Goal: Task Accomplishment & Management: Complete application form

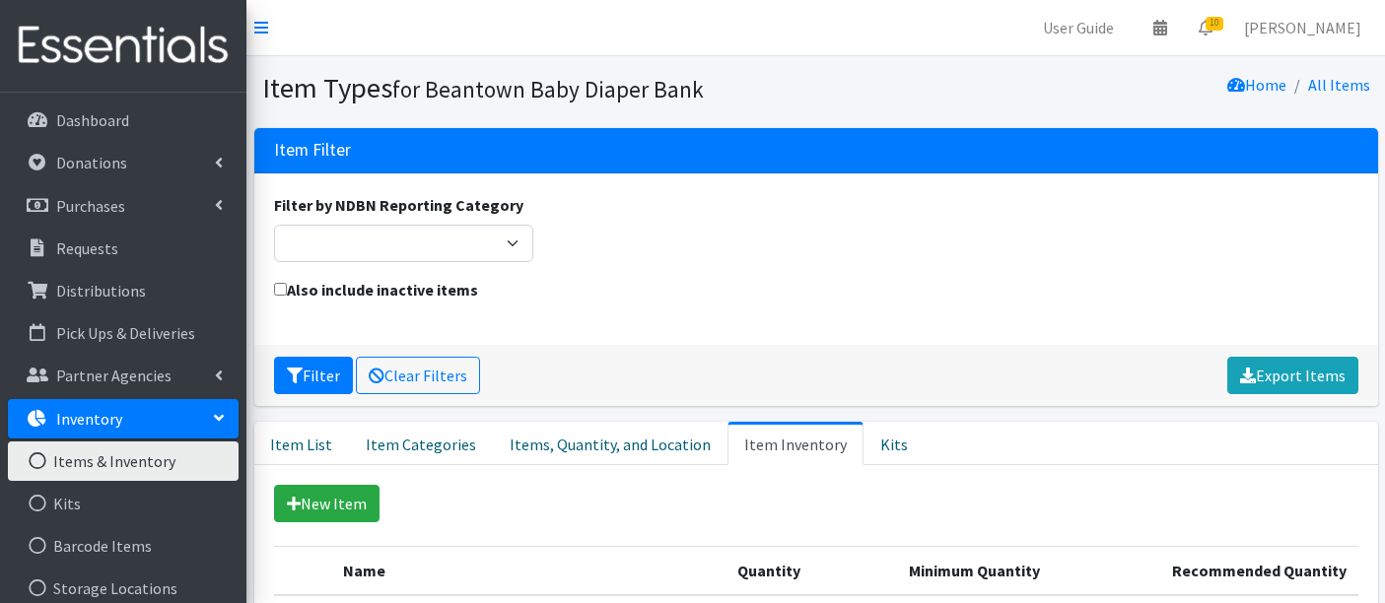
scroll to position [988, 0]
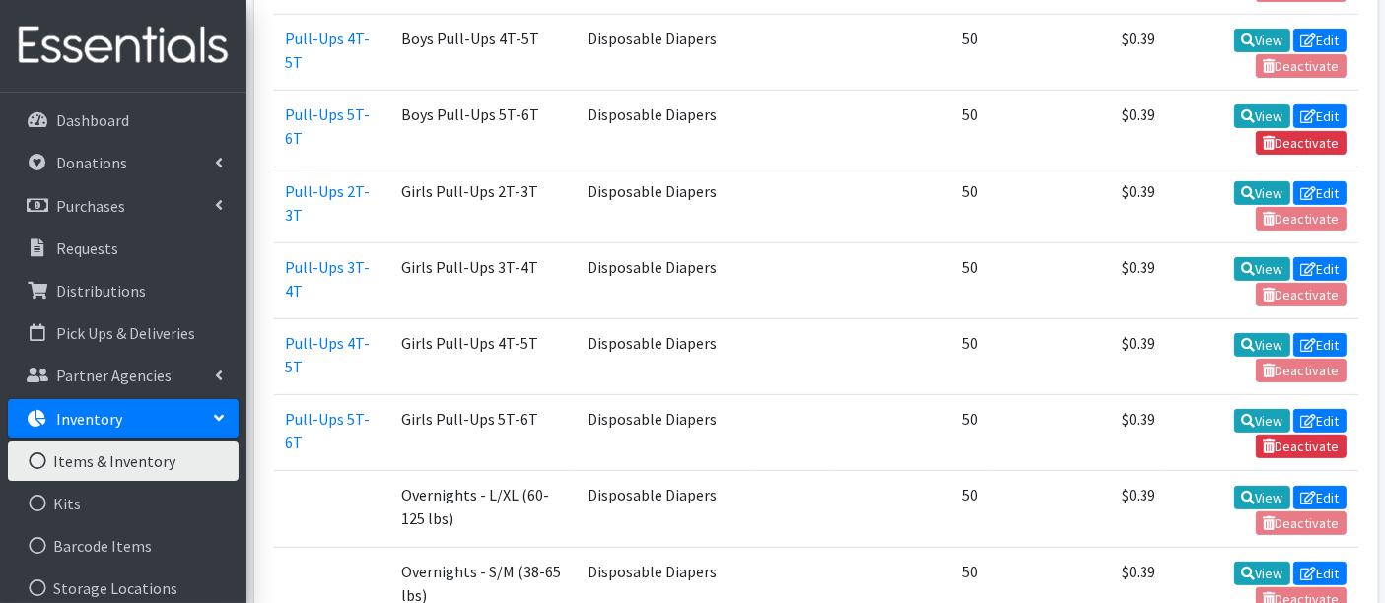
scroll to position [659, 0]
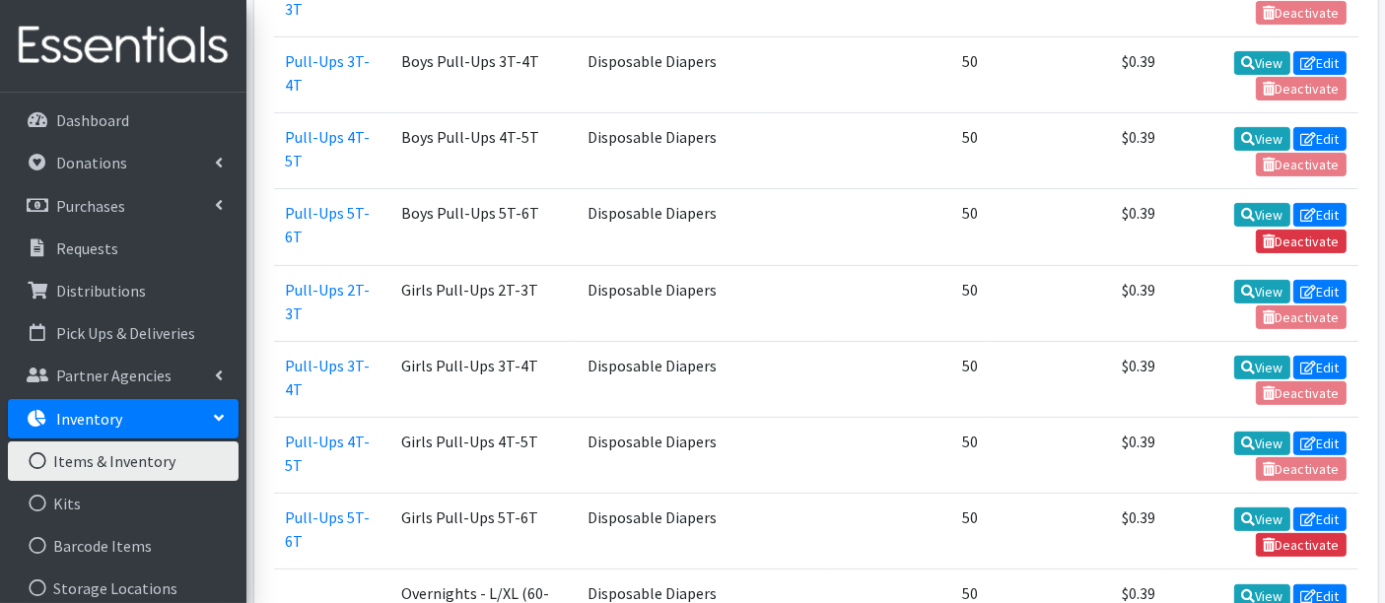
click at [127, 425] on link "Inventory" at bounding box center [123, 418] width 231 height 39
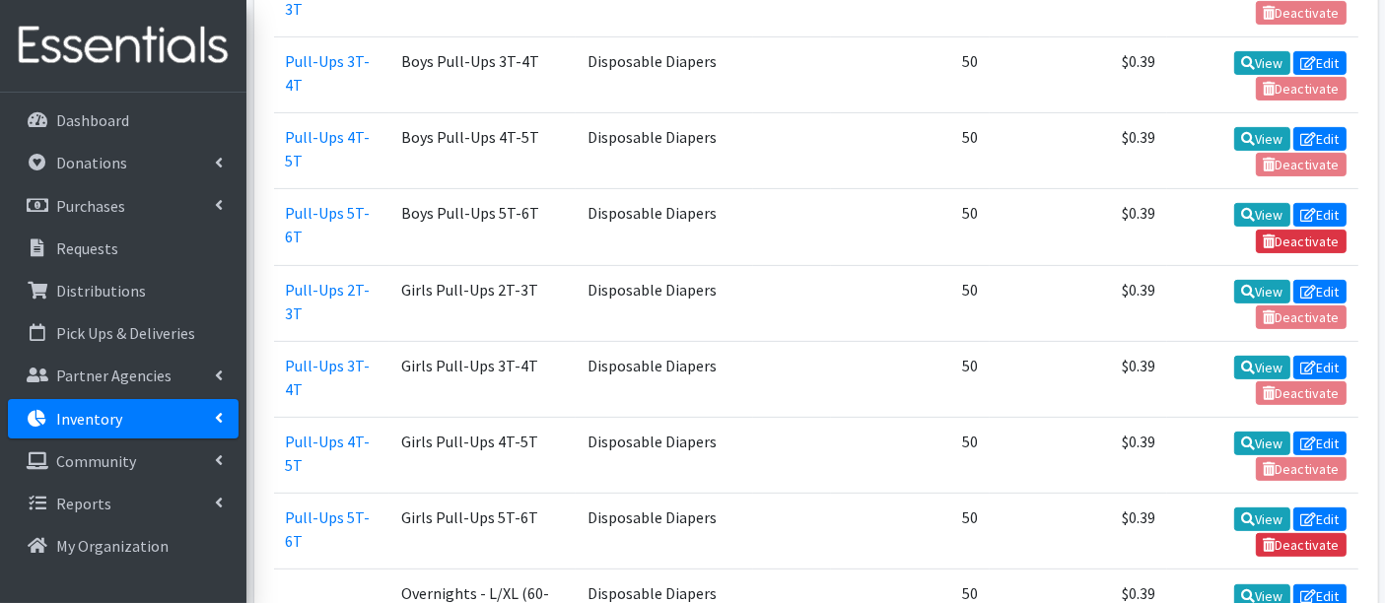
click at [109, 418] on p "Inventory" at bounding box center [89, 419] width 66 height 20
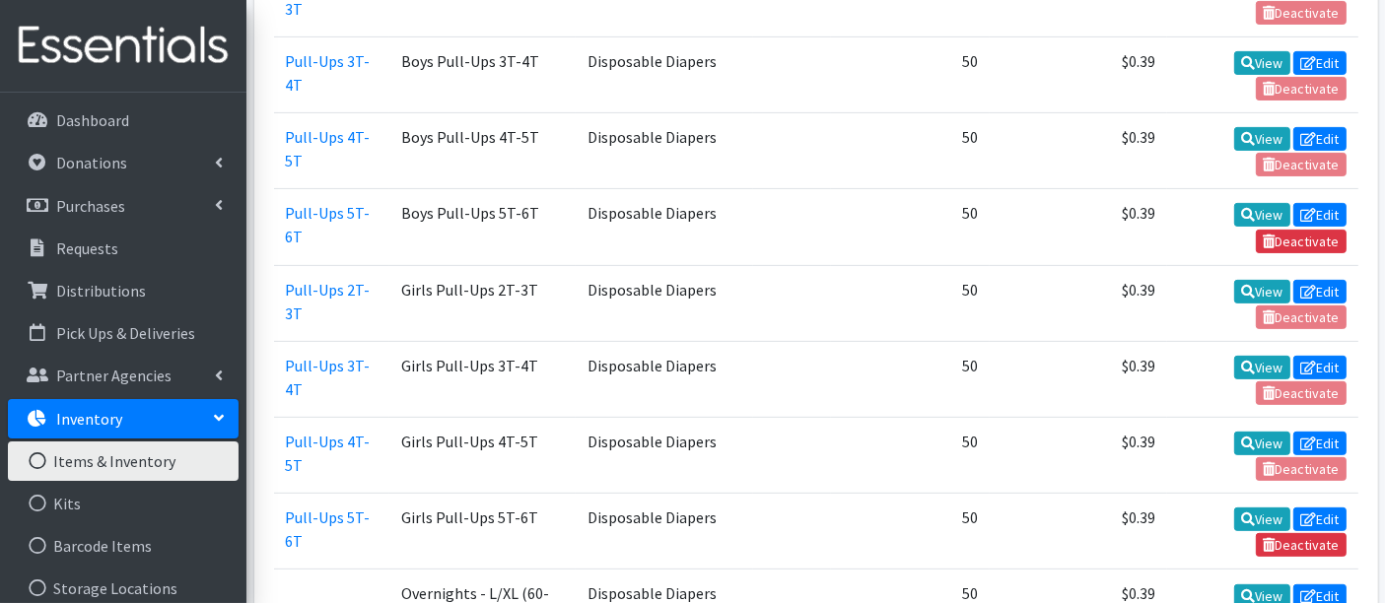
click at [109, 462] on link "Items & Inventory" at bounding box center [123, 461] width 231 height 39
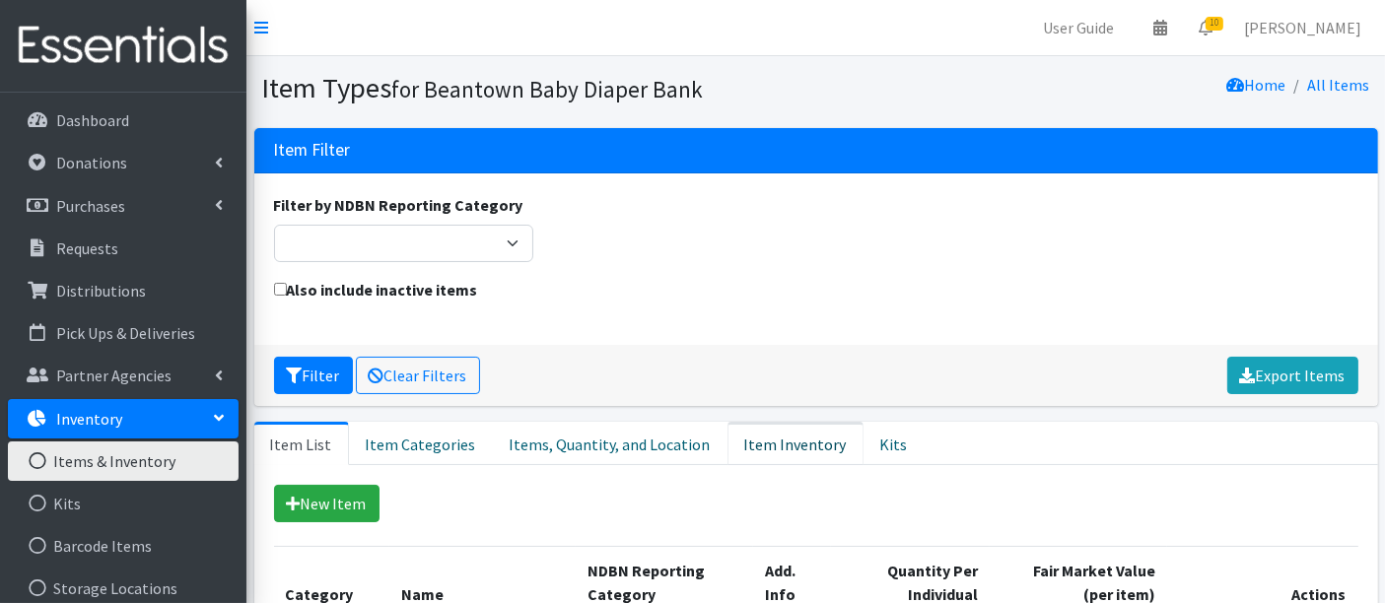
click at [768, 440] on link "Item Inventory" at bounding box center [796, 443] width 136 height 43
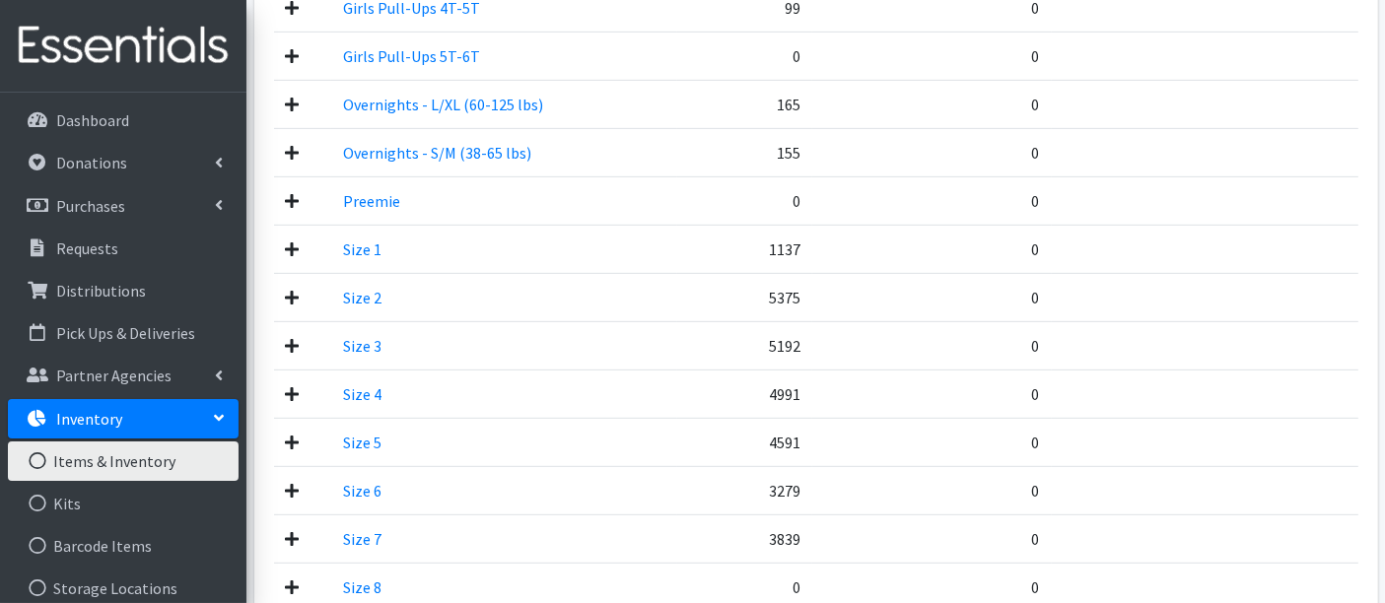
scroll to position [986, 0]
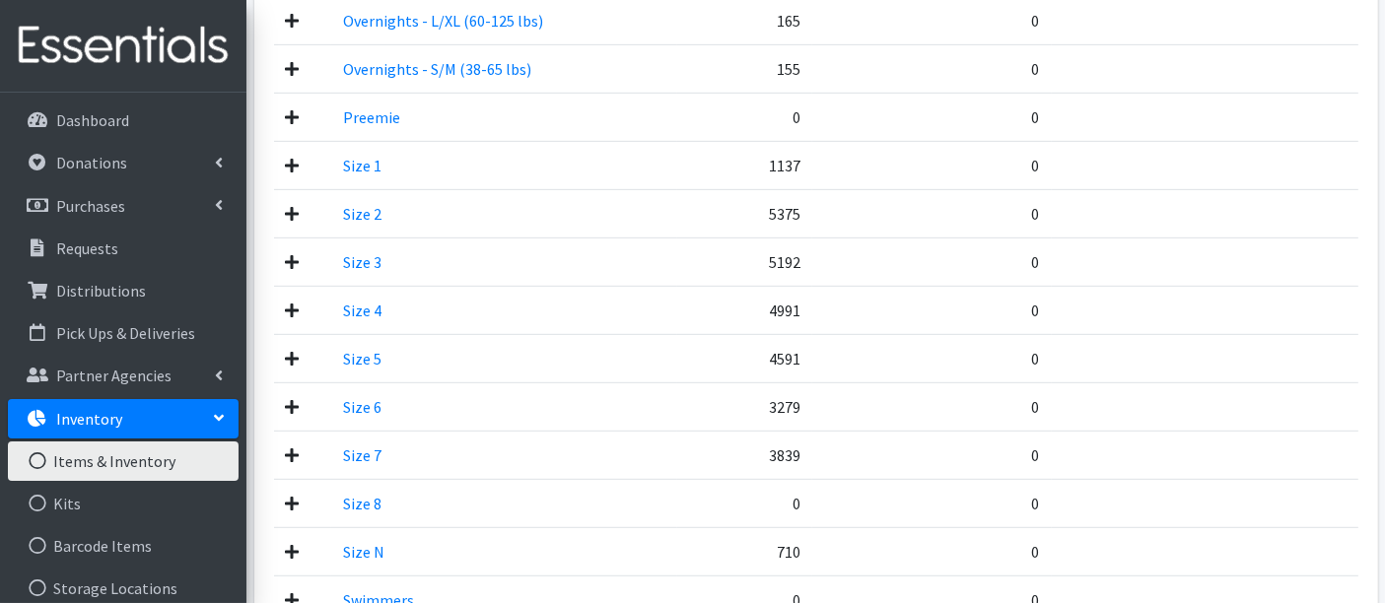
click at [298, 399] on icon at bounding box center [293, 407] width 14 height 16
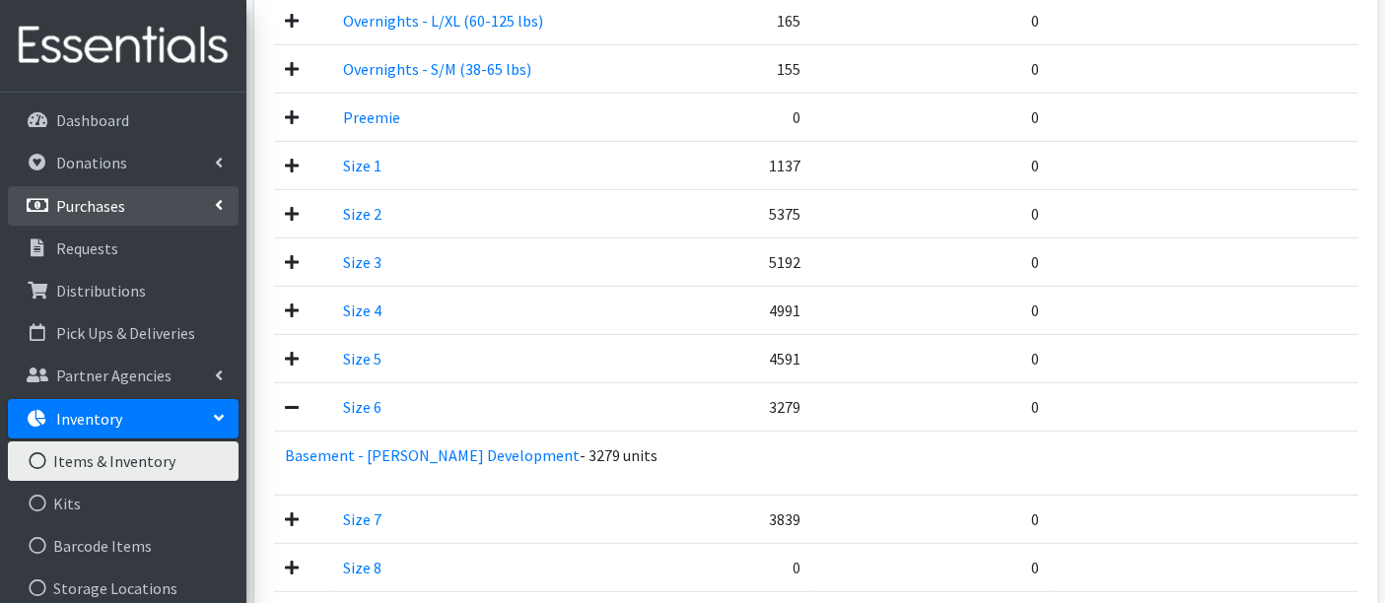
click at [94, 196] on p "Purchases" at bounding box center [90, 206] width 69 height 20
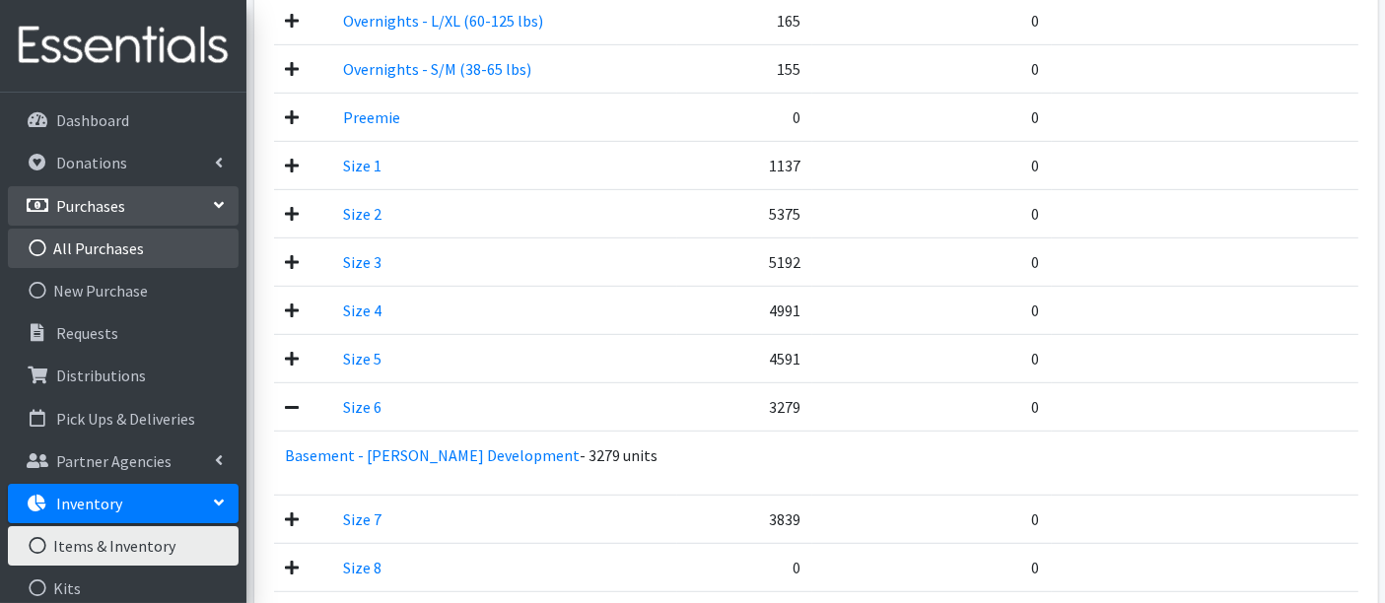
click at [93, 239] on link "All Purchases" at bounding box center [123, 248] width 231 height 39
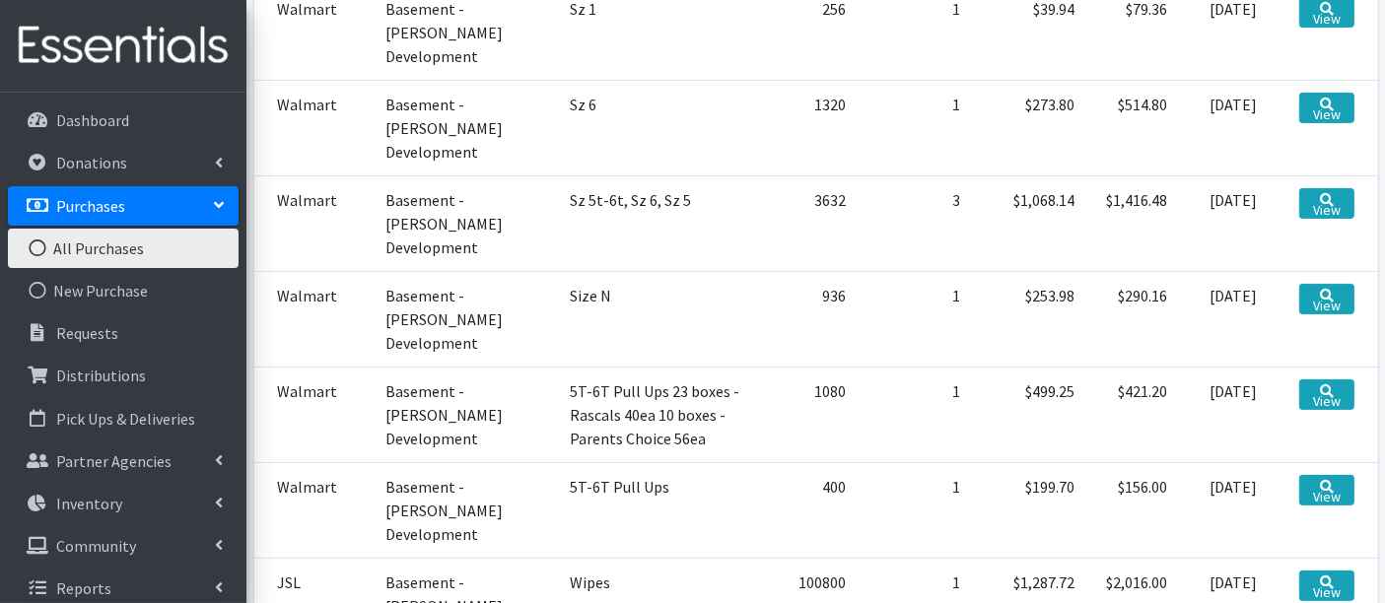
scroll to position [438, 0]
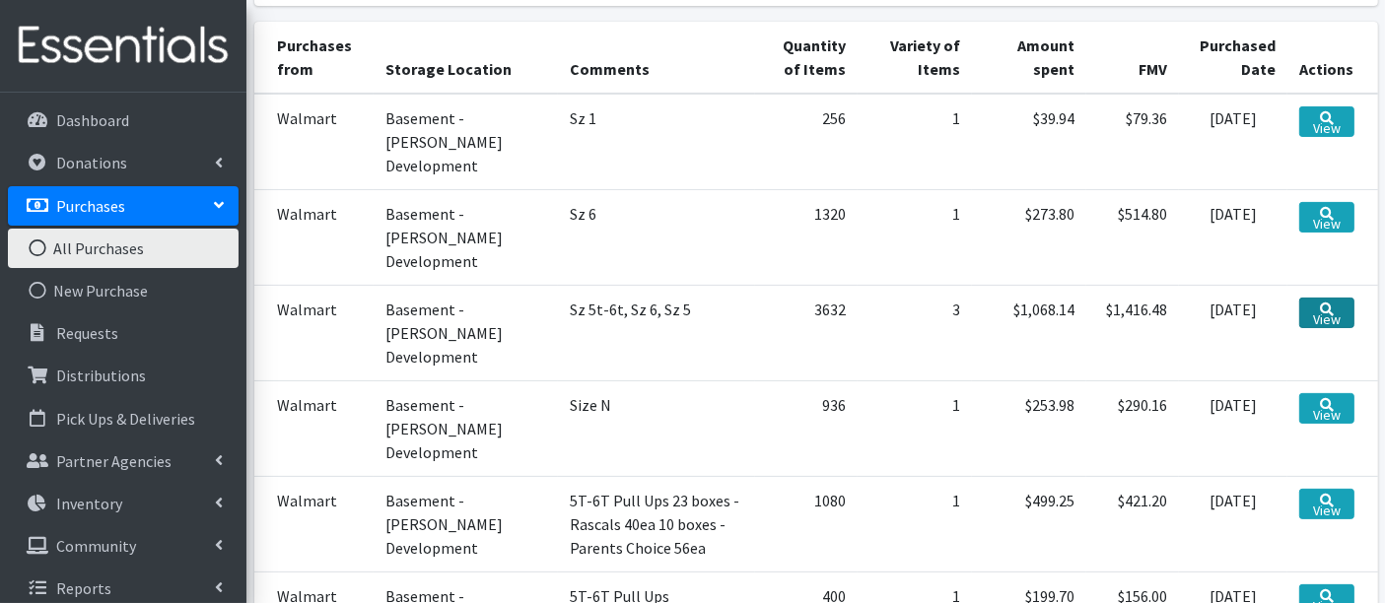
click at [1324, 312] on link "View" at bounding box center [1327, 313] width 55 height 31
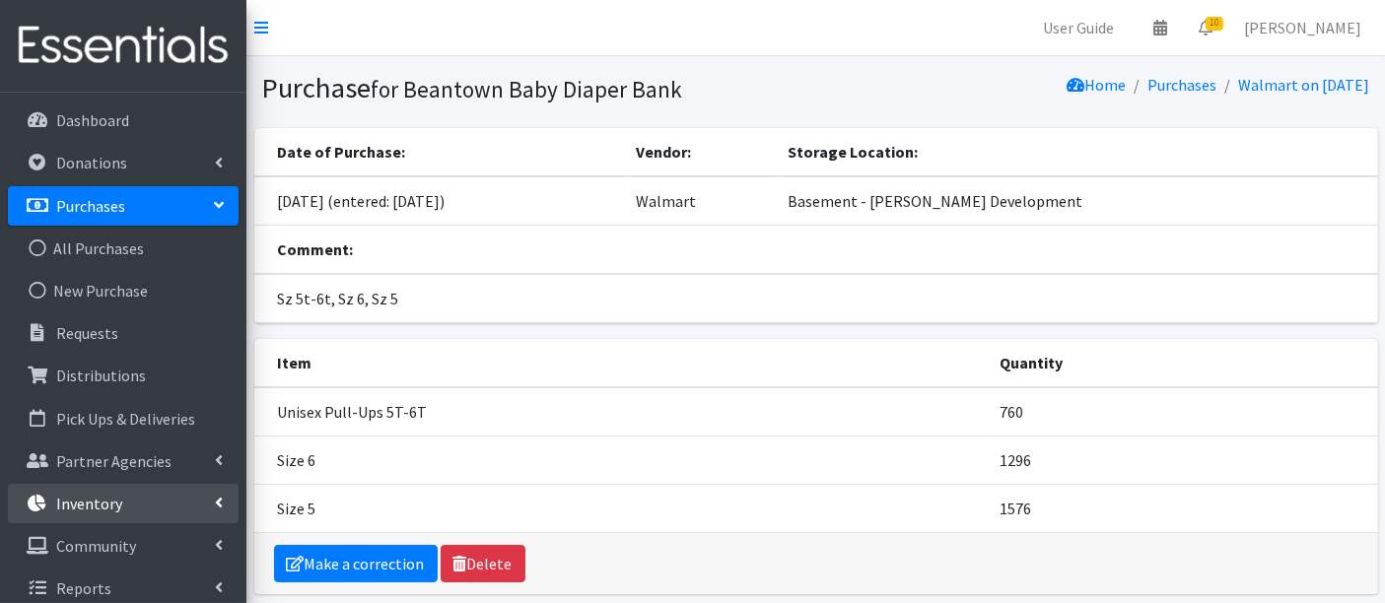
click at [89, 498] on p "Inventory" at bounding box center [89, 504] width 66 height 20
click at [97, 542] on link "Items & Inventory" at bounding box center [123, 546] width 231 height 39
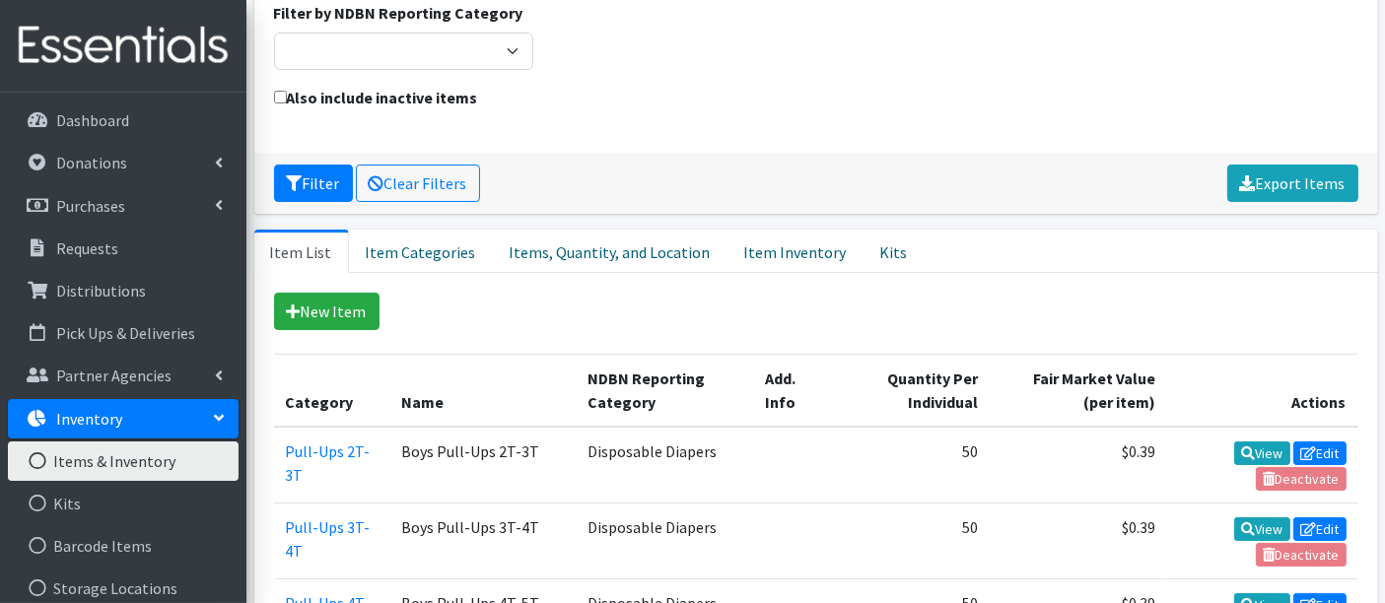
scroll to position [328, 0]
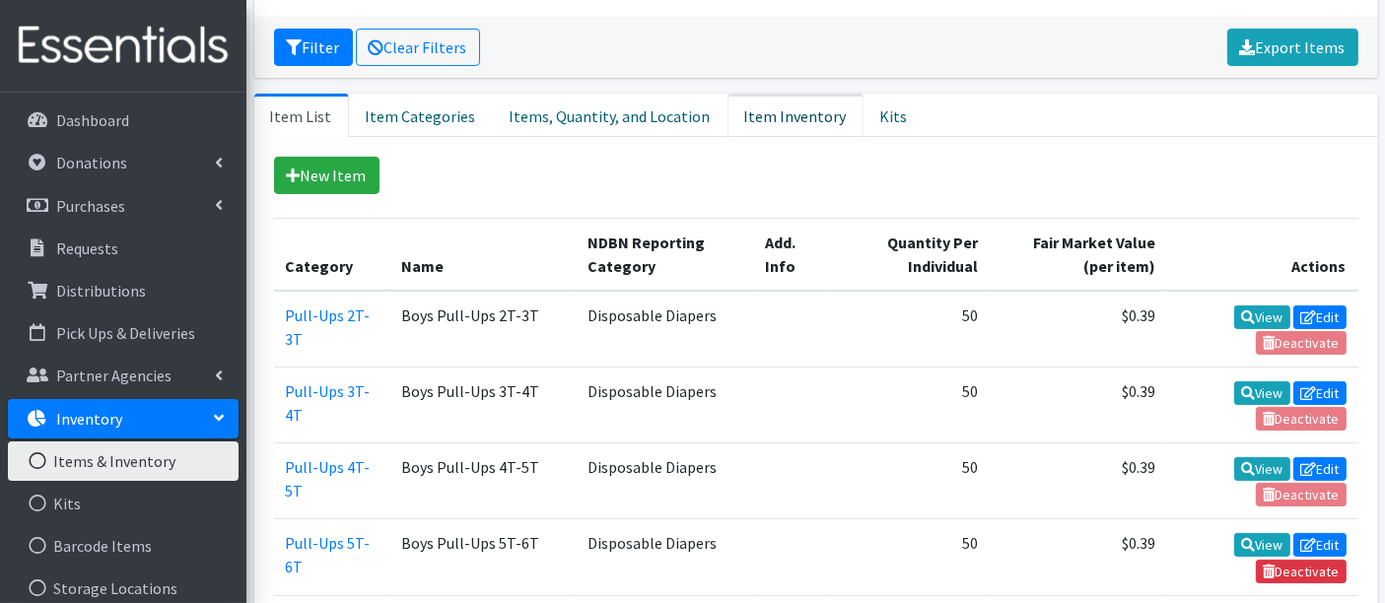
click at [755, 107] on link "Item Inventory" at bounding box center [796, 115] width 136 height 43
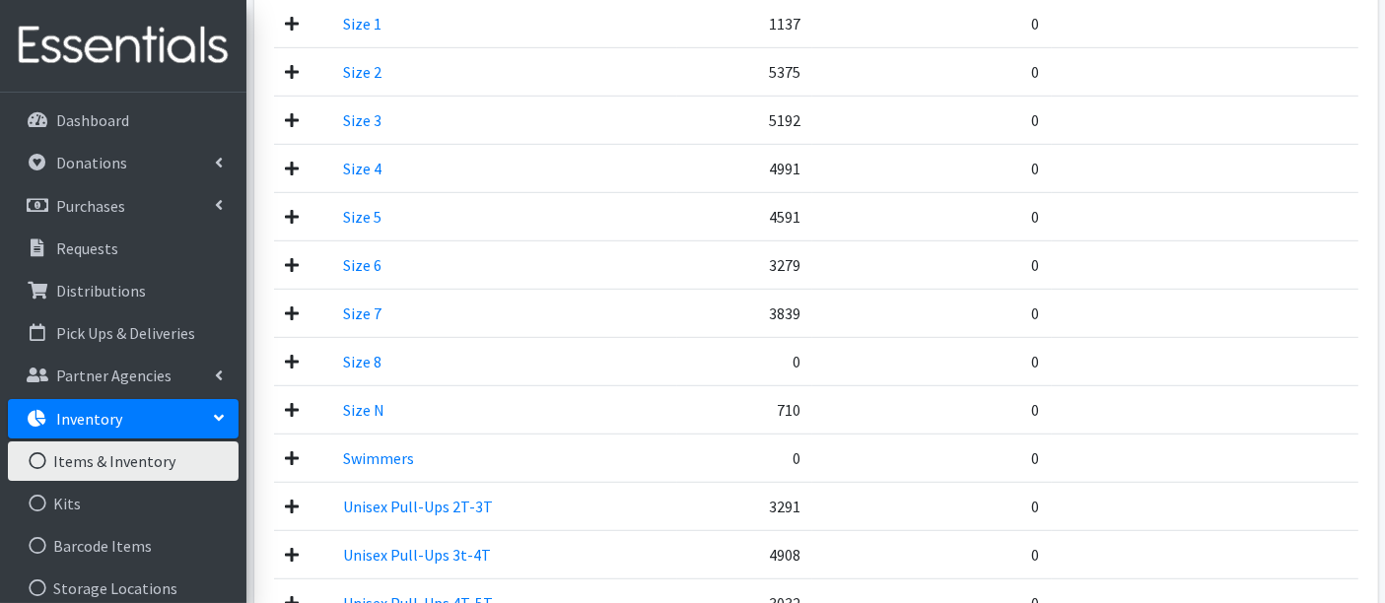
scroll to position [1314, 0]
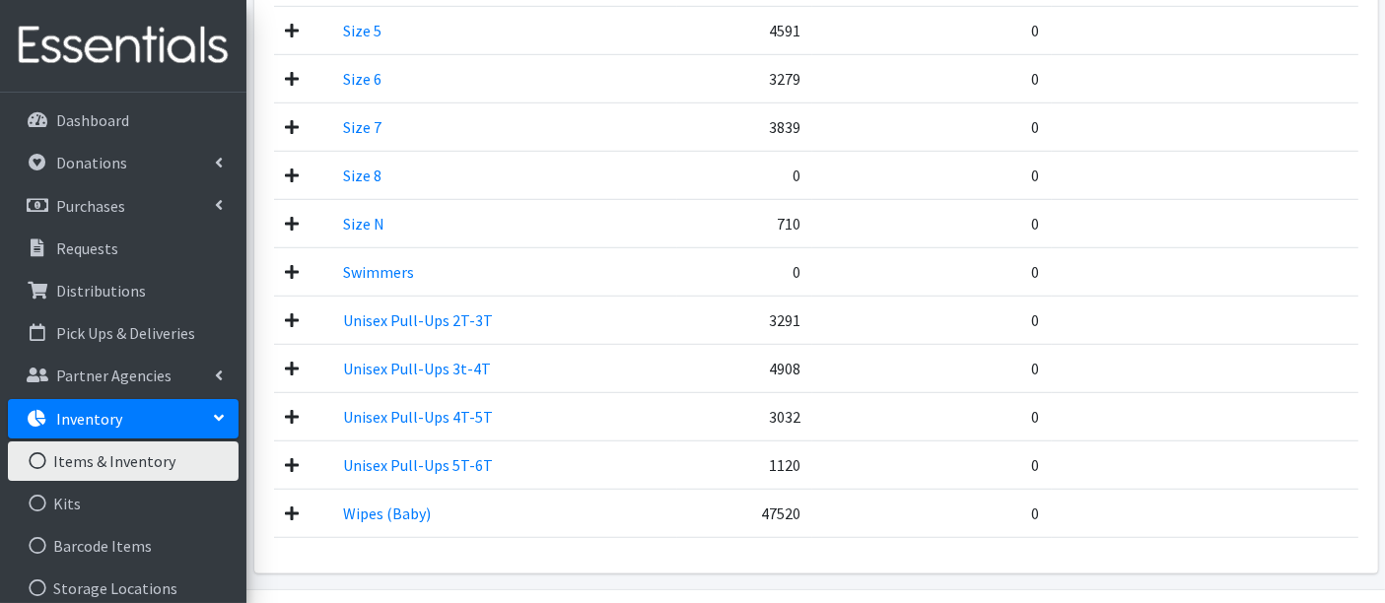
click at [777, 71] on td "3279" at bounding box center [744, 78] width 134 height 48
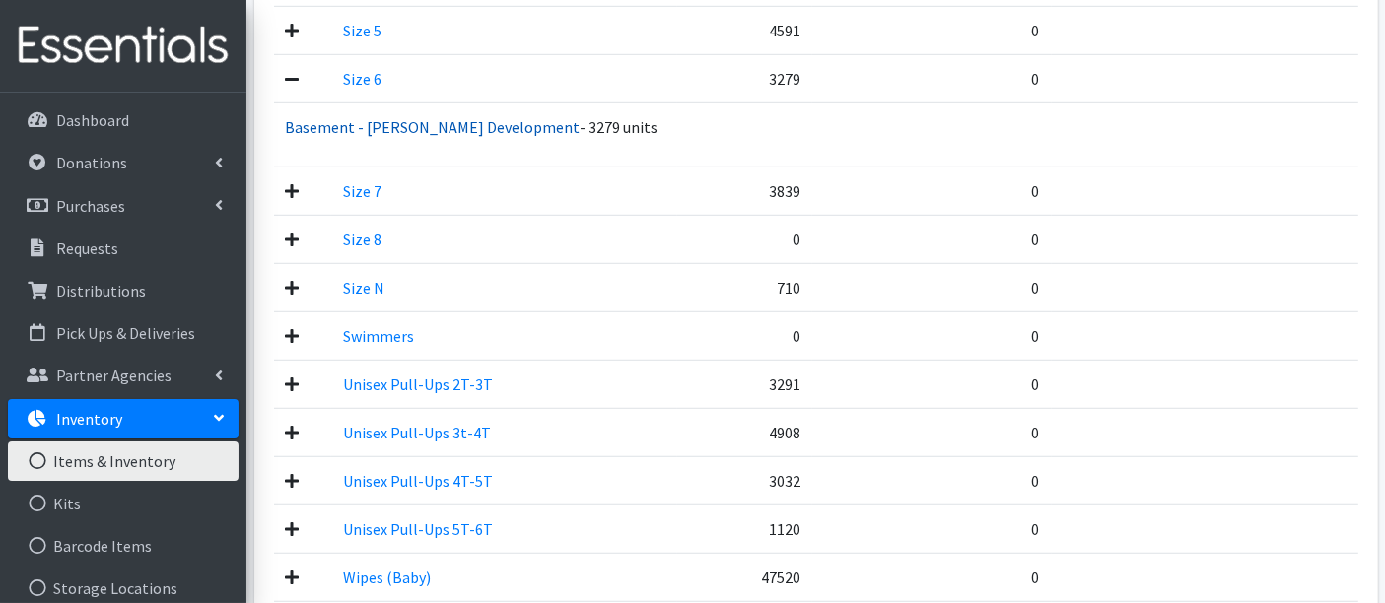
click at [430, 124] on link "Basement - [PERSON_NAME] Development" at bounding box center [433, 127] width 295 height 20
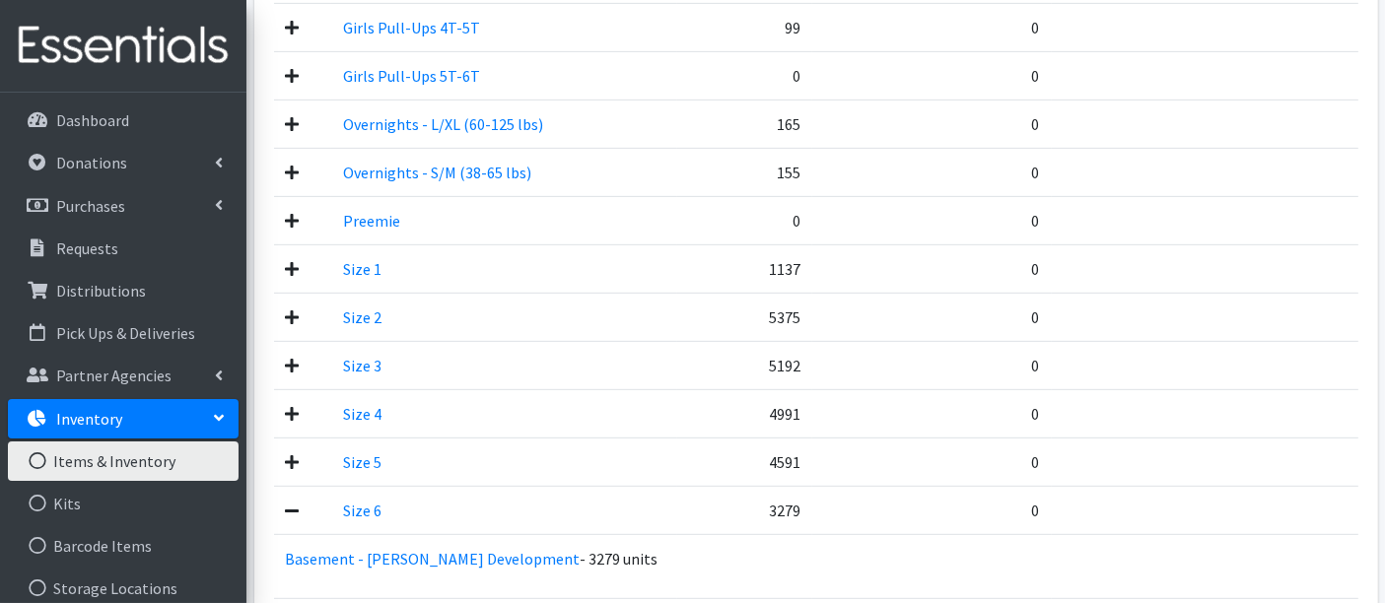
scroll to position [1096, 0]
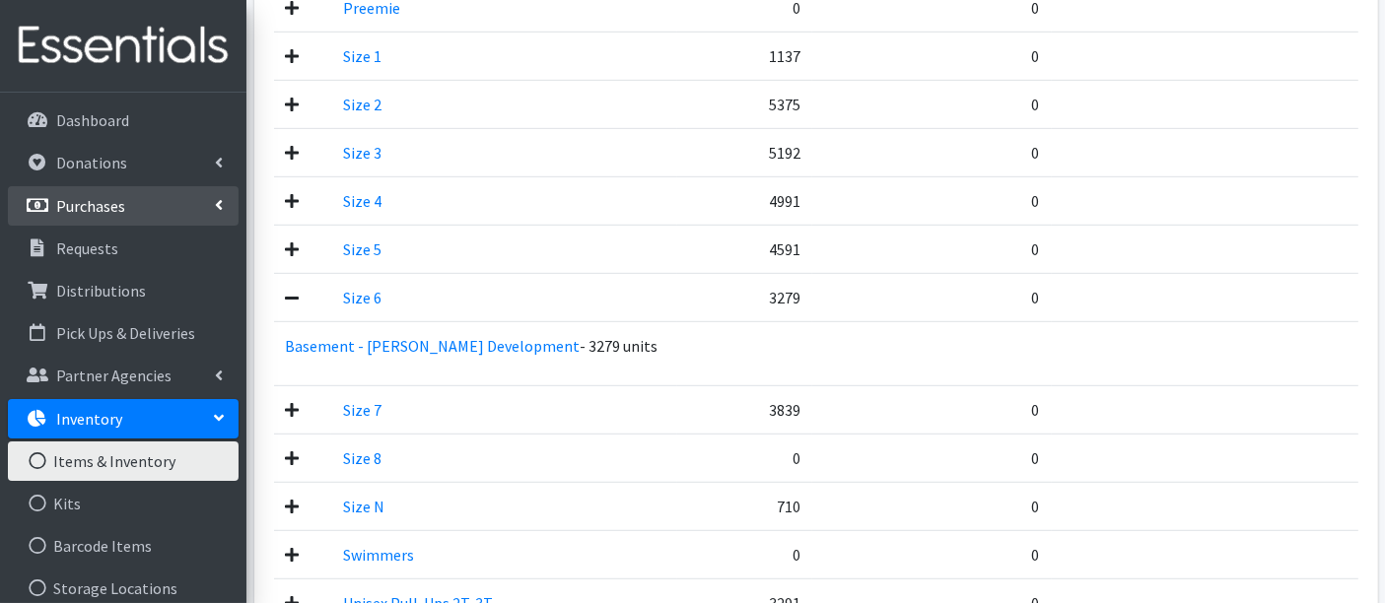
click at [120, 210] on p "Purchases" at bounding box center [90, 206] width 69 height 20
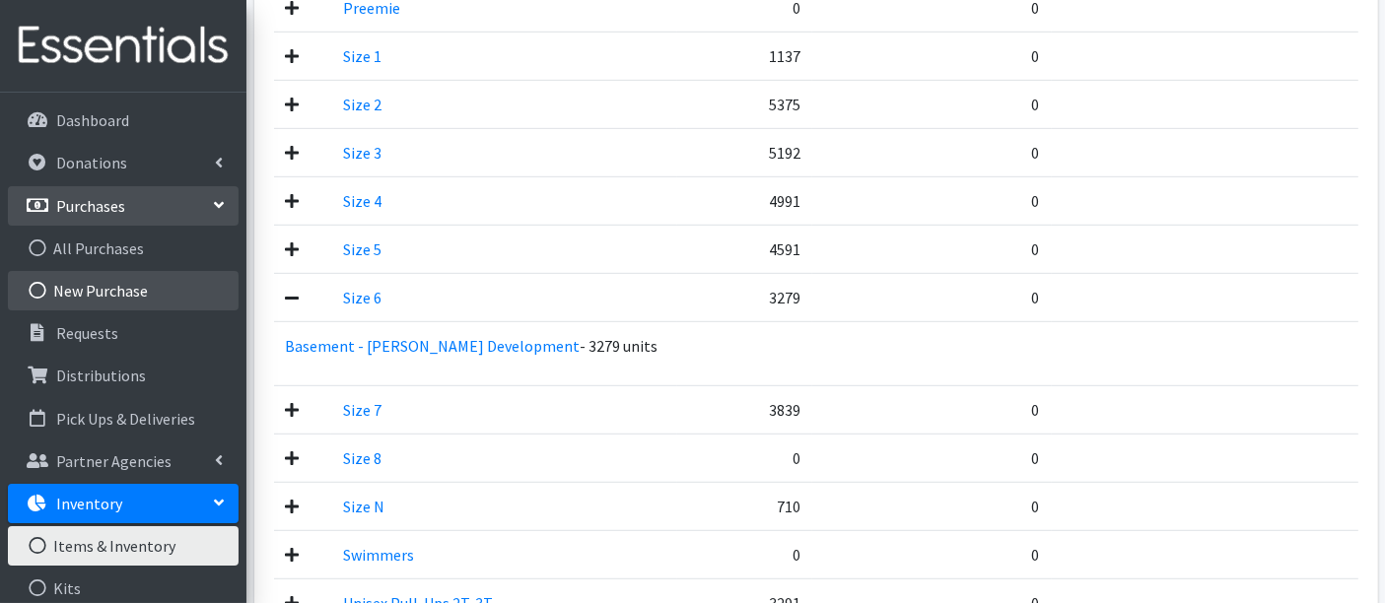
click at [138, 288] on link "New Purchase" at bounding box center [123, 290] width 231 height 39
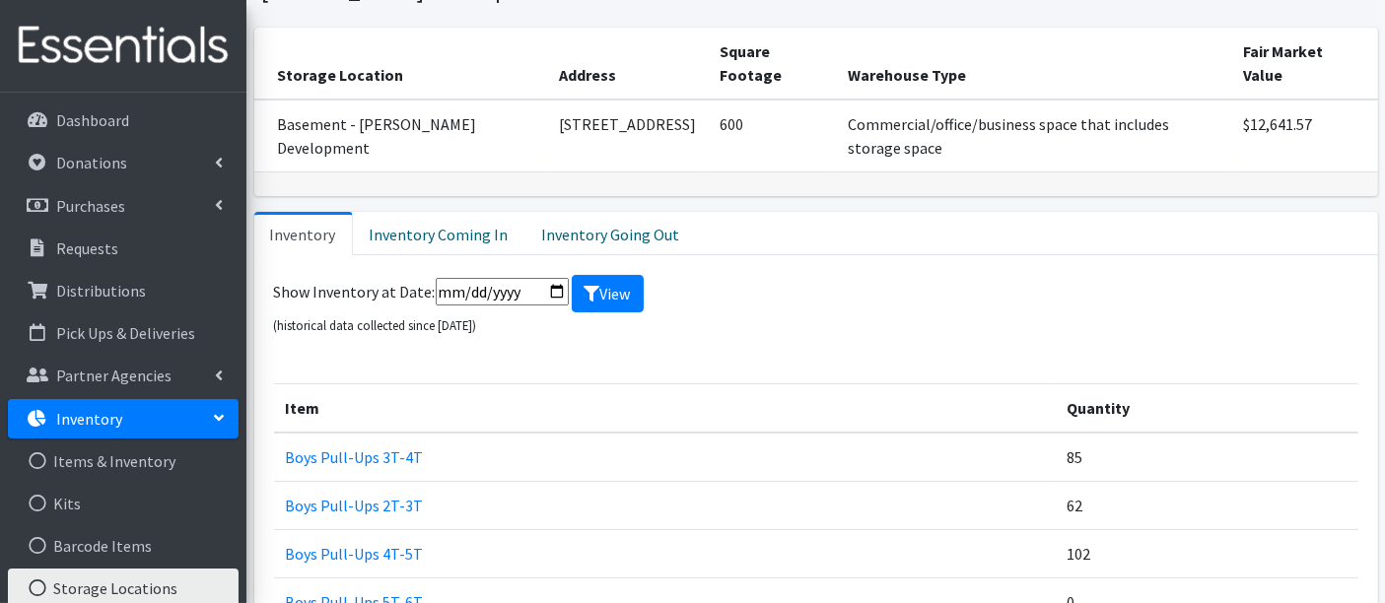
scroll to position [328, 0]
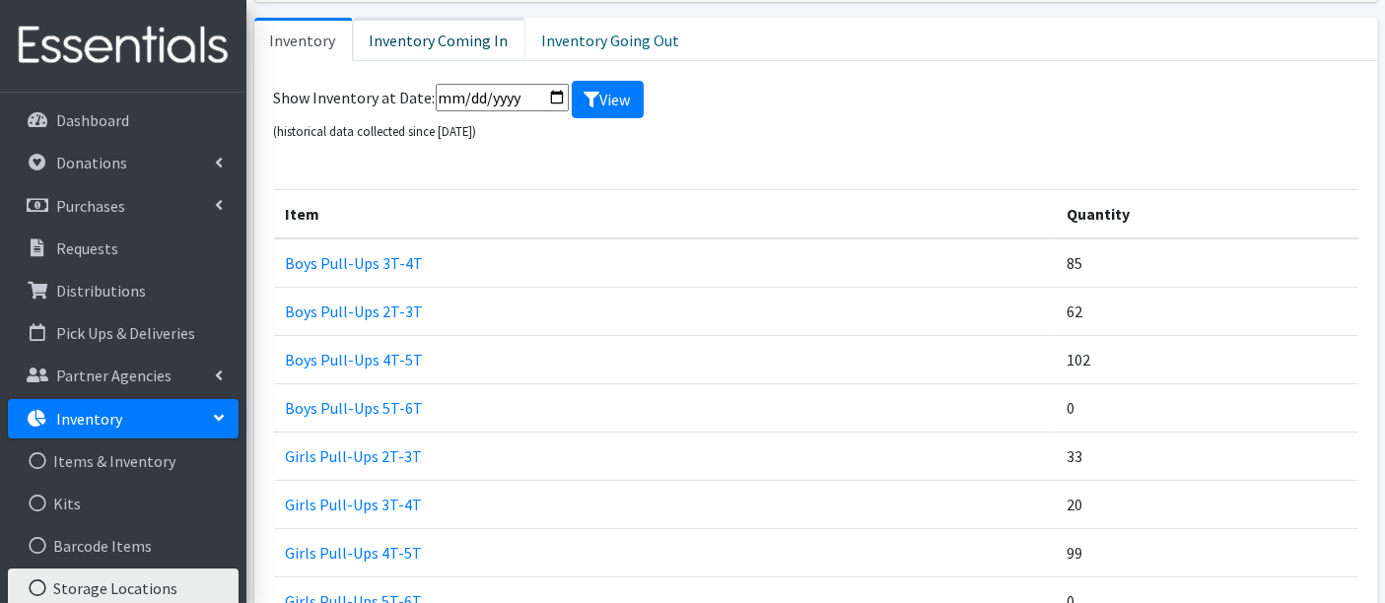
click at [481, 39] on link "Inventory Coming In" at bounding box center [439, 39] width 173 height 43
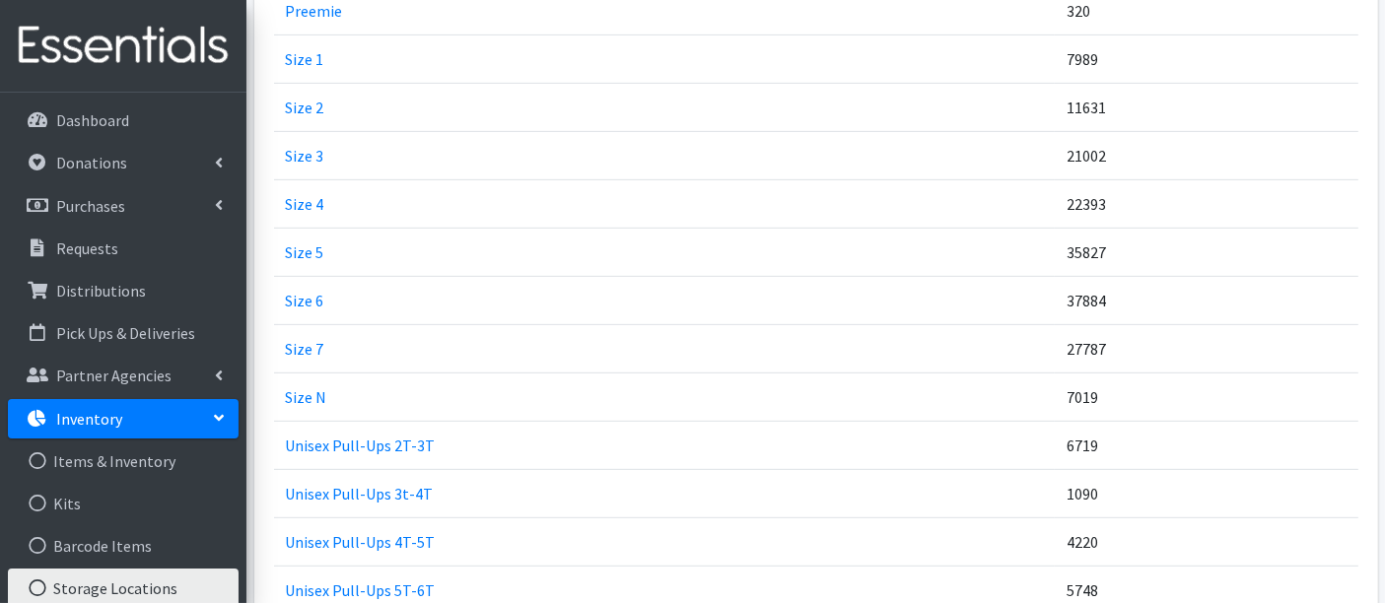
scroll to position [876, 0]
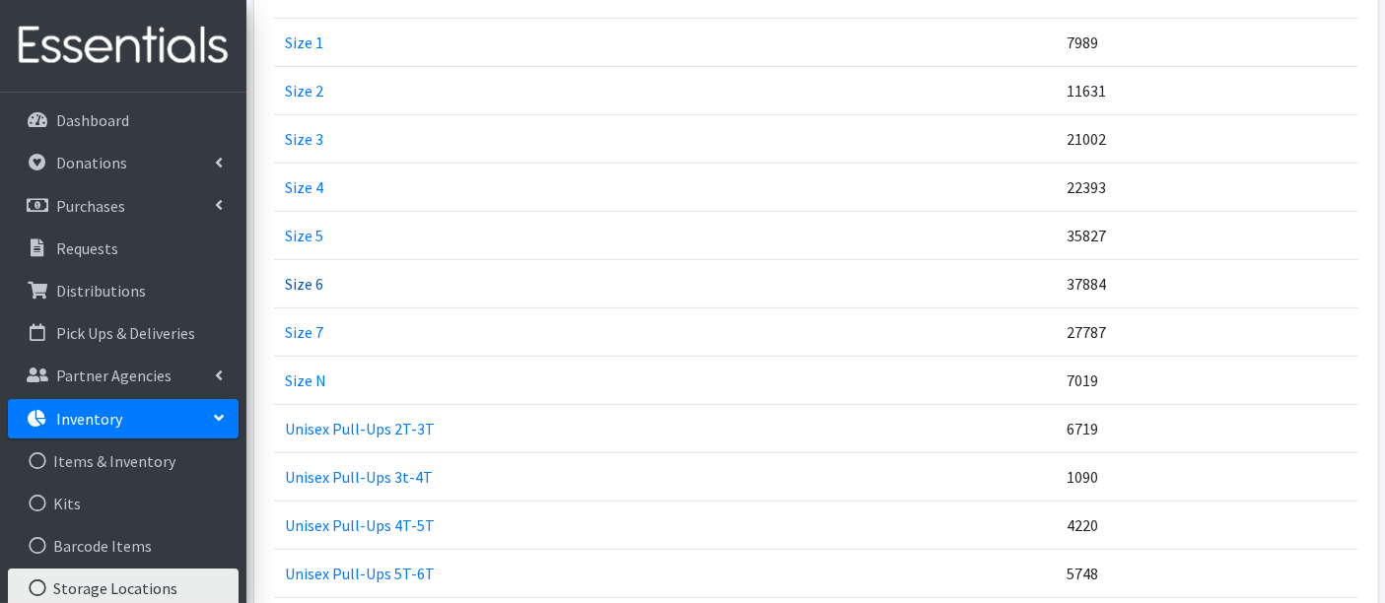
click at [304, 277] on link "Size 6" at bounding box center [305, 284] width 38 height 20
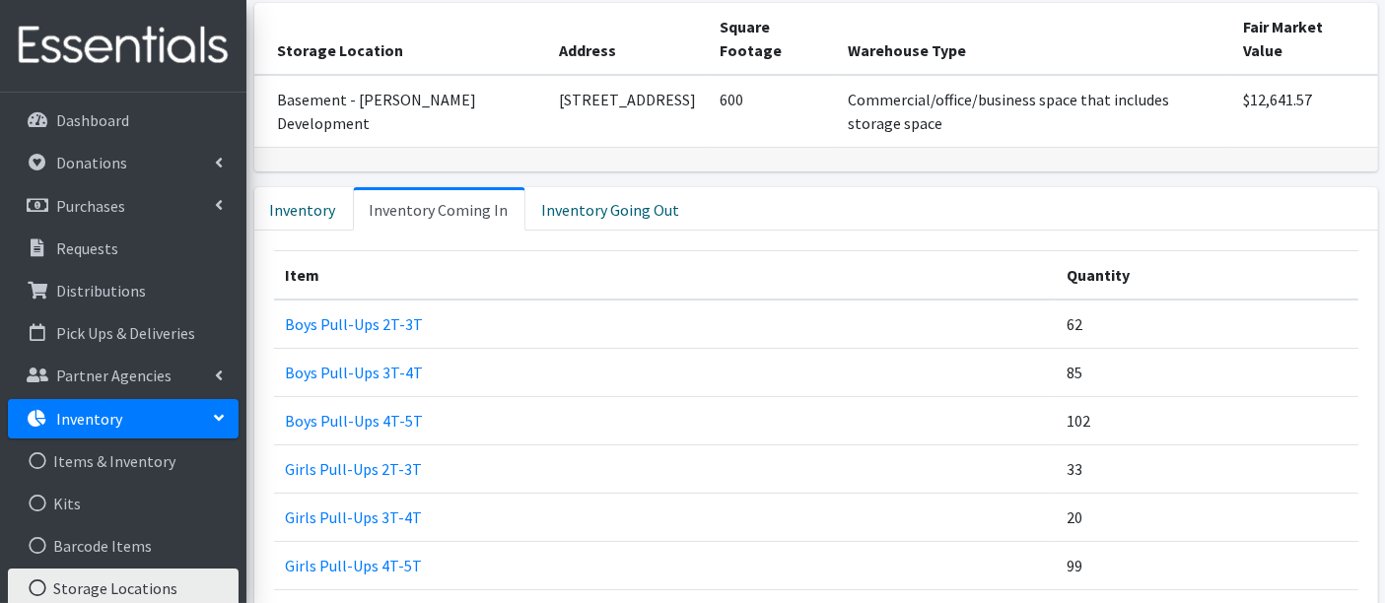
scroll to position [0, 0]
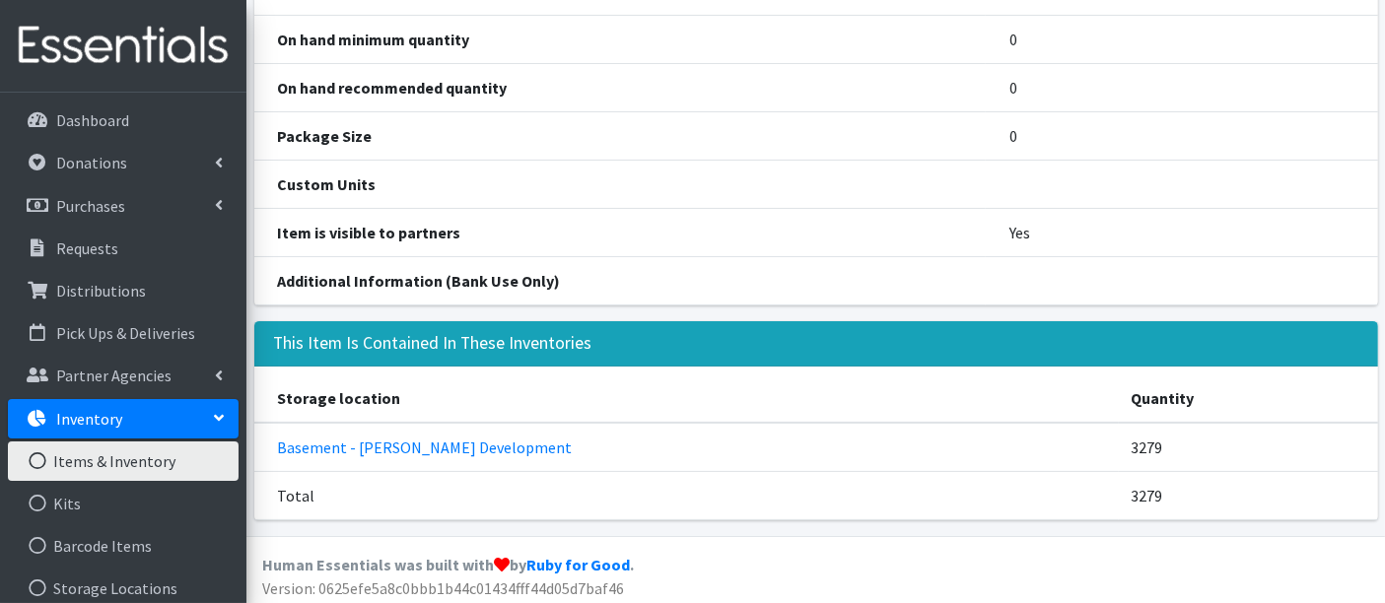
scroll to position [356, 0]
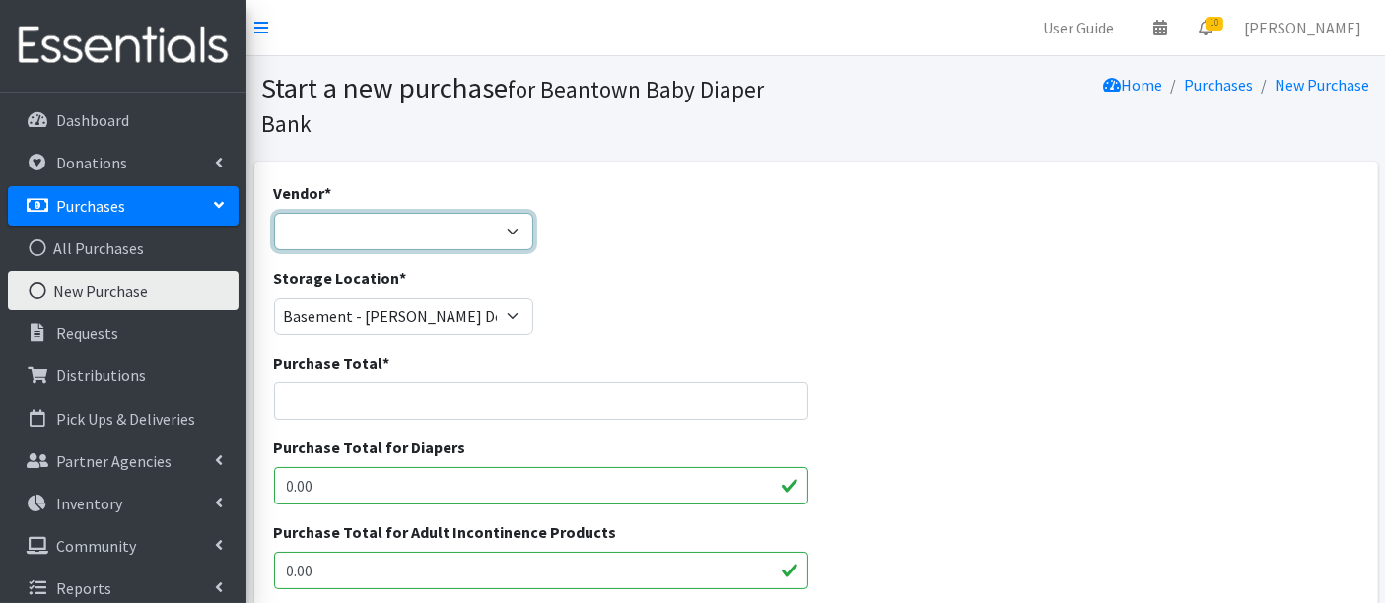
click at [420, 226] on select "Amazon HDI Wholesale/Brookies JSL Target Walmart ---Not Listed---" at bounding box center [404, 231] width 260 height 37
select select "592"
click at [274, 213] on select "Amazon HDI Wholesale/Brookies JSL Target Walmart ---Not Listed---" at bounding box center [404, 231] width 260 height 37
click at [448, 397] on input "Purchase Total *" at bounding box center [541, 401] width 535 height 37
click at [366, 399] on input "s" at bounding box center [541, 401] width 535 height 37
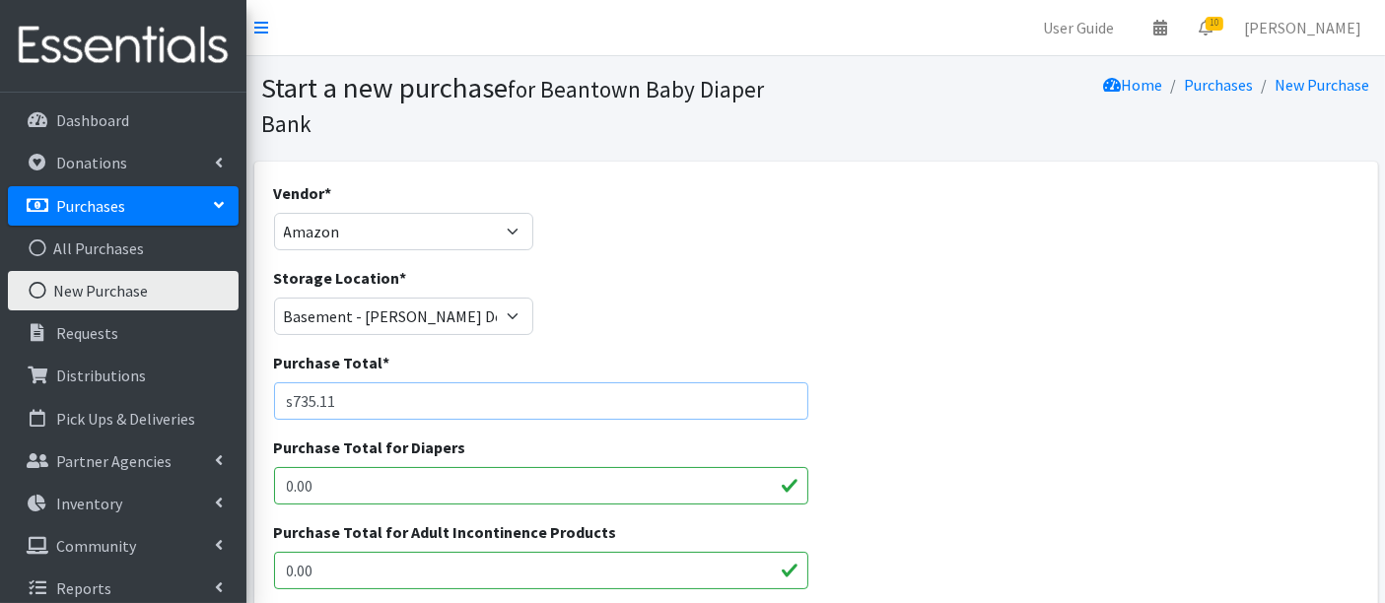
click at [293, 397] on input "s735.11" at bounding box center [541, 401] width 535 height 37
type input "735.11"
drag, startPoint x: 334, startPoint y: 484, endPoint x: 187, endPoint y: 489, distance: 147.0
type input "735.11"
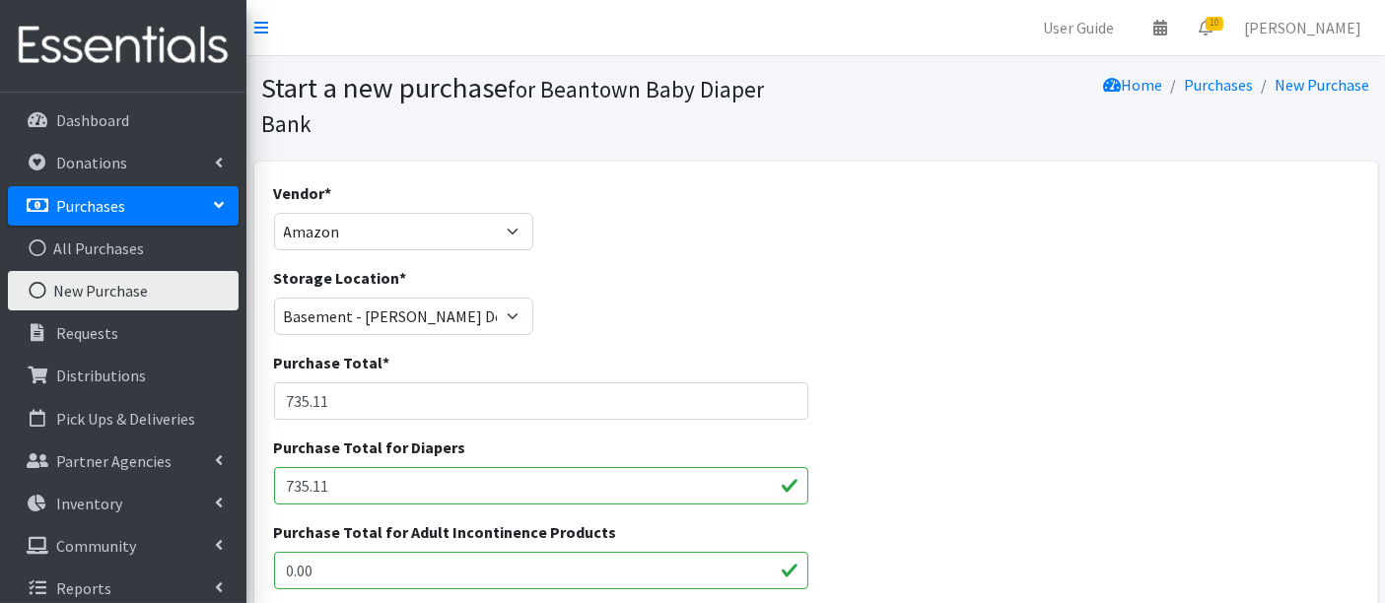
click at [873, 395] on div "Purchase Total * 735.11" at bounding box center [815, 393] width 1099 height 85
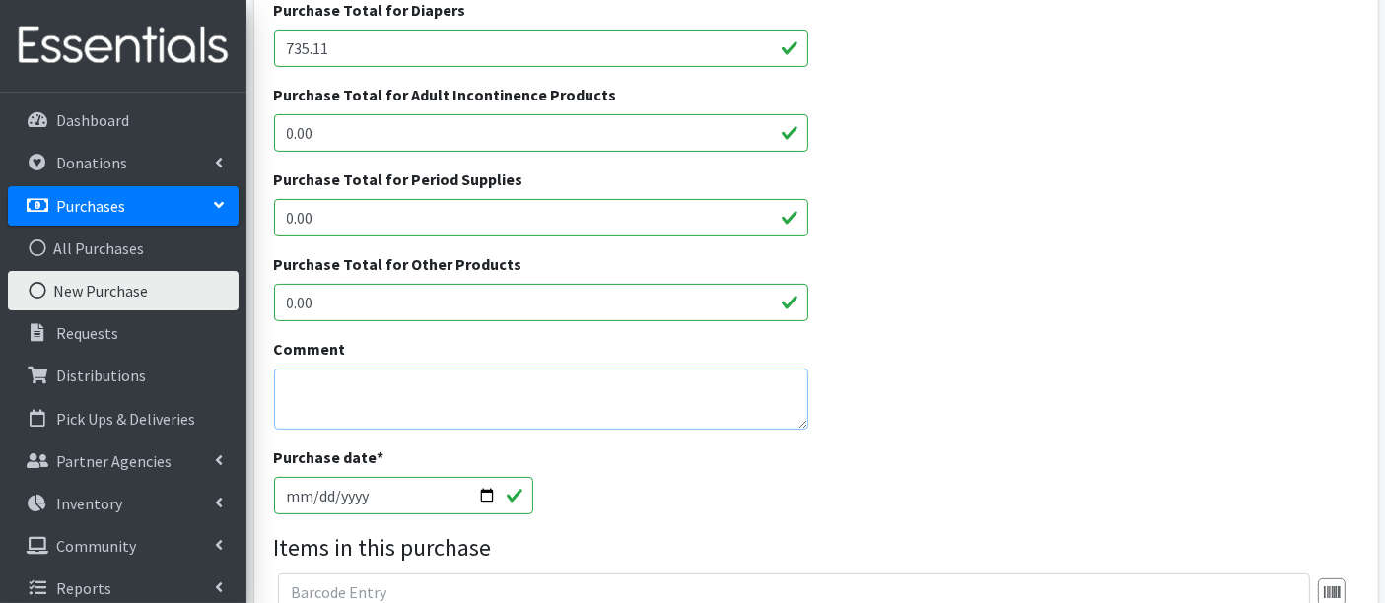
click at [454, 405] on textarea "Comment" at bounding box center [541, 399] width 535 height 61
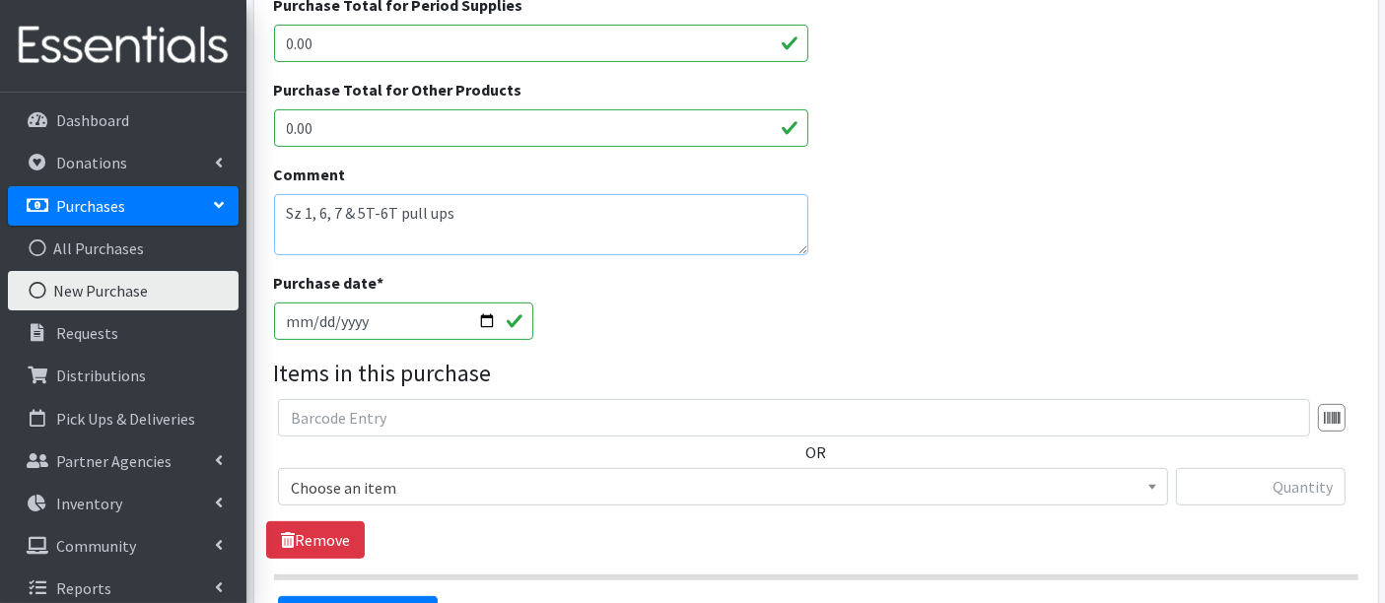
scroll to position [766, 0]
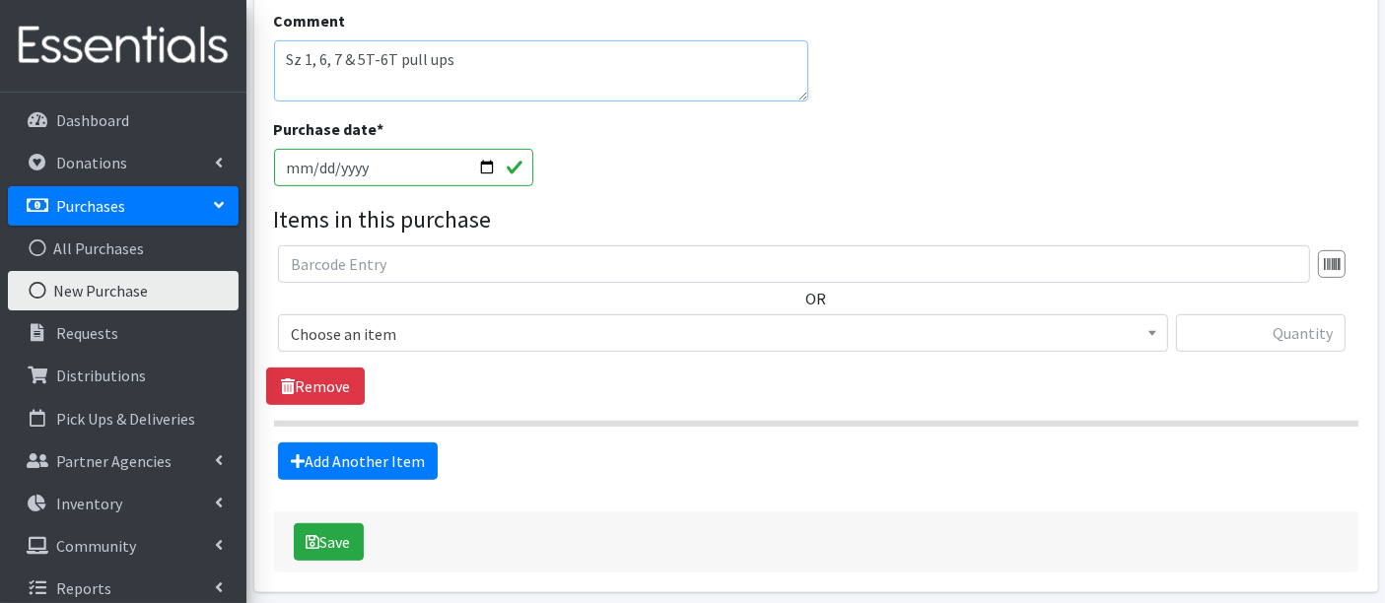
type textarea "Sz 1, 6, 7 & 5T-6T pull ups"
click at [363, 327] on span "Choose an item" at bounding box center [723, 334] width 865 height 28
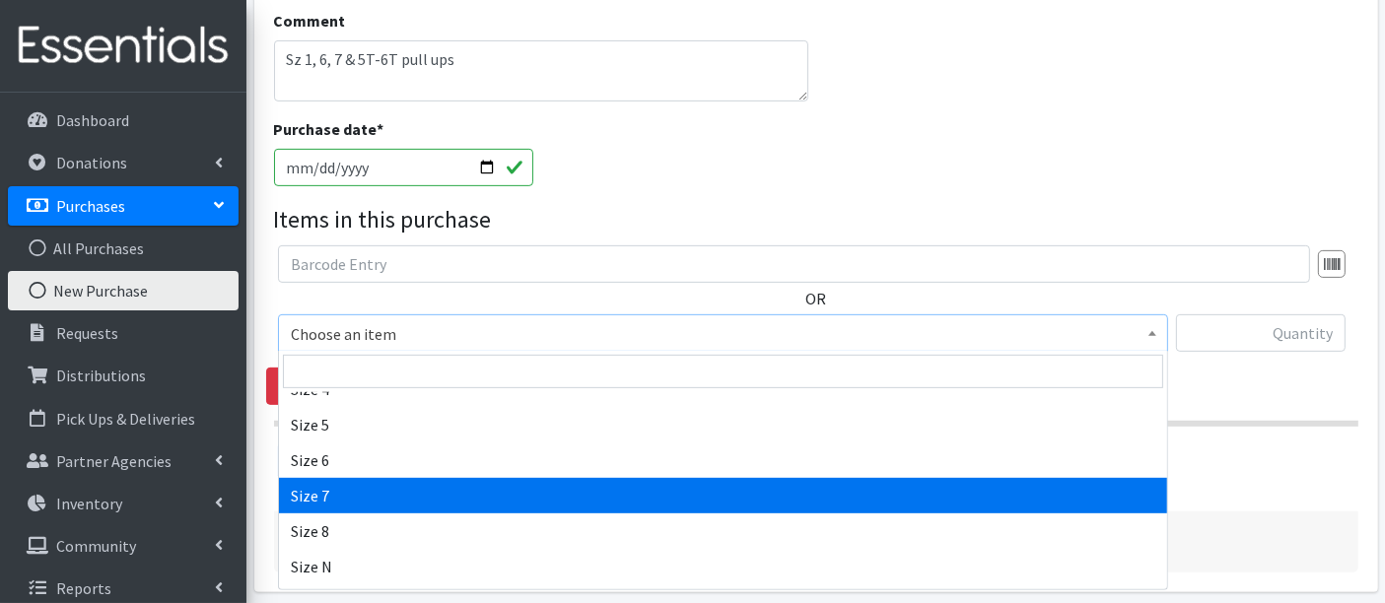
scroll to position [438, 0]
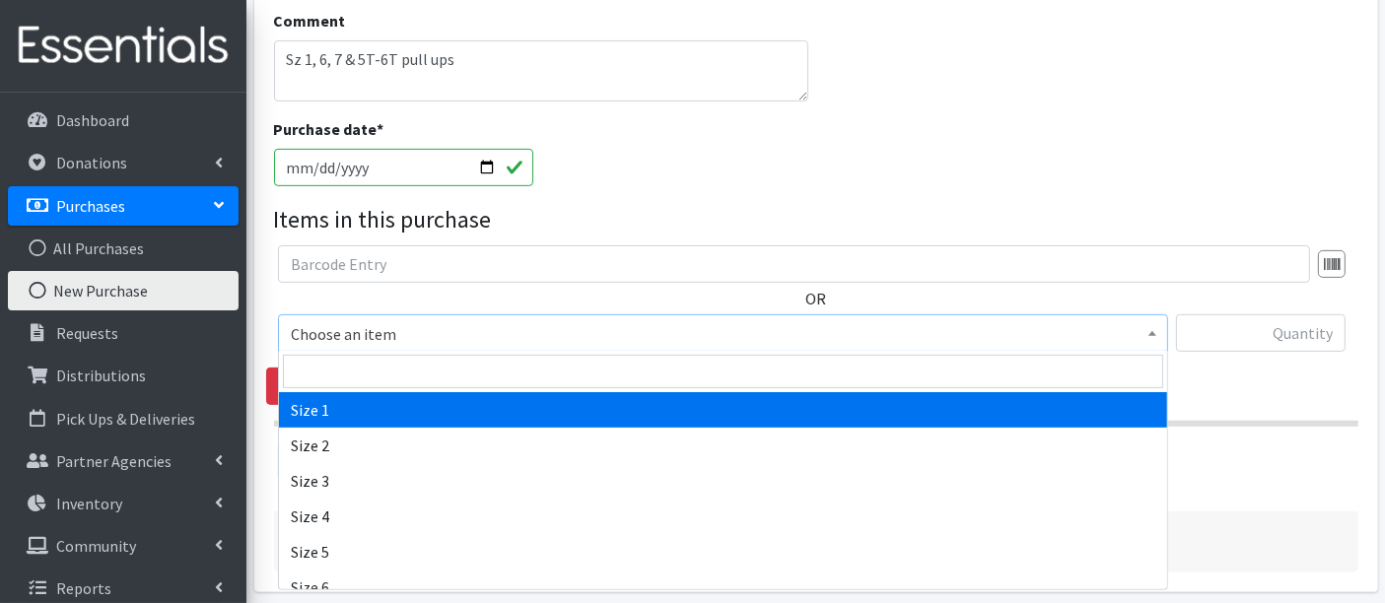
select select "14938"
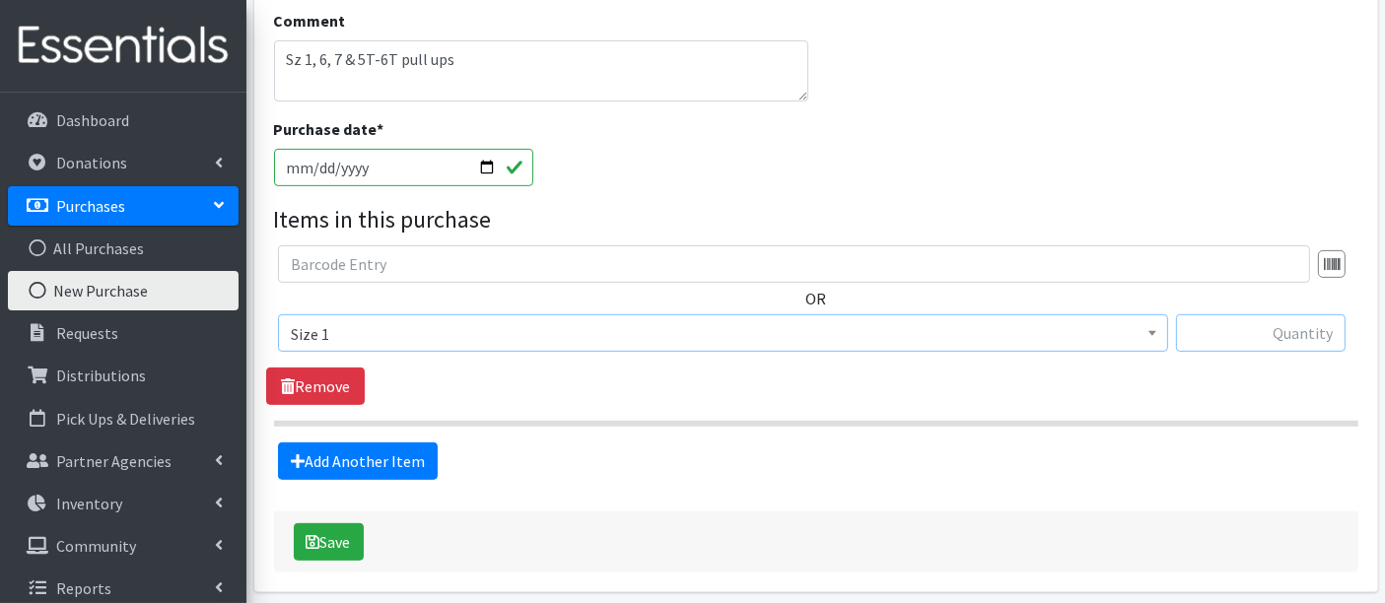
click at [1221, 343] on input "text" at bounding box center [1261, 333] width 170 height 37
type input "588"
click at [403, 455] on link "Add Another Item" at bounding box center [358, 461] width 160 height 37
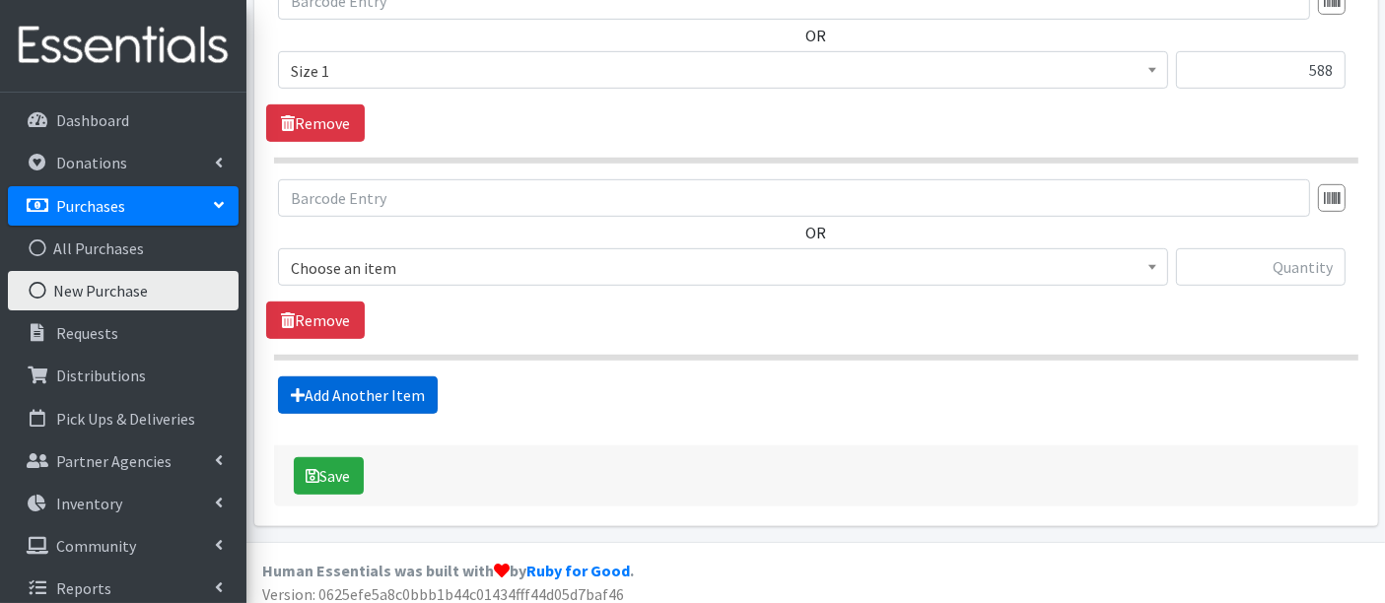
scroll to position [1038, 0]
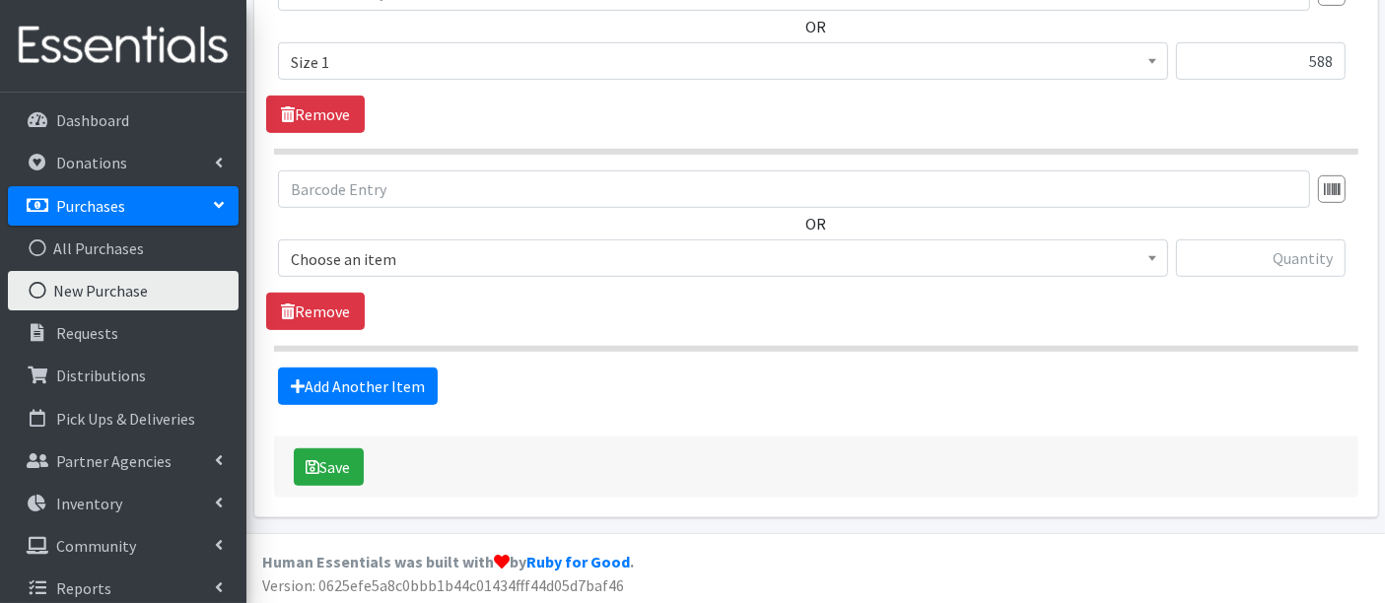
click at [389, 260] on span "Choose an item" at bounding box center [723, 260] width 865 height 28
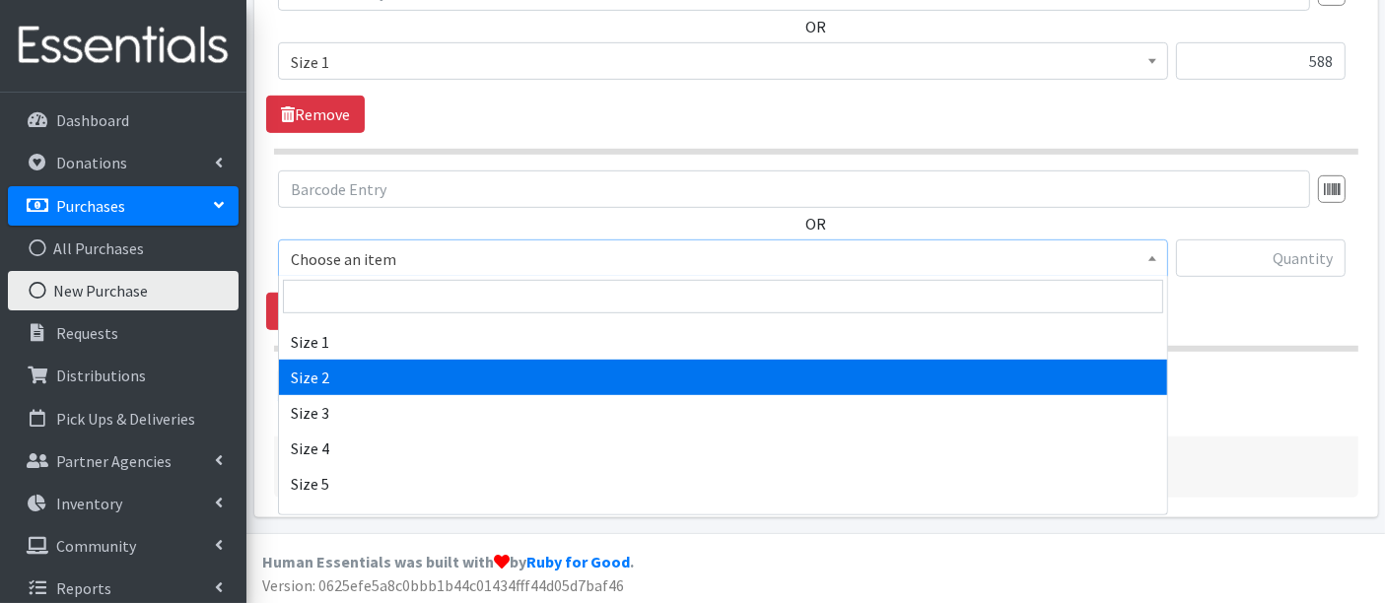
scroll to position [547, 0]
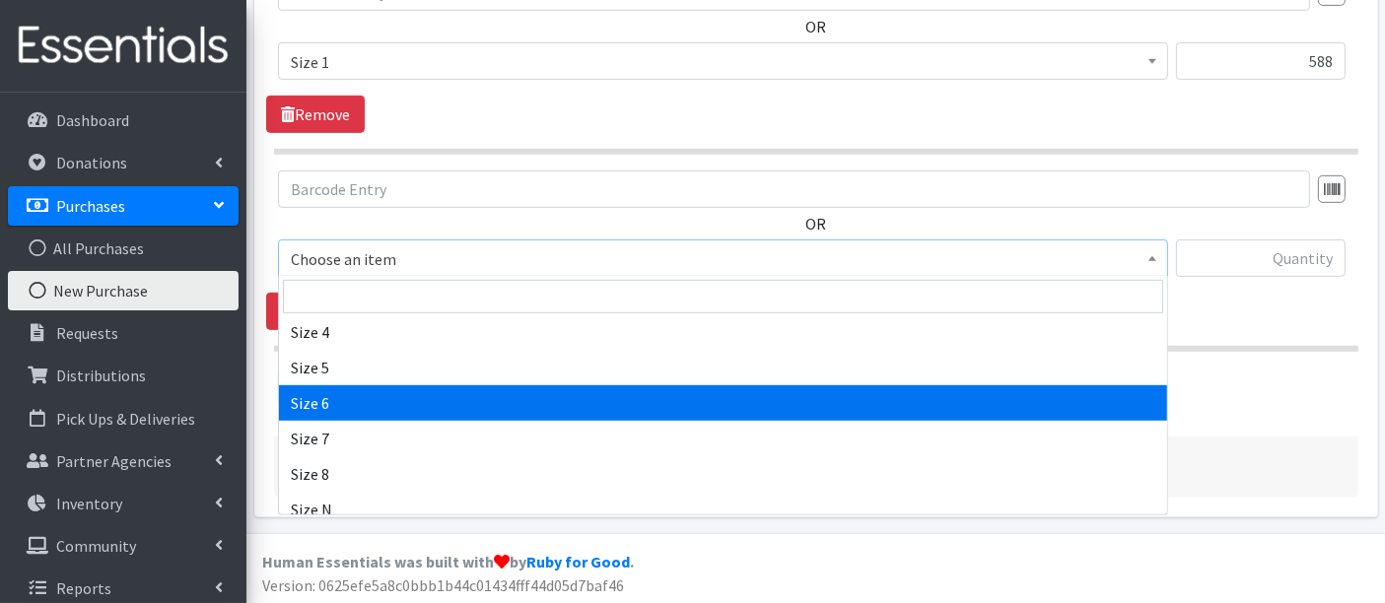
select select "14903"
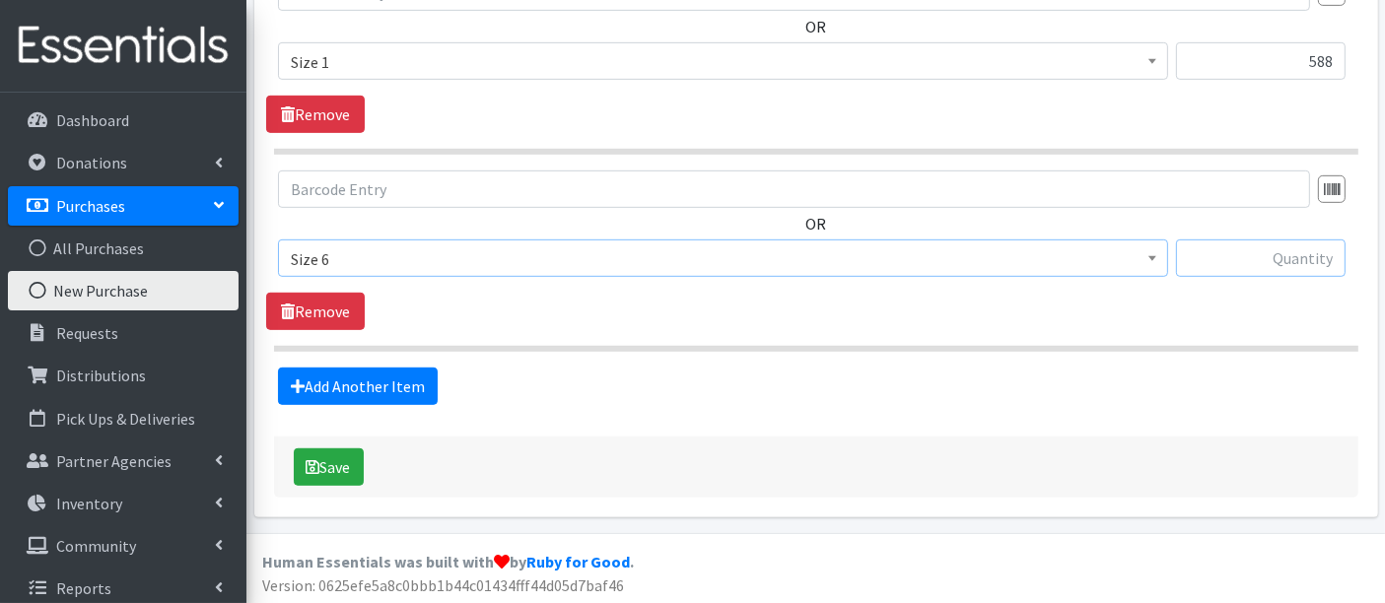
click at [1210, 254] on input "text" at bounding box center [1261, 258] width 170 height 37
click at [1316, 261] on input "text" at bounding box center [1261, 258] width 170 height 37
type input "2088"
click at [350, 392] on link "Add Another Item" at bounding box center [358, 386] width 160 height 37
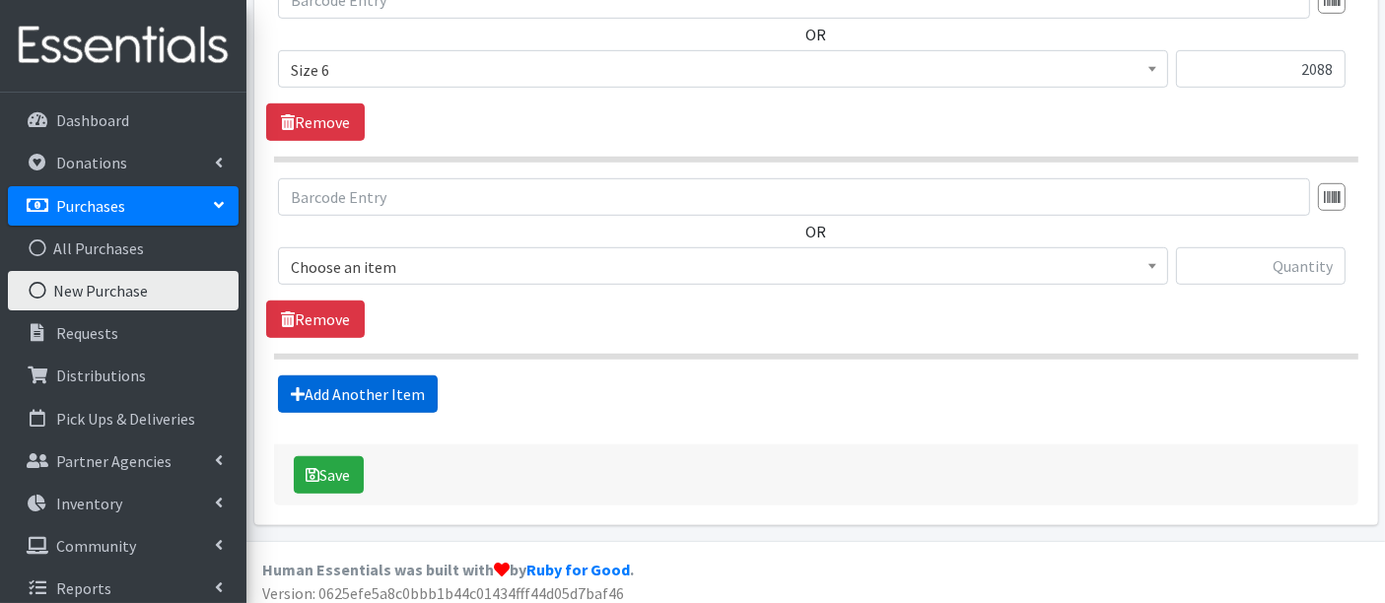
scroll to position [1234, 0]
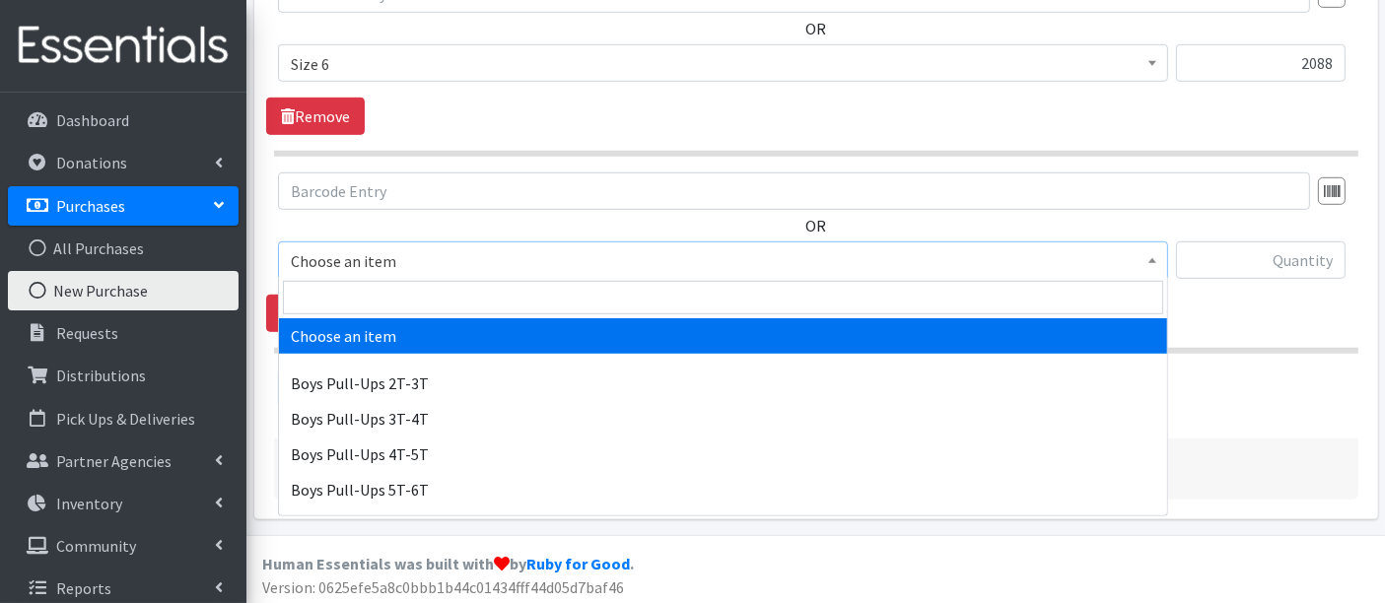
click at [363, 256] on span "Choose an item" at bounding box center [723, 262] width 865 height 28
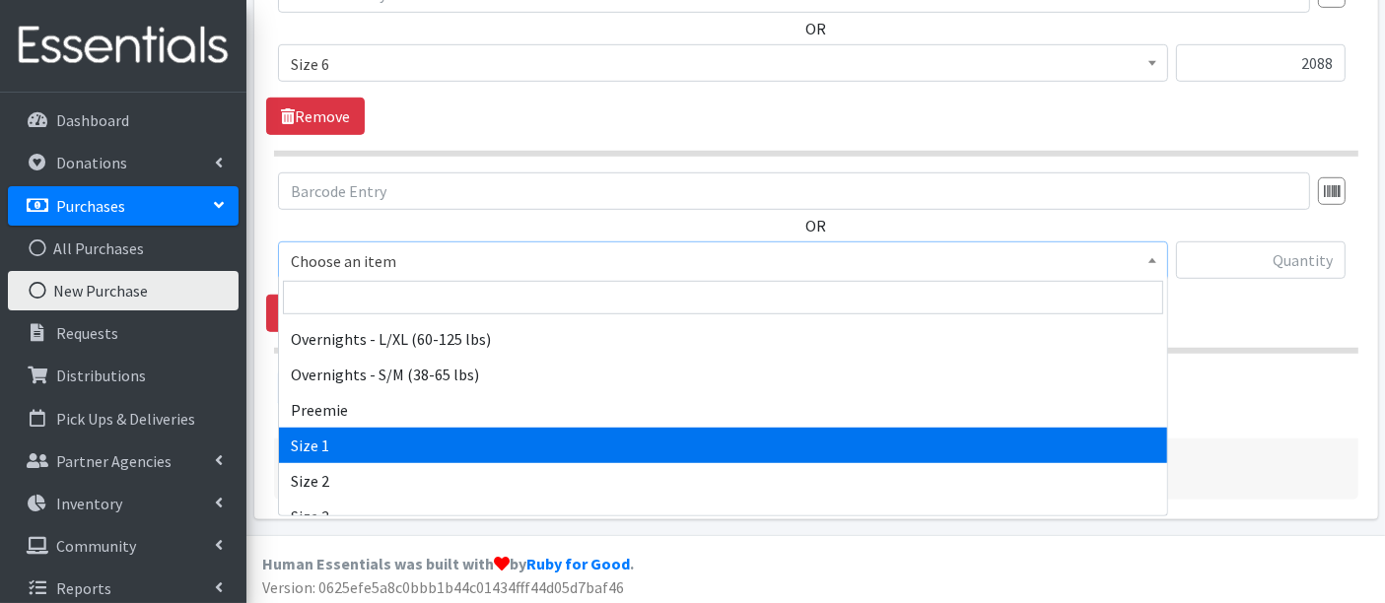
scroll to position [657, 0]
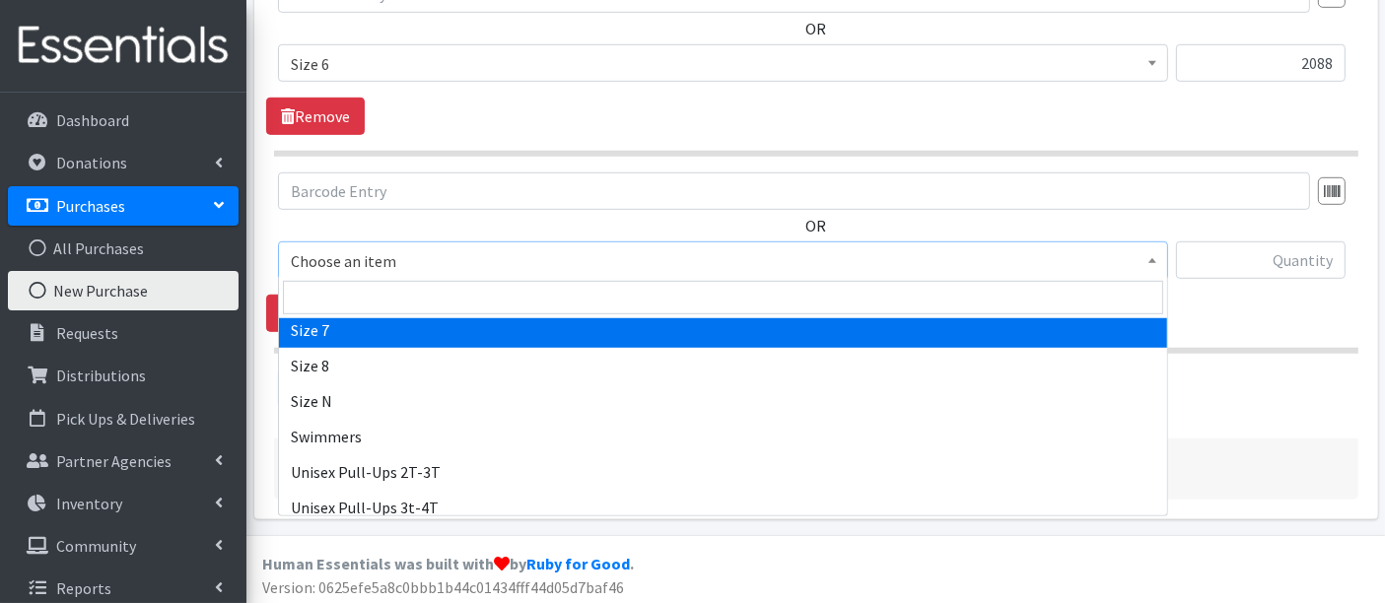
select select "14916"
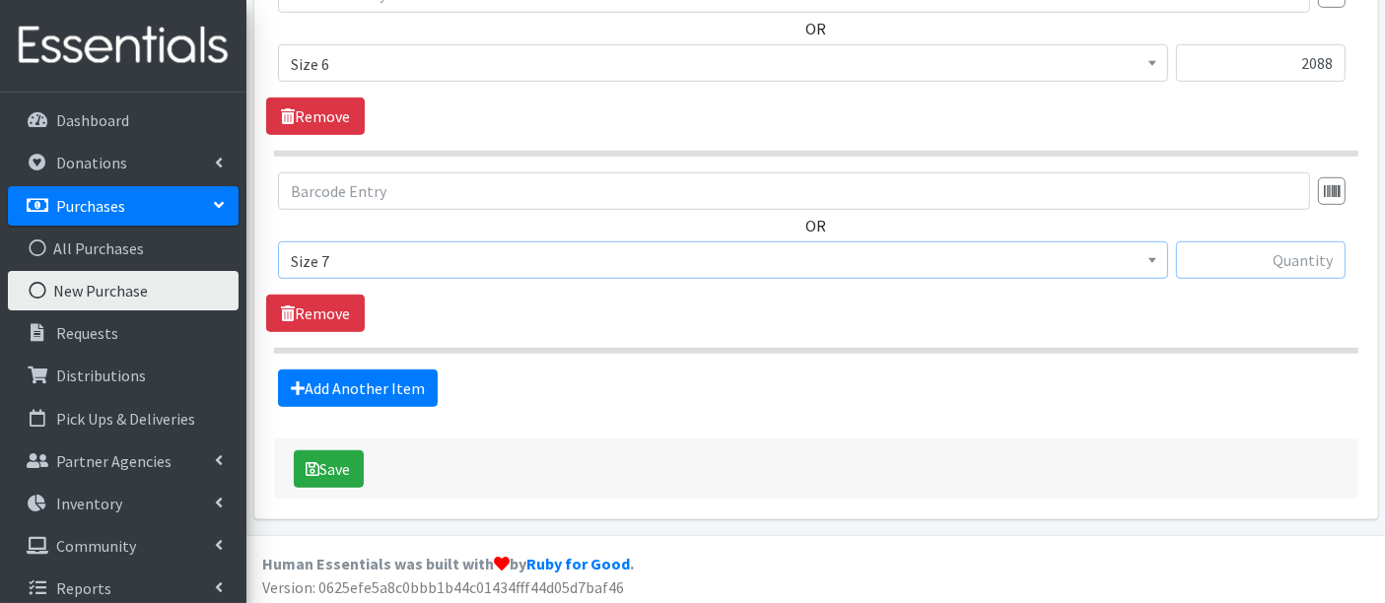
click at [1258, 256] on input "text" at bounding box center [1261, 260] width 170 height 37
type input "644"
click at [360, 378] on link "Add Another Item" at bounding box center [358, 388] width 160 height 37
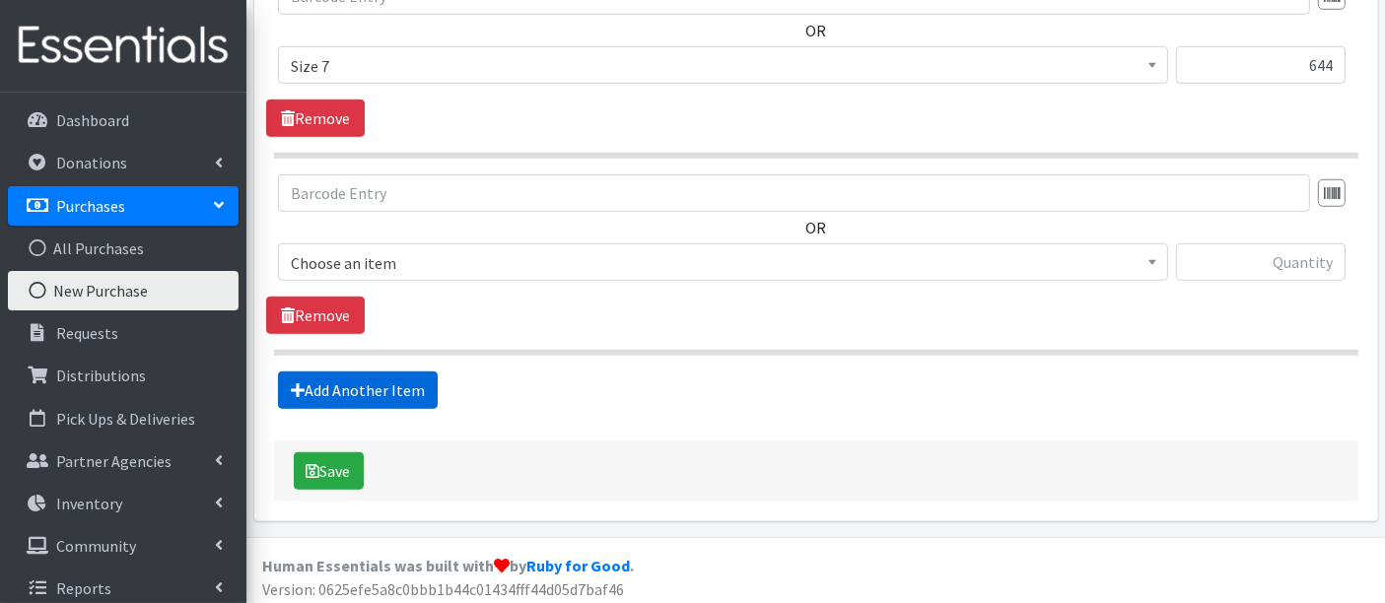
scroll to position [1431, 0]
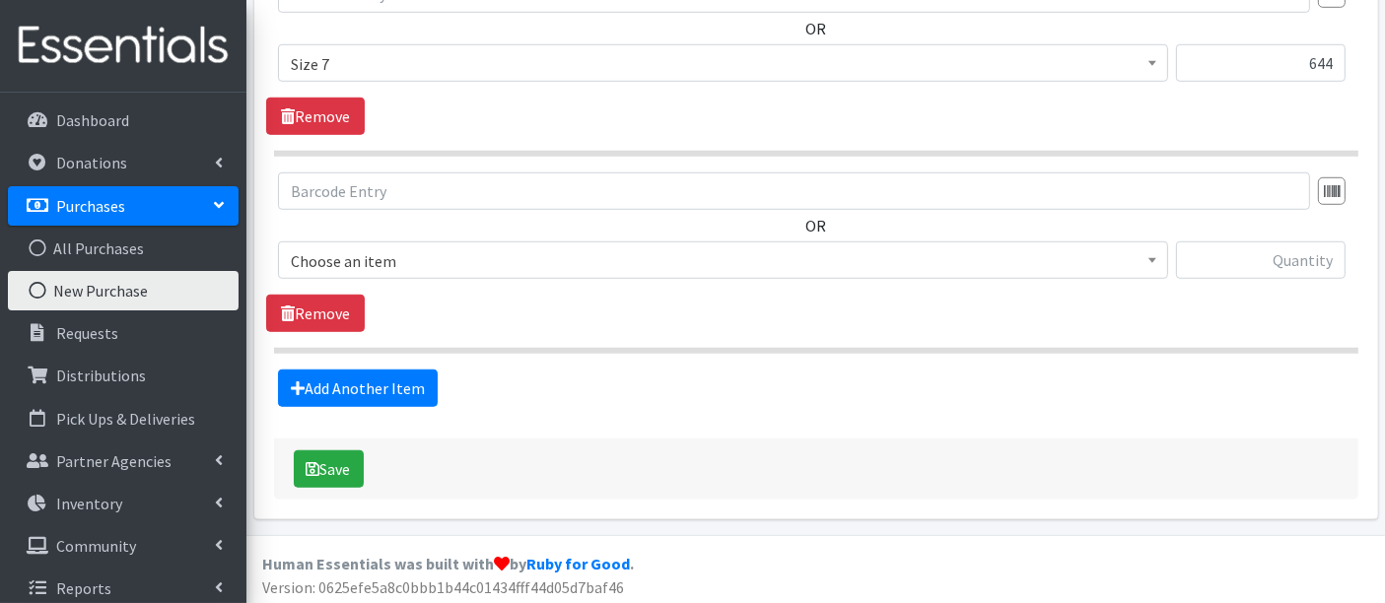
click at [377, 260] on span "Choose an item" at bounding box center [723, 262] width 865 height 28
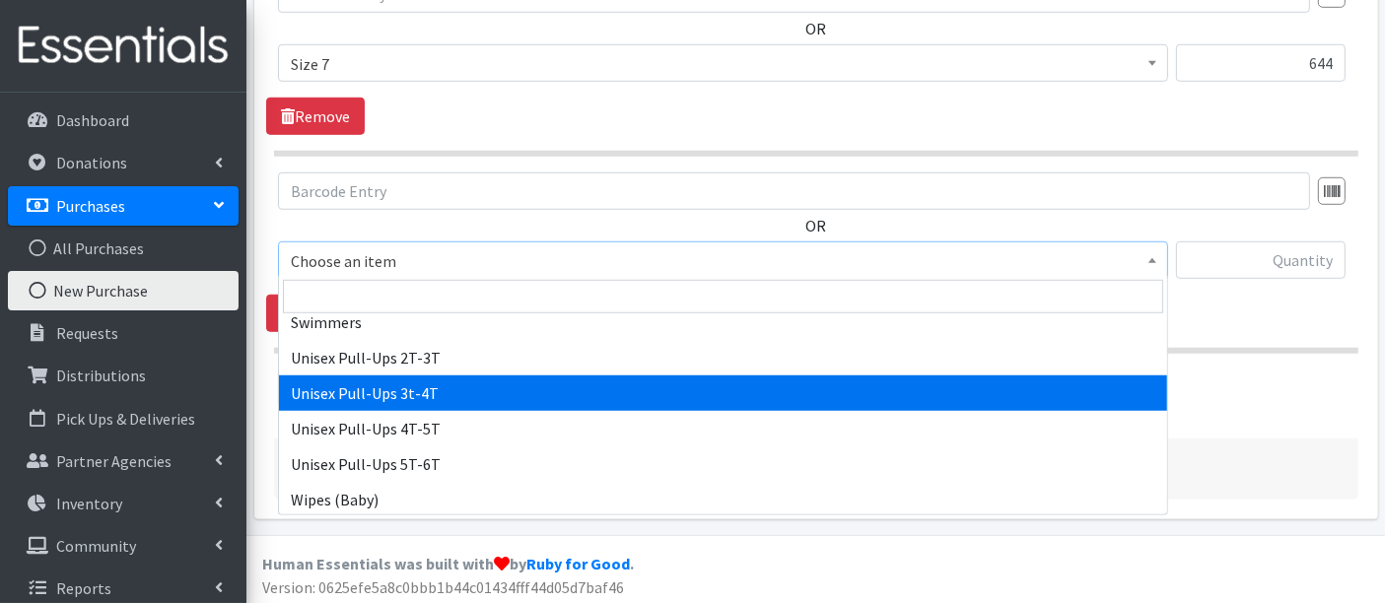
scroll to position [771, 0]
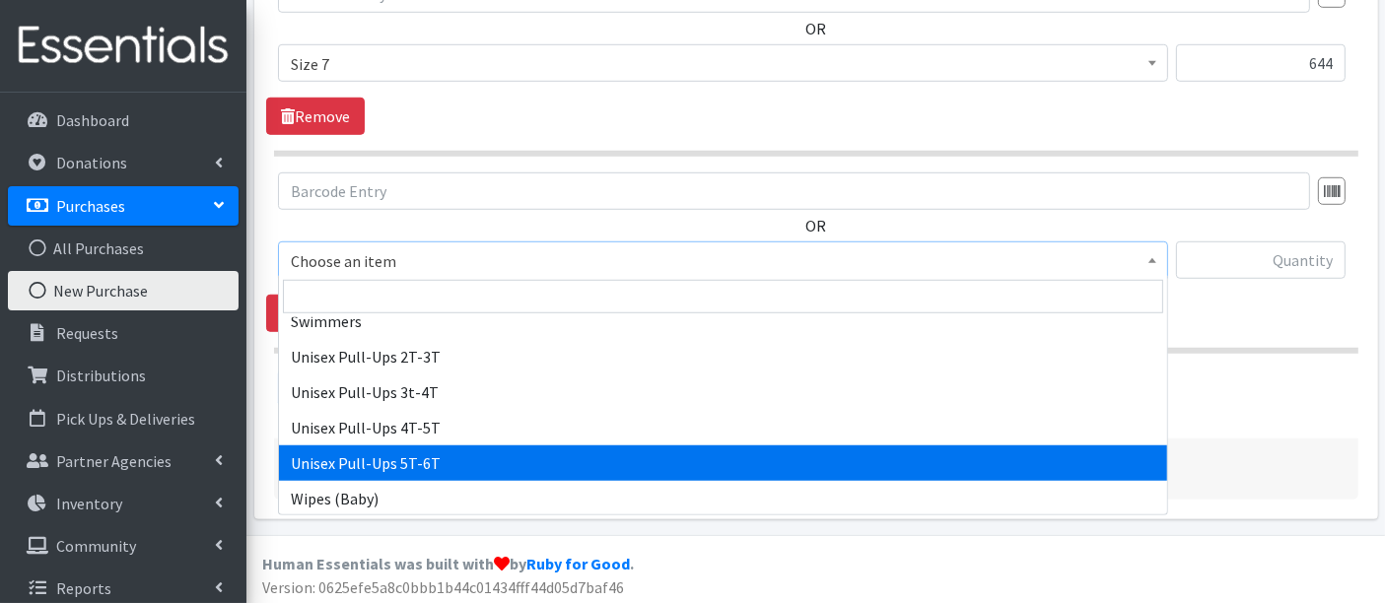
select select "15009"
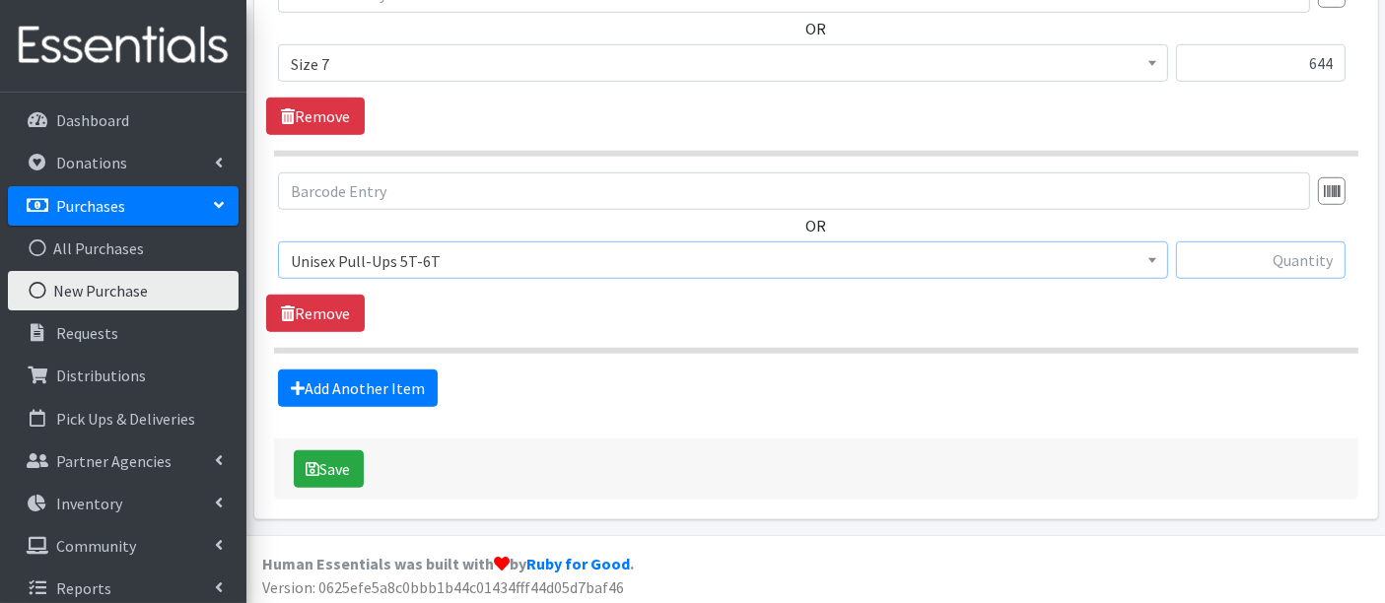
click at [1257, 260] on input "text" at bounding box center [1261, 260] width 170 height 37
type input "168"
click at [327, 476] on button "Save" at bounding box center [329, 469] width 70 height 37
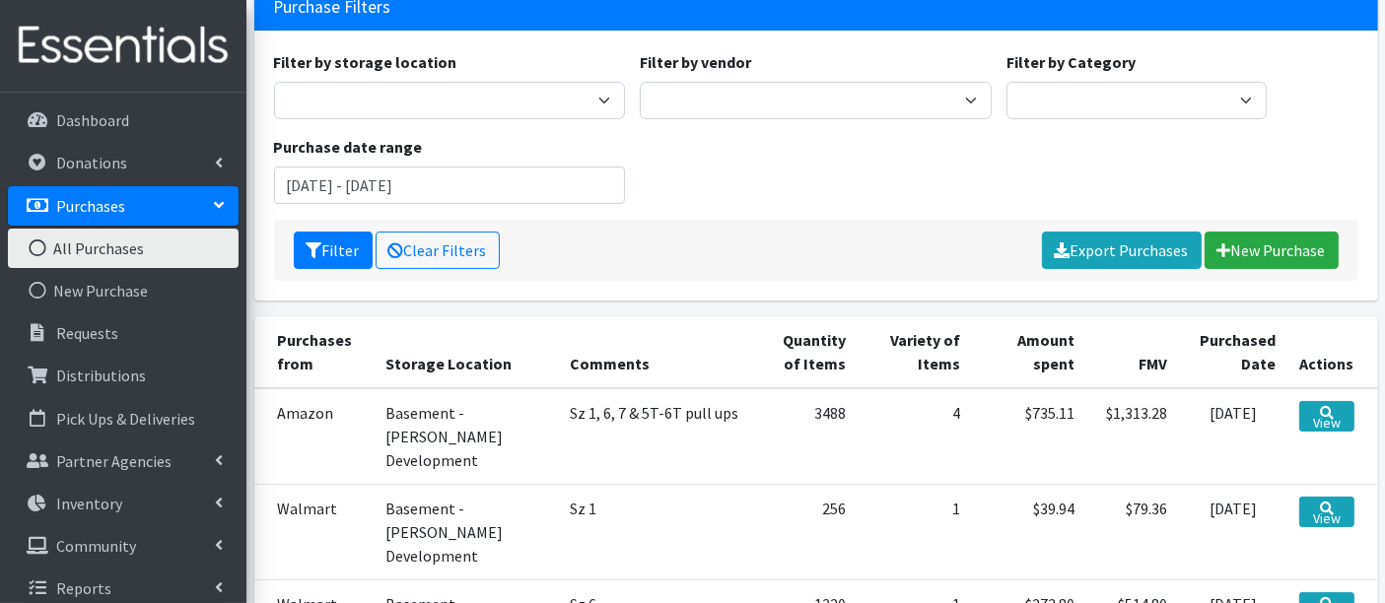
scroll to position [438, 0]
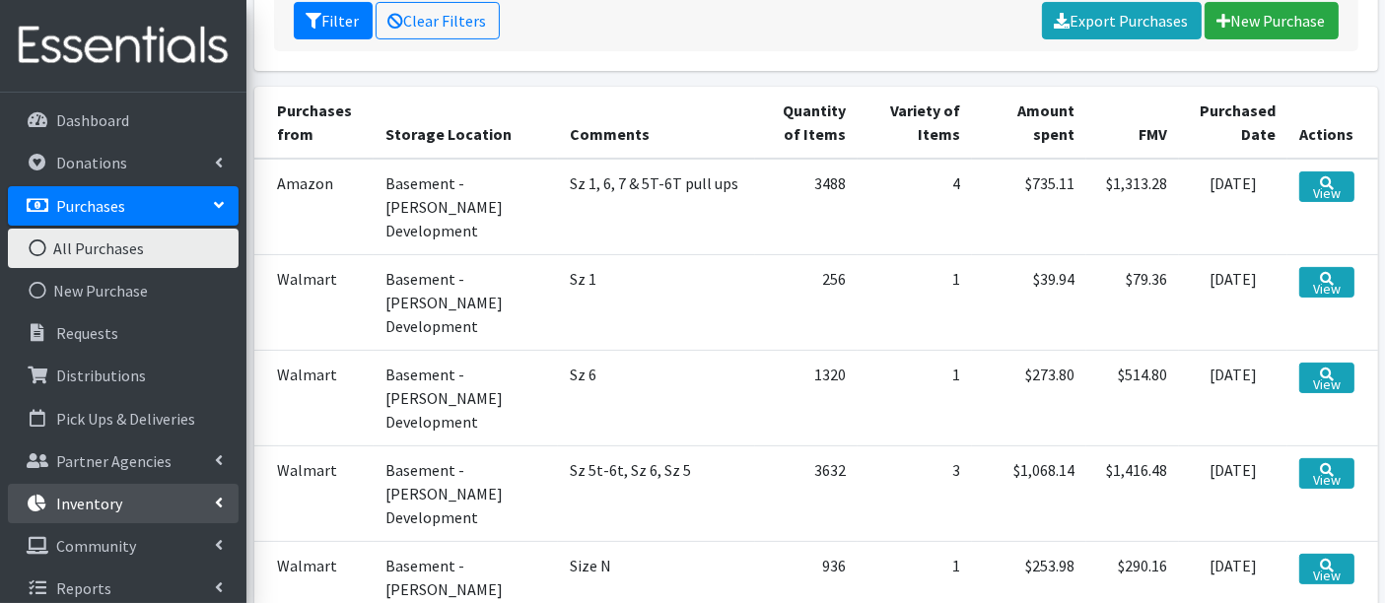
click at [90, 497] on p "Inventory" at bounding box center [89, 504] width 66 height 20
click at [99, 540] on link "Items & Inventory" at bounding box center [123, 546] width 231 height 39
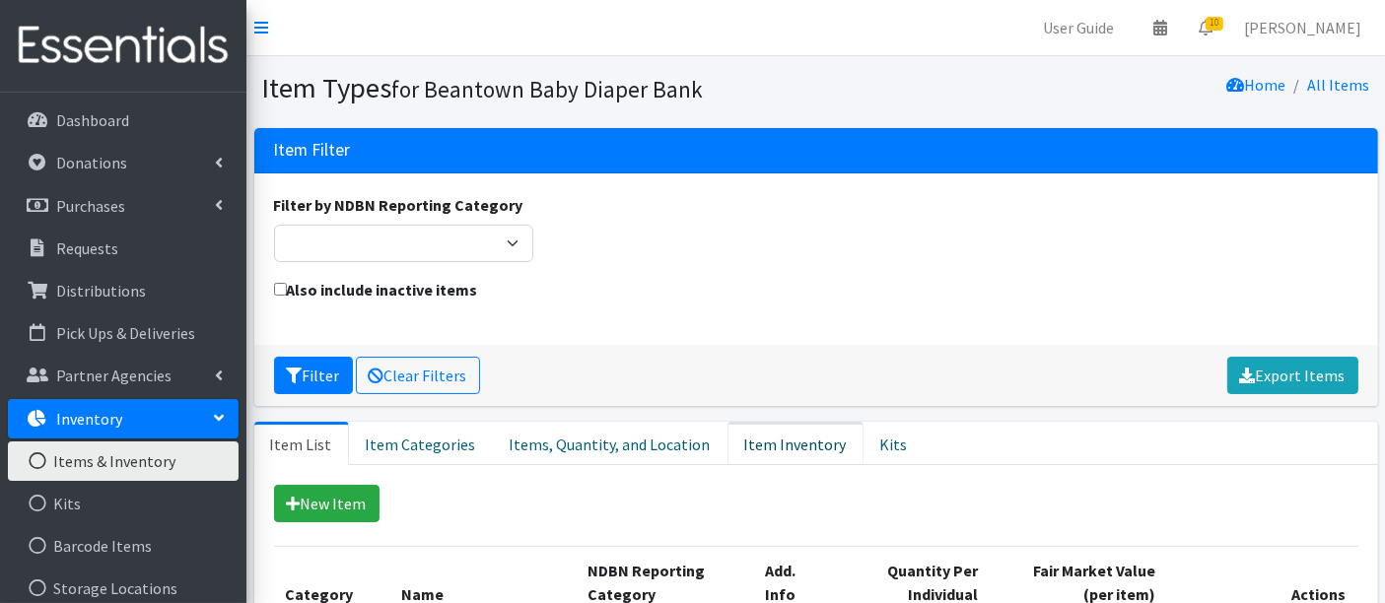
click at [802, 431] on link "Item Inventory" at bounding box center [796, 443] width 136 height 43
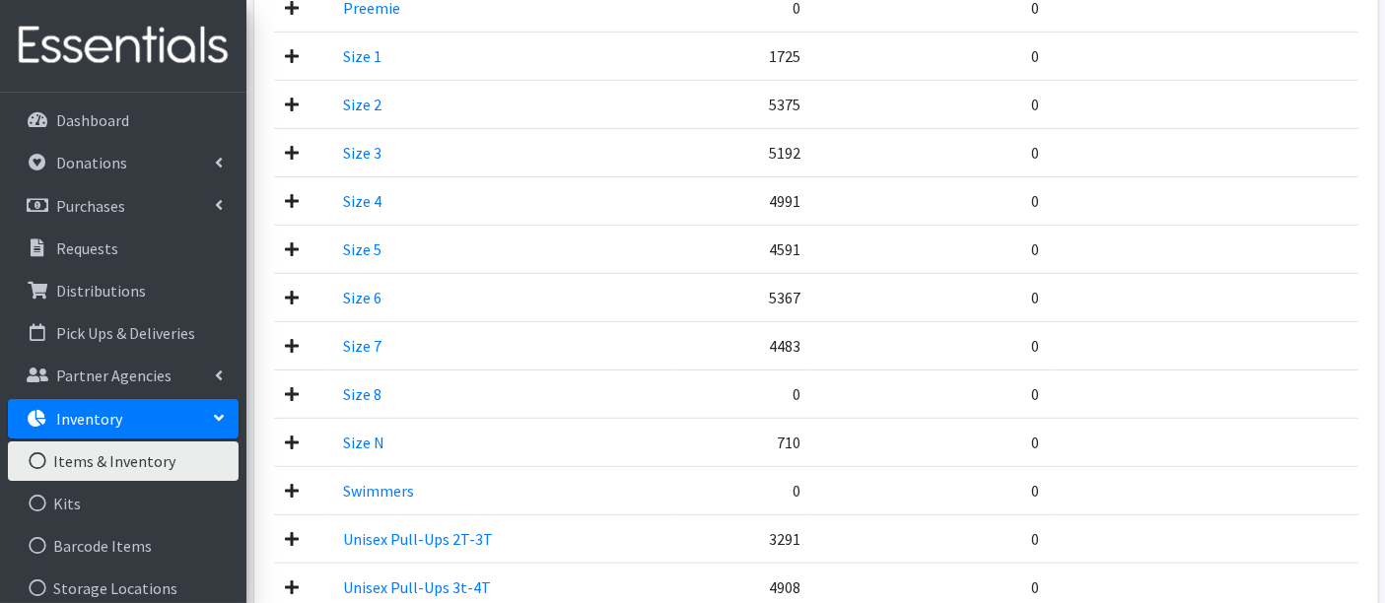
scroll to position [1363, 0]
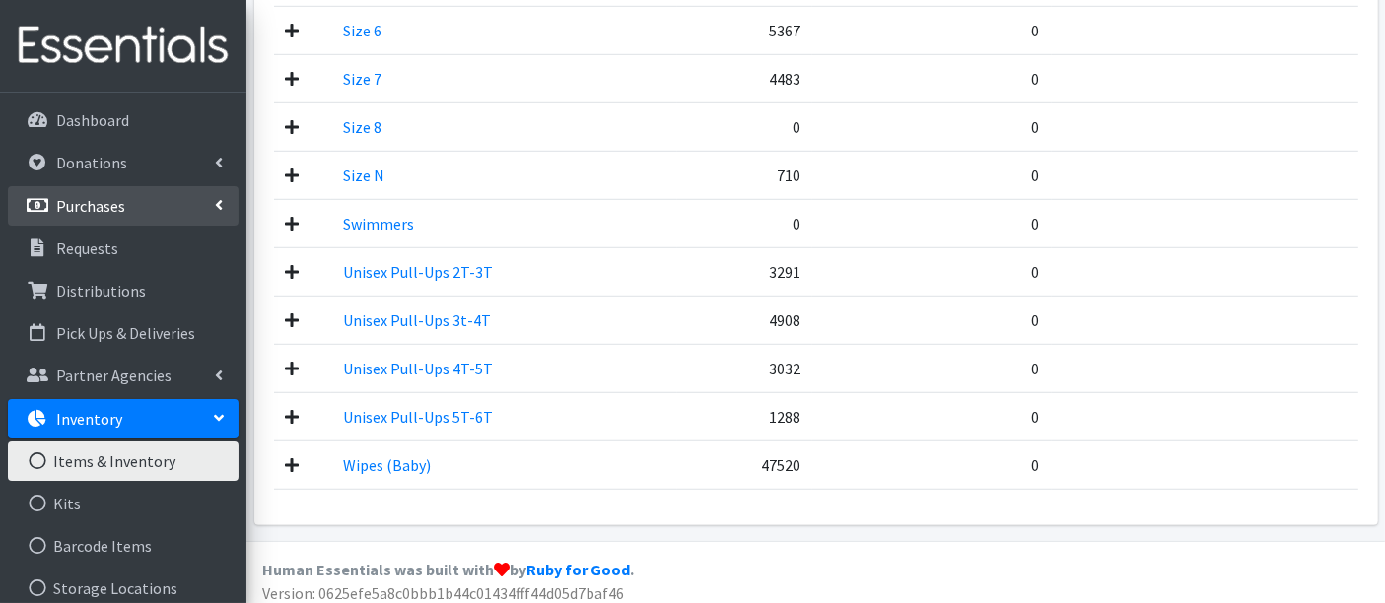
click at [89, 208] on p "Purchases" at bounding box center [90, 206] width 69 height 20
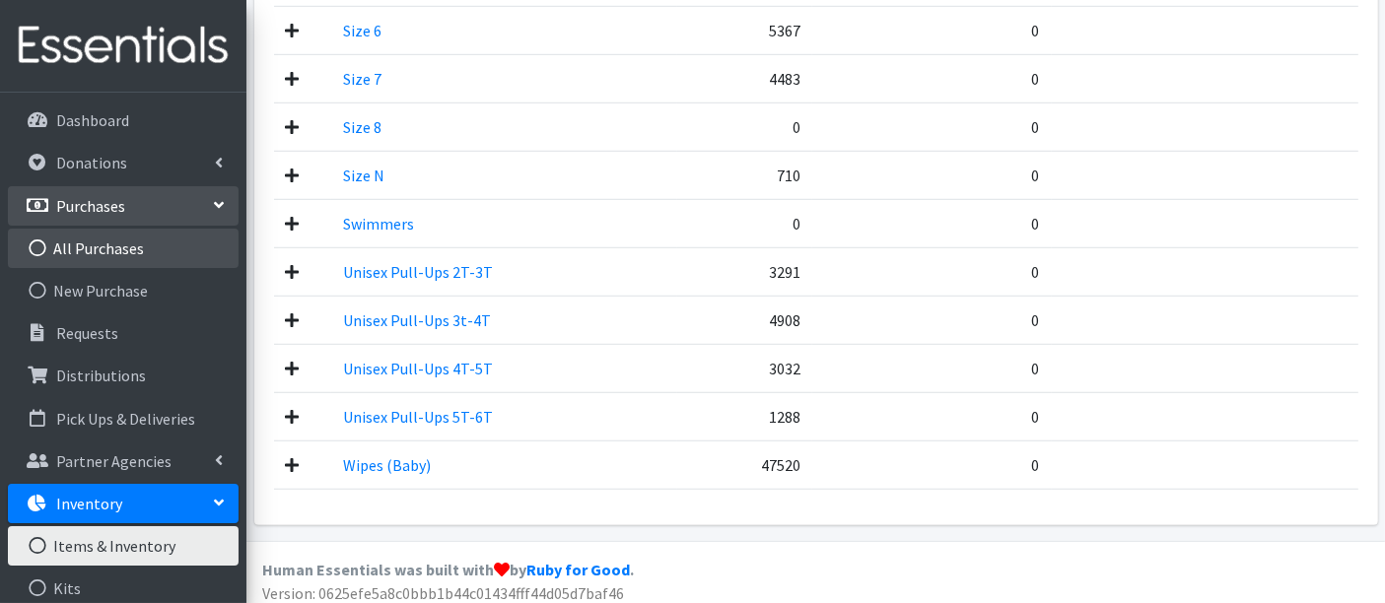
click at [109, 254] on link "All Purchases" at bounding box center [123, 248] width 231 height 39
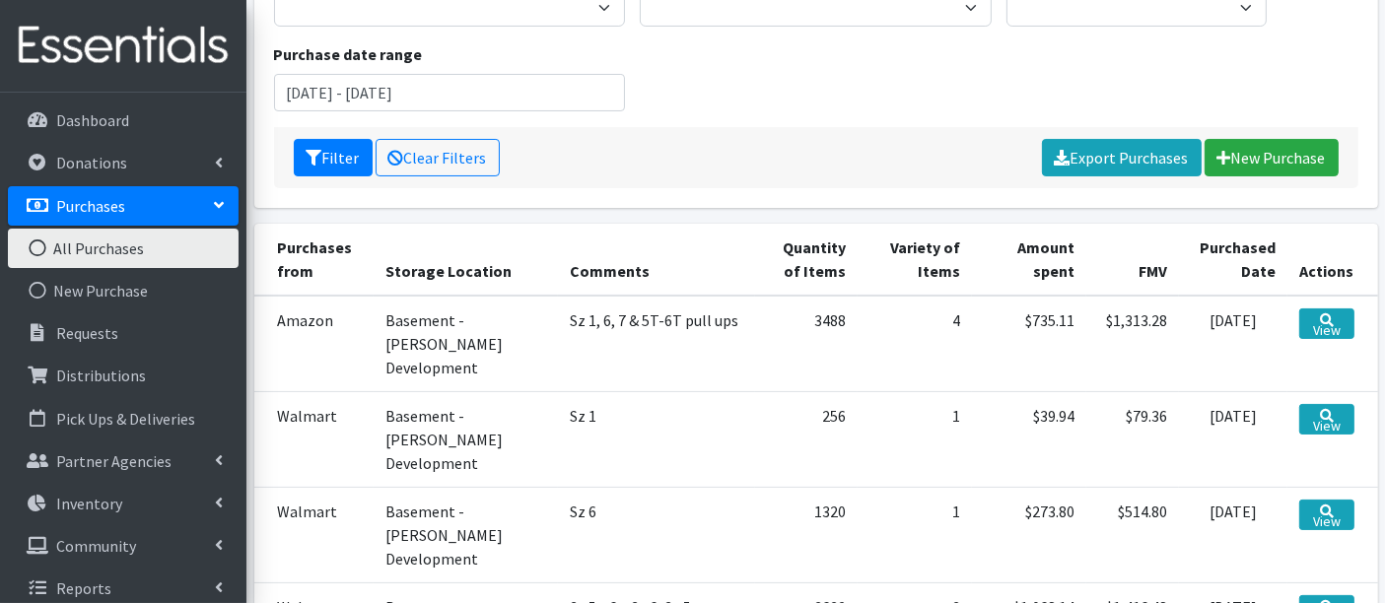
scroll to position [328, 0]
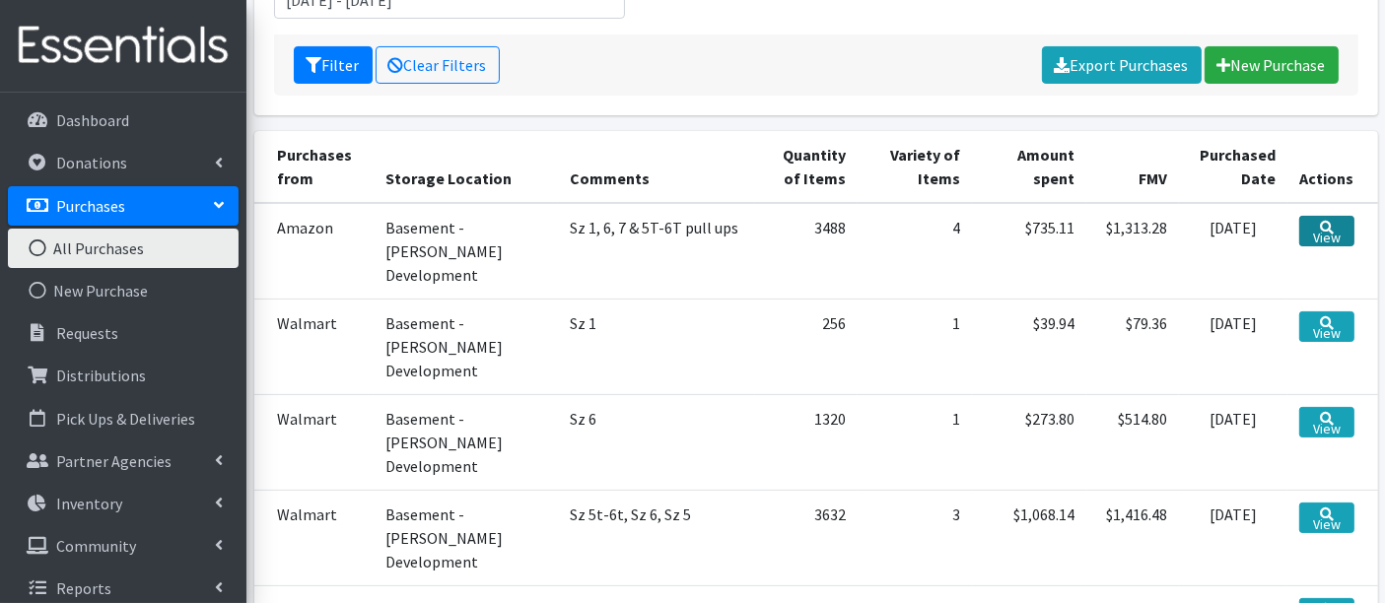
click at [1322, 222] on icon at bounding box center [1327, 228] width 14 height 14
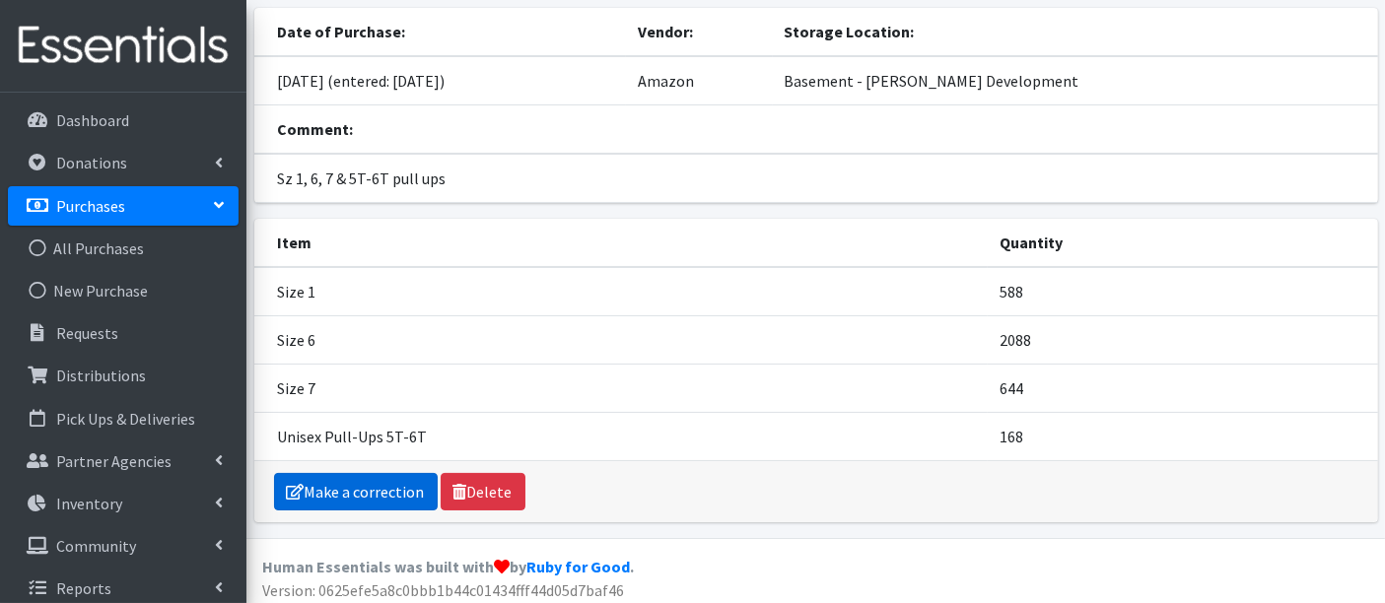
scroll to position [123, 0]
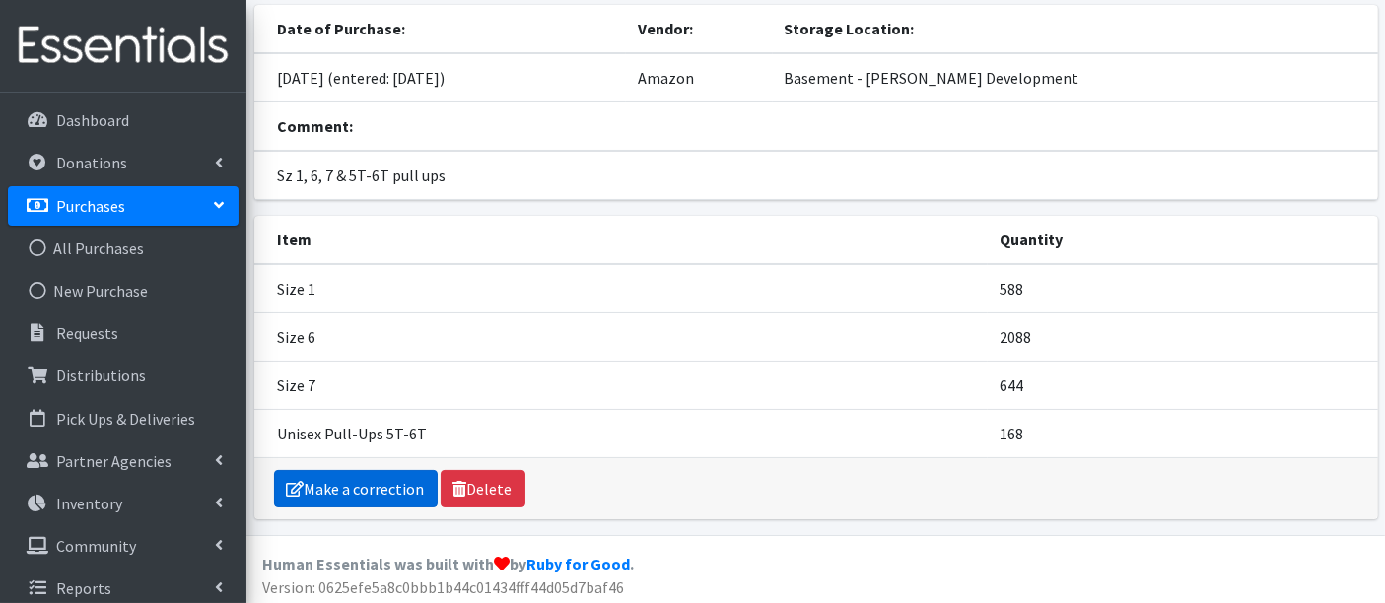
click at [312, 485] on link "Make a correction" at bounding box center [356, 488] width 164 height 37
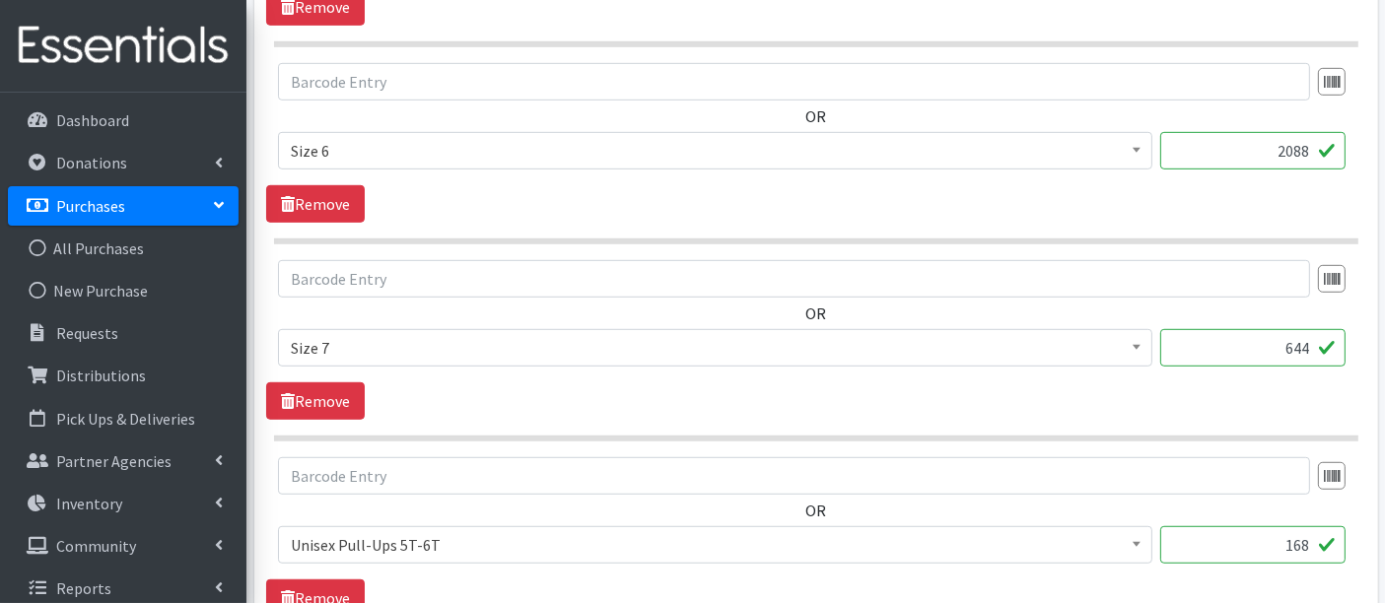
scroll to position [986, 0]
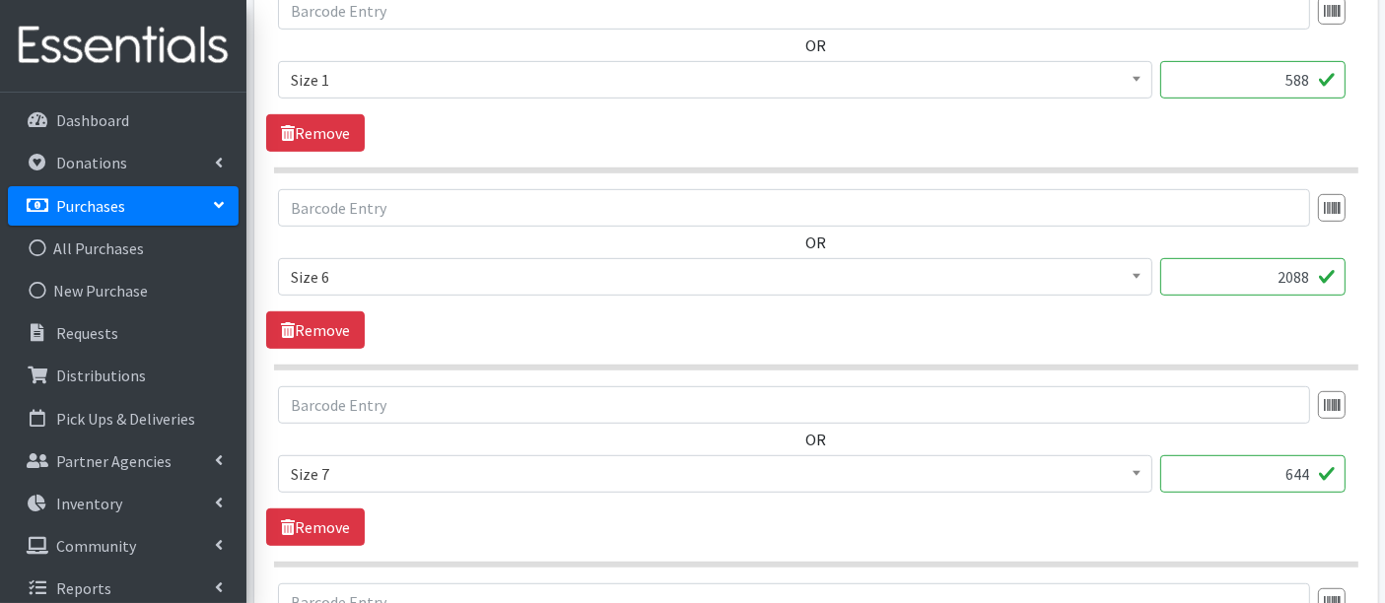
drag, startPoint x: 1263, startPoint y: 273, endPoint x: 1366, endPoint y: 277, distance: 102.6
click at [1366, 277] on div "Vendor * Amazon HDI Wholesale/Brookies JSL Target Walmart ---Not Listed--- Stor…" at bounding box center [816, 135] width 1124 height 1986
click at [631, 282] on span "Size 6" at bounding box center [715, 277] width 849 height 28
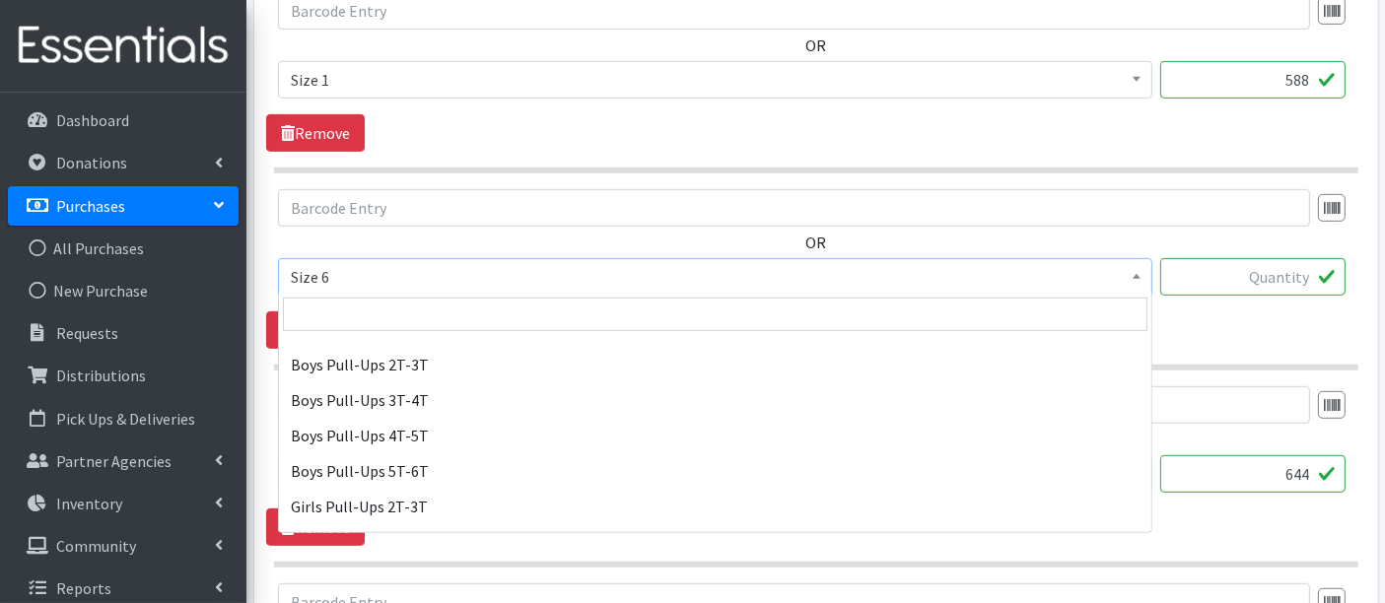
scroll to position [508, 0]
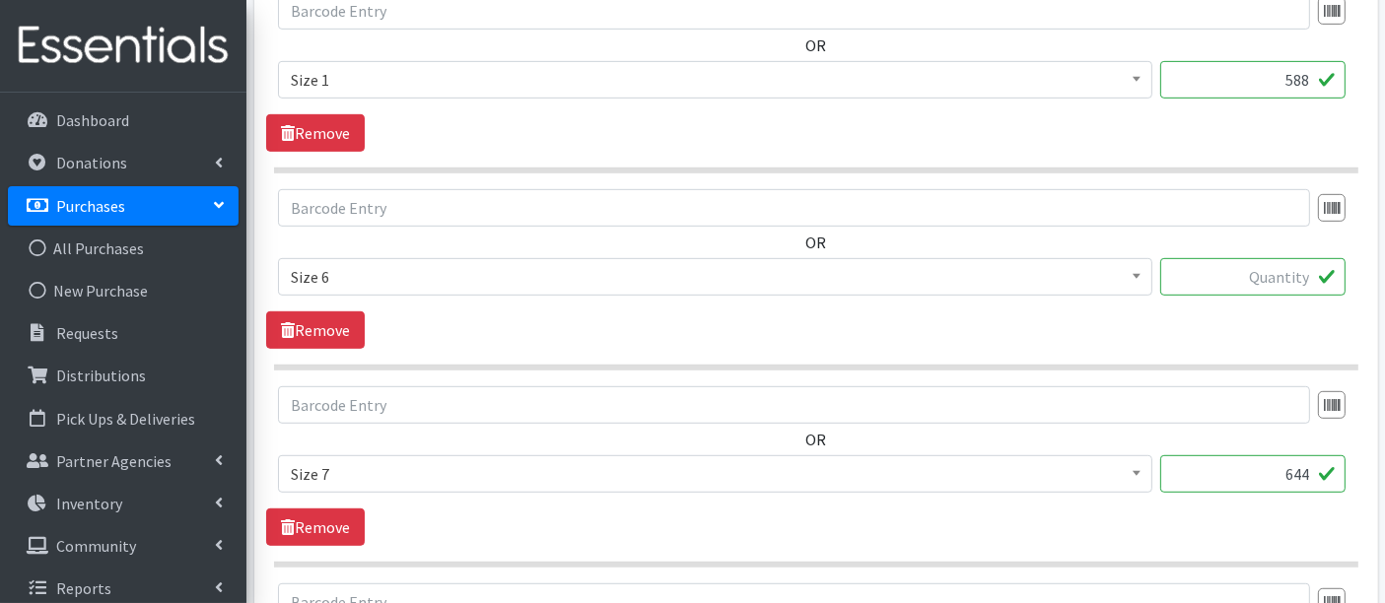
click at [1292, 288] on input "text" at bounding box center [1253, 276] width 185 height 37
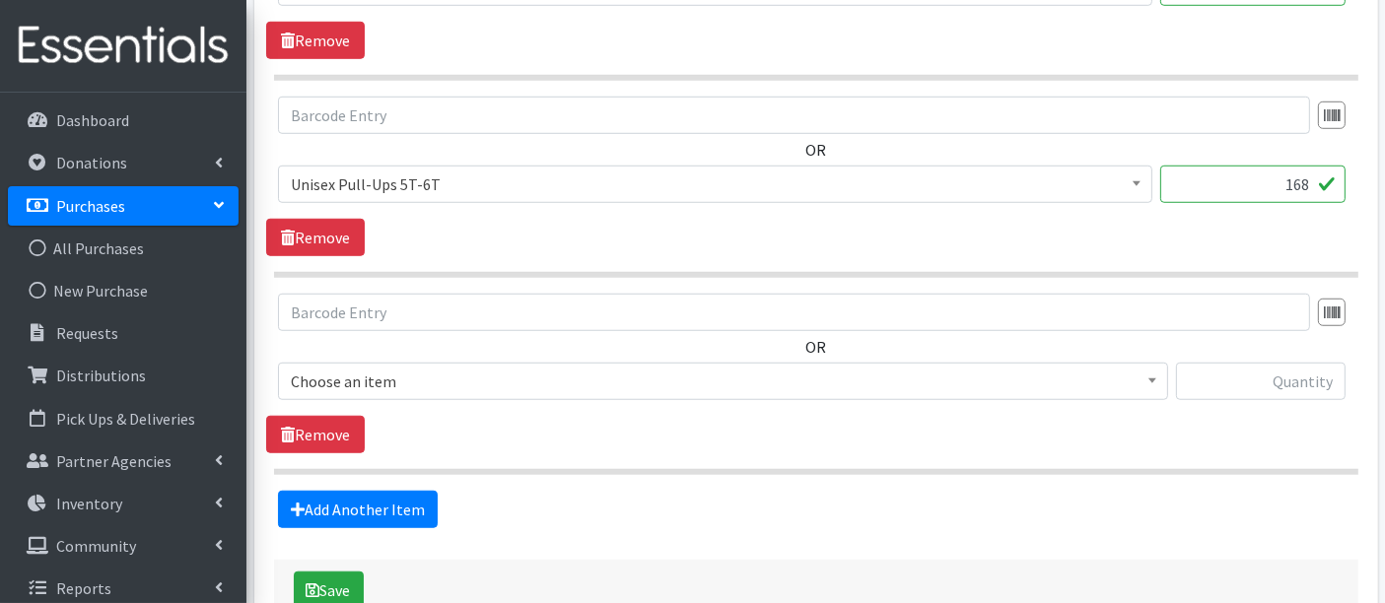
scroll to position [1593, 0]
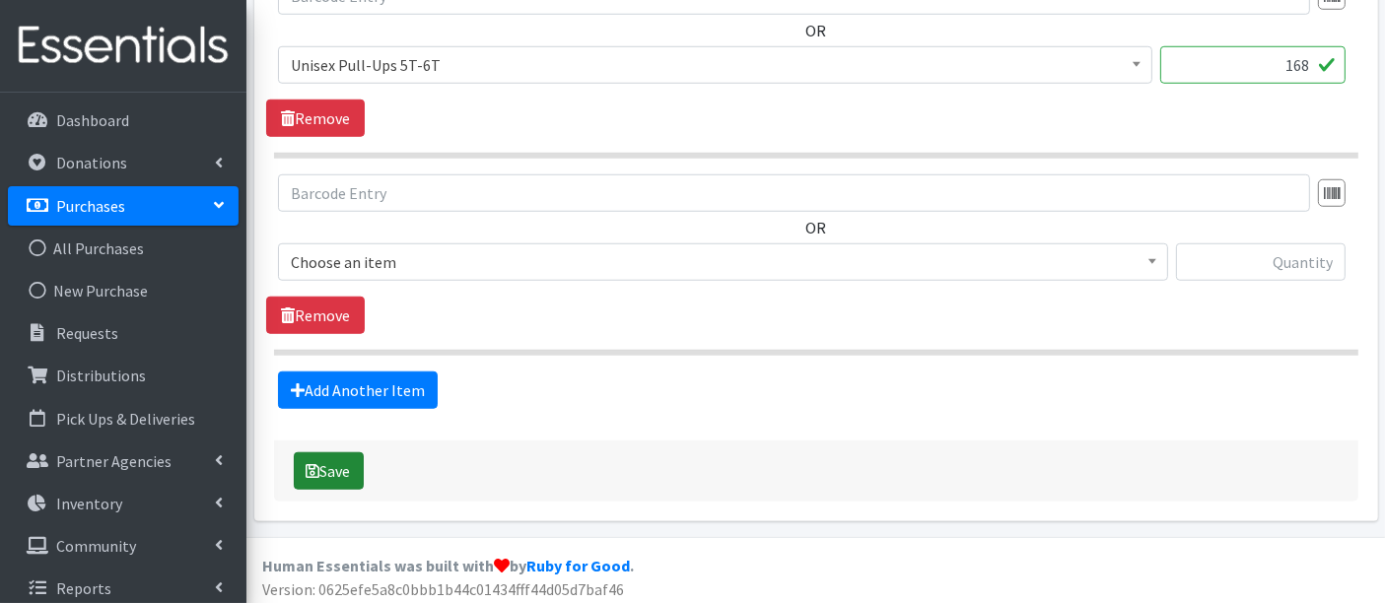
type input "1008"
click at [329, 468] on button "Save" at bounding box center [329, 471] width 70 height 37
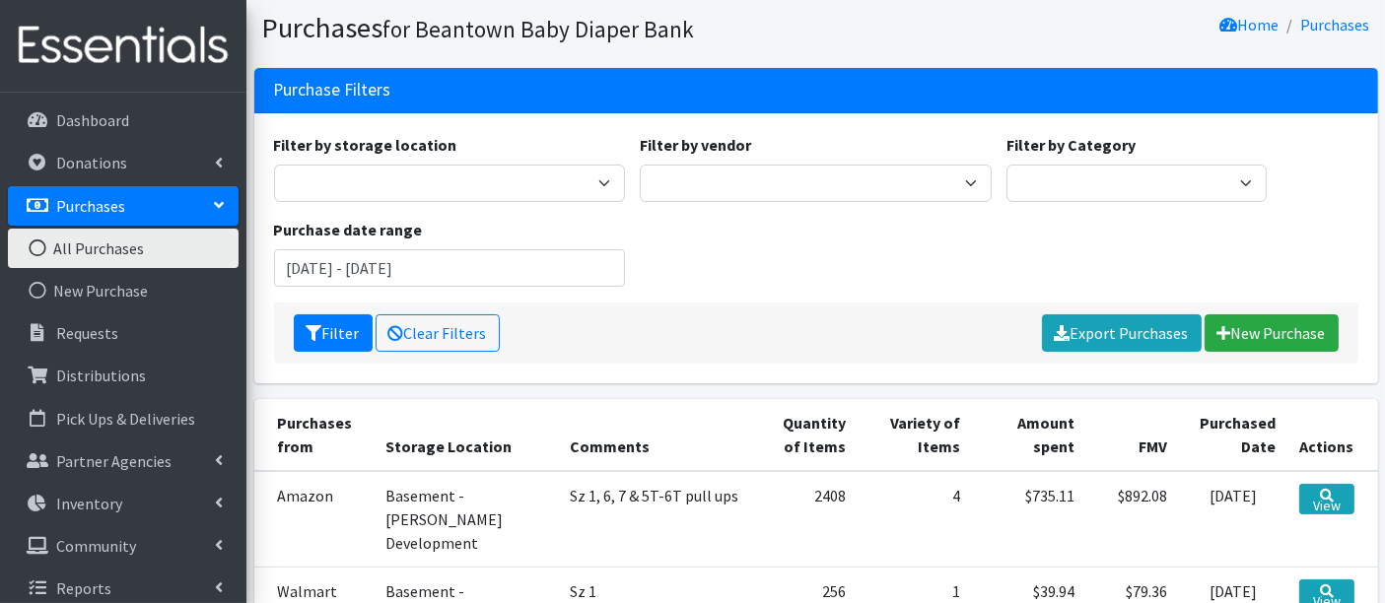
scroll to position [328, 0]
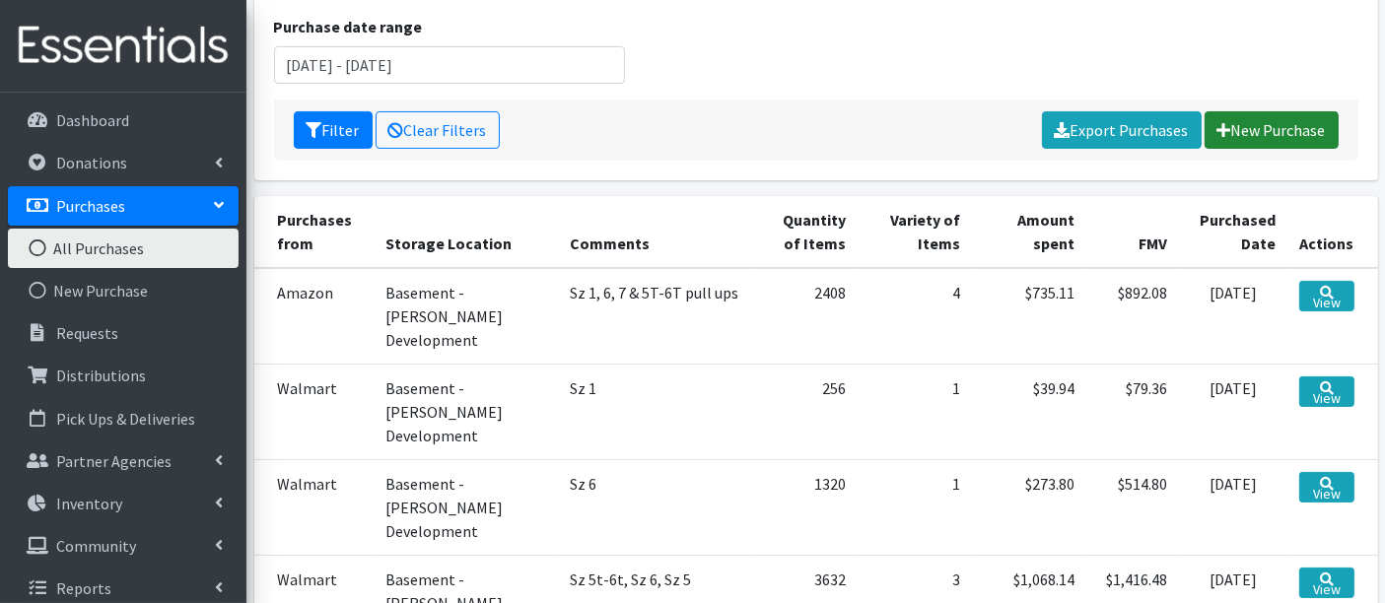
click at [1270, 121] on link "New Purchase" at bounding box center [1272, 129] width 134 height 37
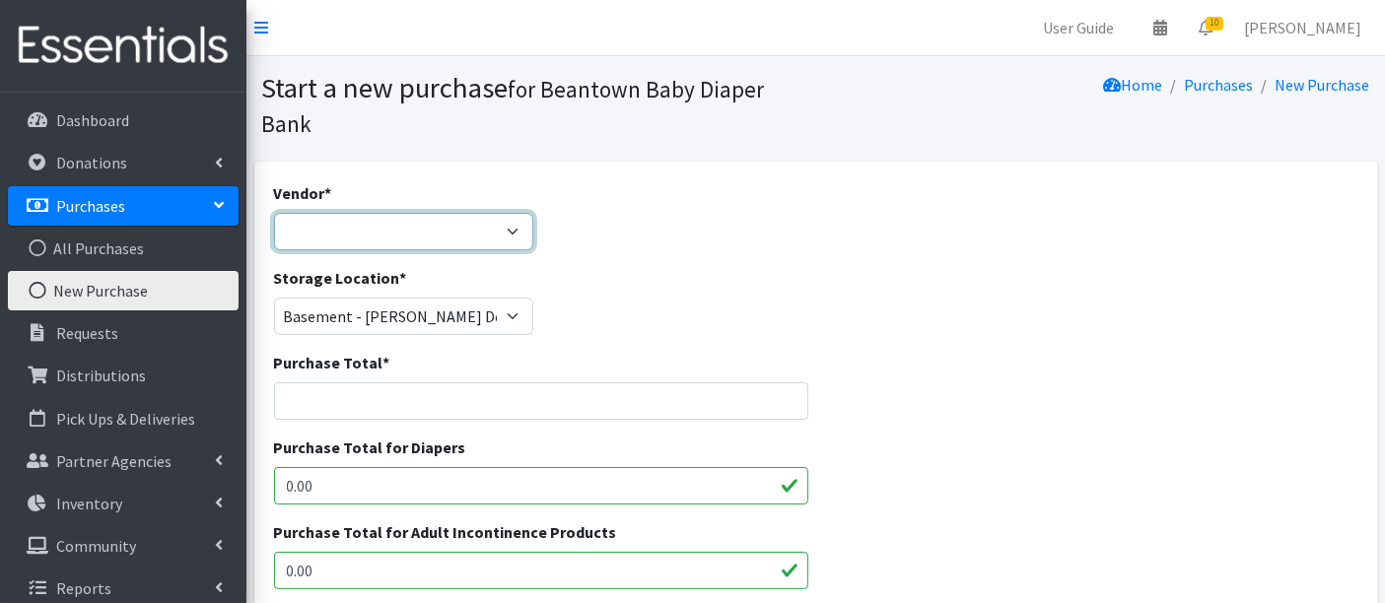
click at [351, 220] on select "Amazon HDI Wholesale/Brookies JSL Target Walmart ---Not Listed---" at bounding box center [404, 231] width 260 height 37
select select "593"
click at [274, 213] on select "Amazon HDI Wholesale/Brookies JSL Target Walmart ---Not Listed---" at bounding box center [404, 231] width 260 height 37
click at [332, 411] on input "Purchase Total *" at bounding box center [541, 401] width 535 height 37
type input "299.70"
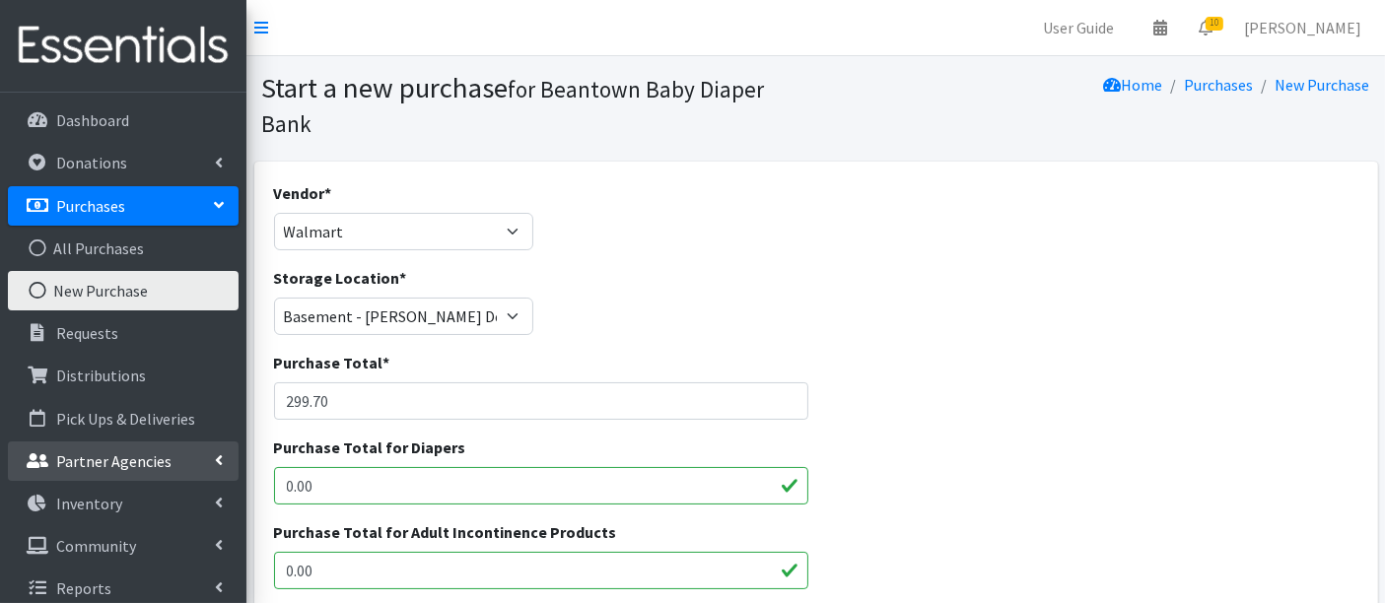
drag, startPoint x: 396, startPoint y: 484, endPoint x: 203, endPoint y: 476, distance: 193.4
type input "299.70"
click at [803, 421] on div "Purchase Total * 299.70" at bounding box center [541, 393] width 550 height 85
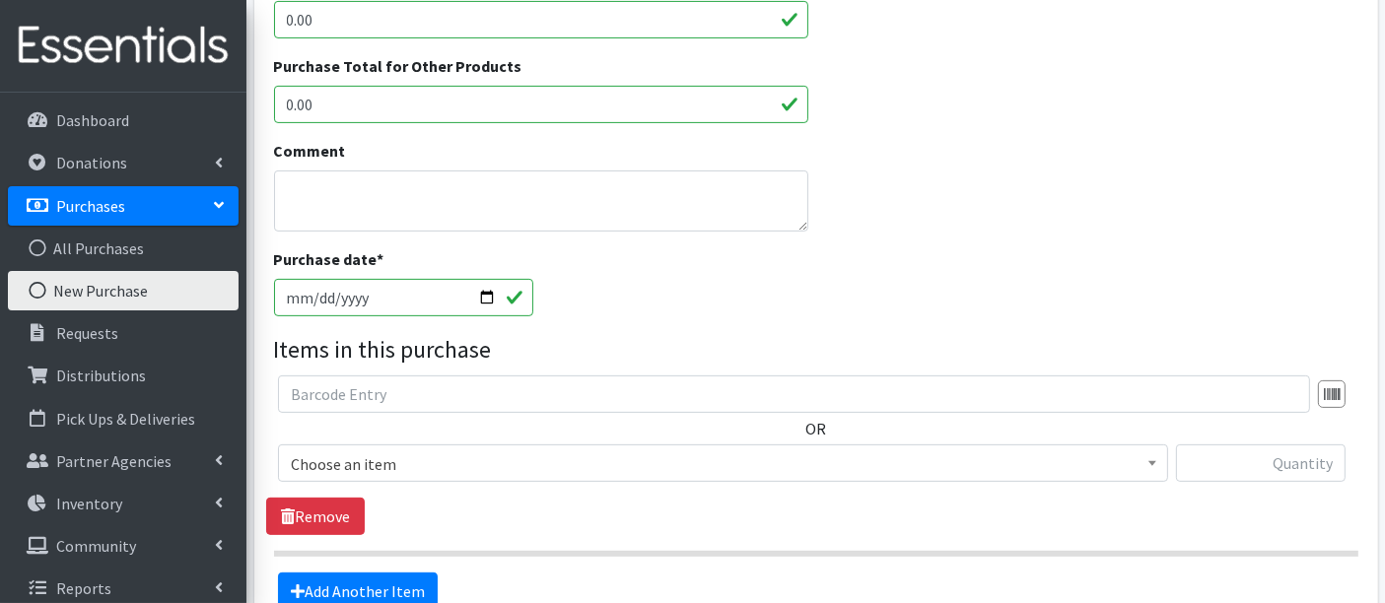
scroll to position [766, 0]
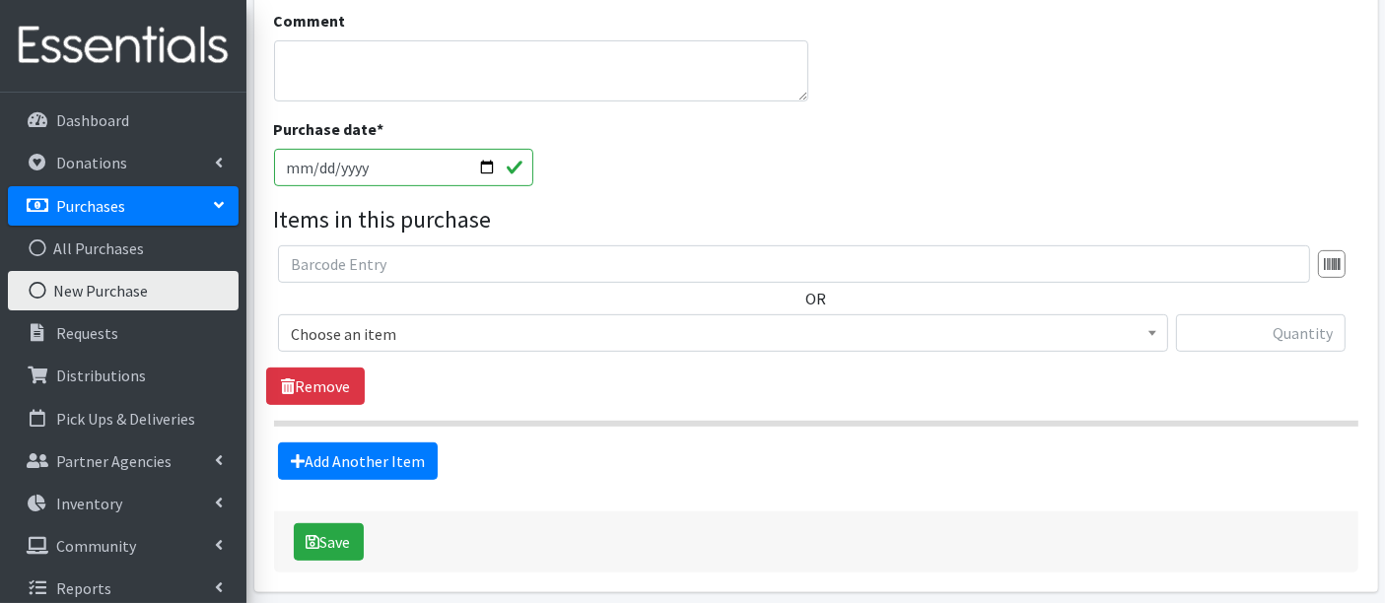
click at [451, 333] on span "Choose an item" at bounding box center [723, 334] width 865 height 28
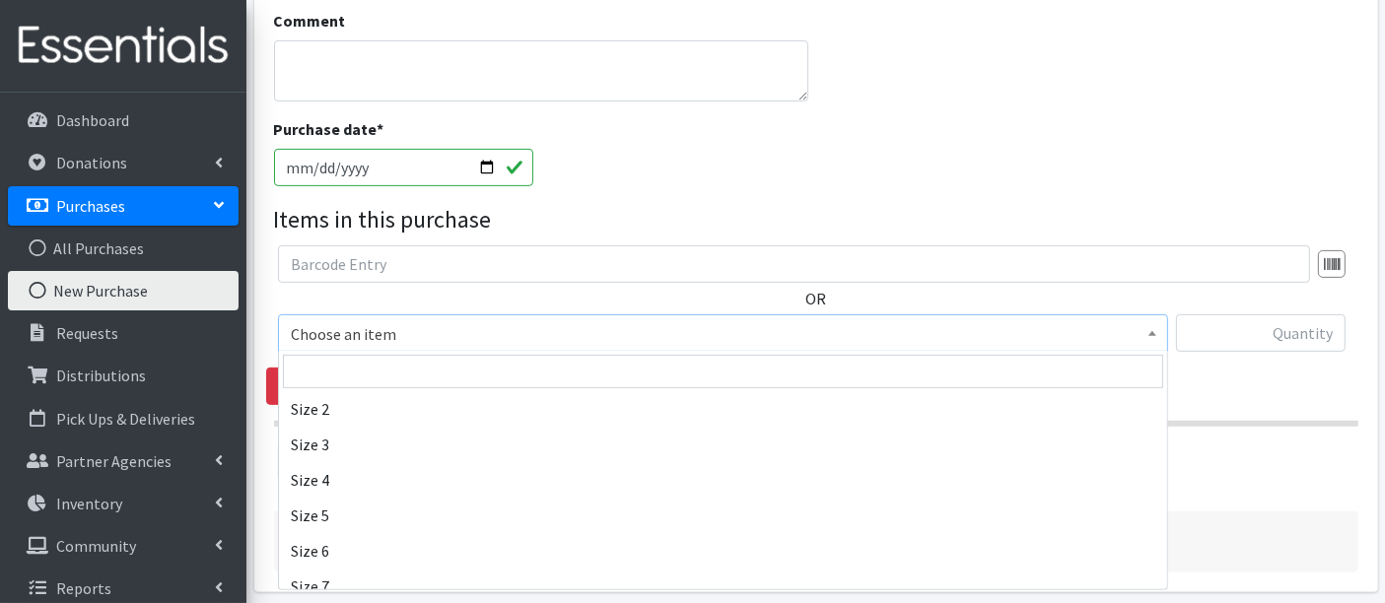
scroll to position [547, 0]
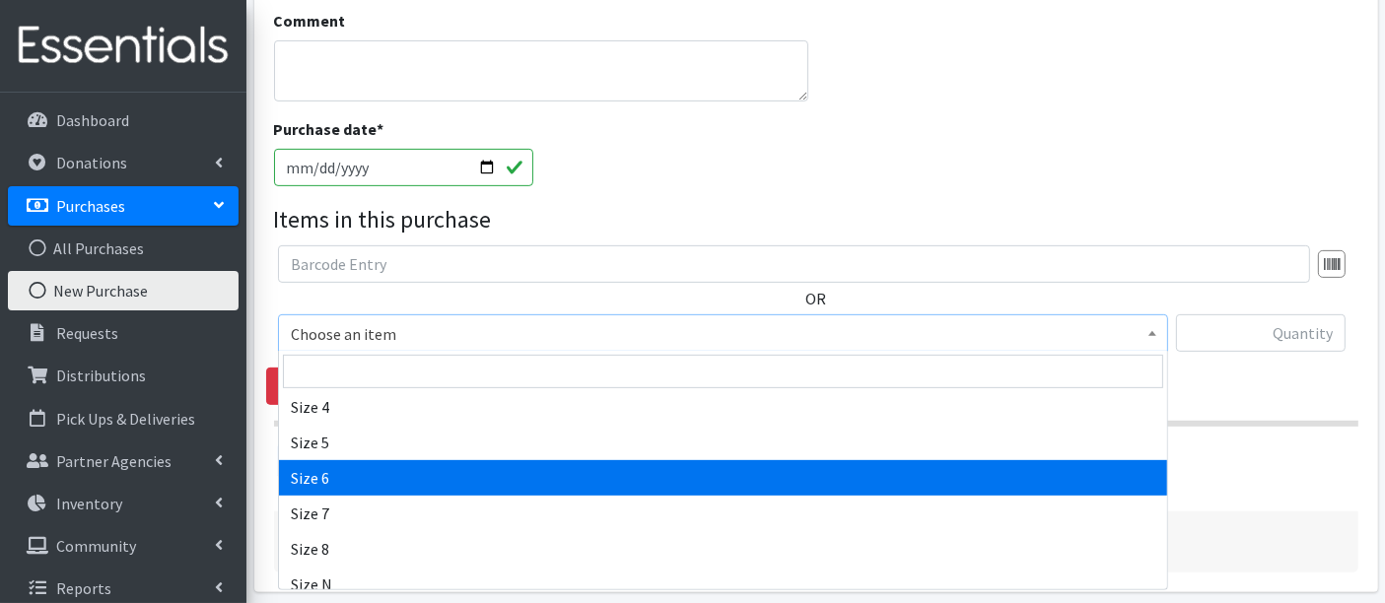
select select "14903"
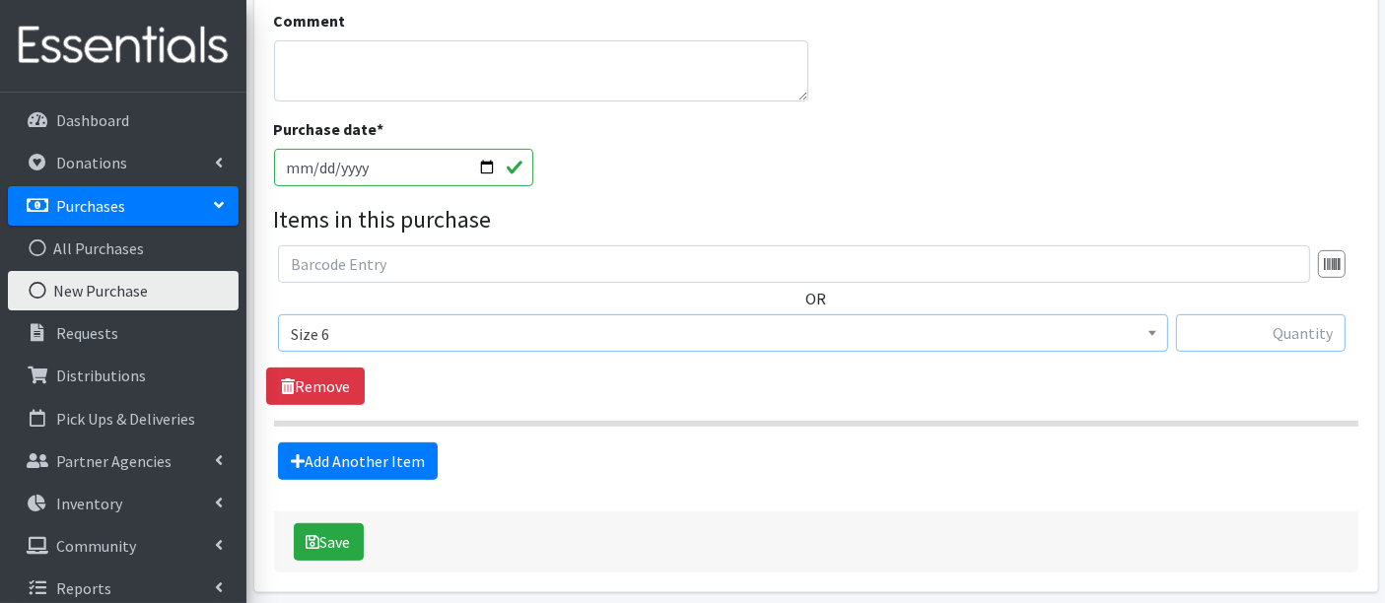
click at [1296, 337] on input "text" at bounding box center [1261, 333] width 170 height 37
type input "1080"
click at [312, 541] on icon "submit" at bounding box center [314, 542] width 14 height 16
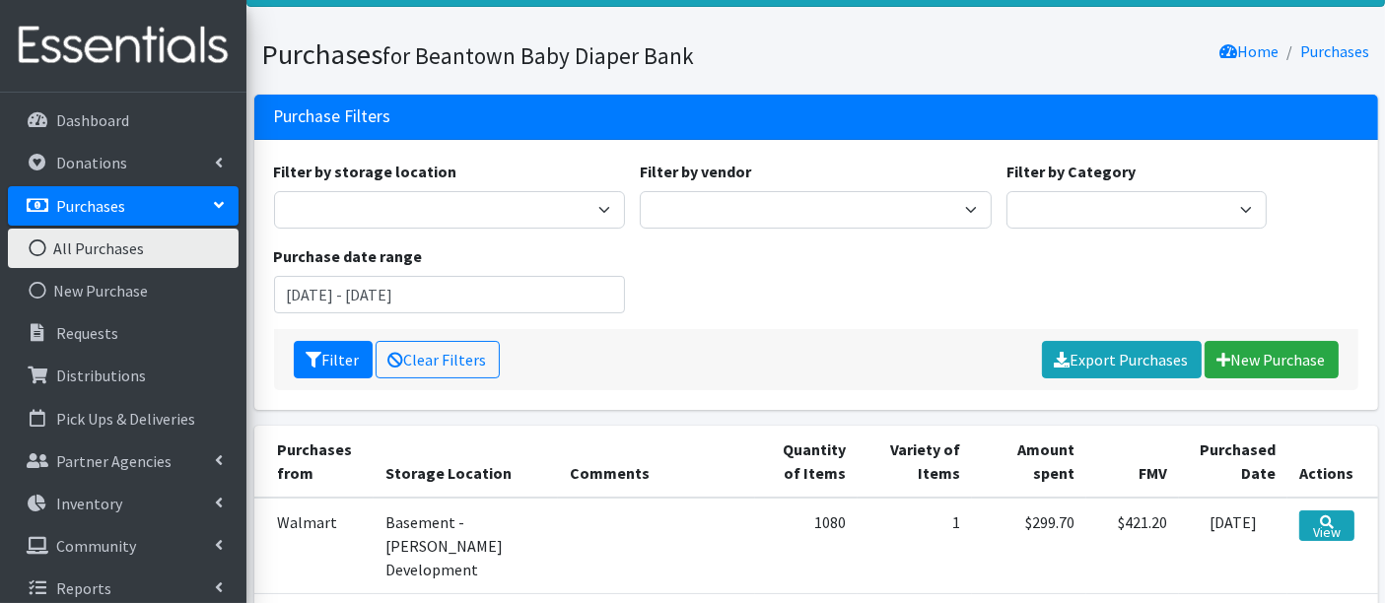
scroll to position [219, 0]
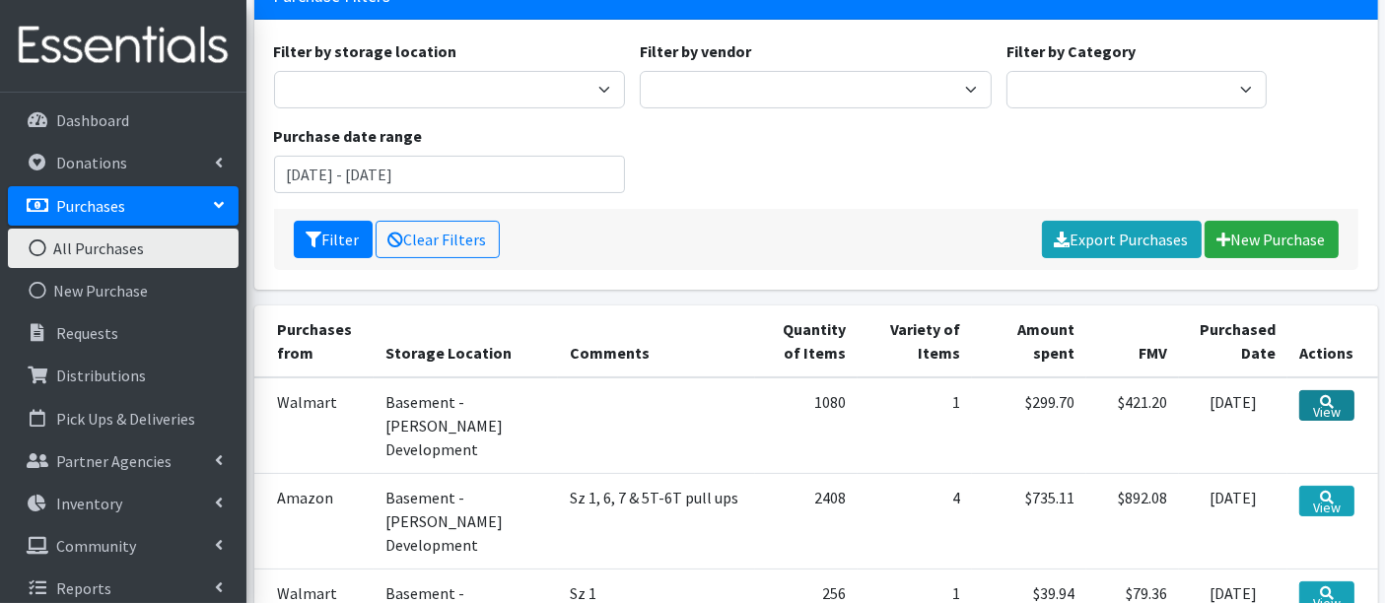
click at [1330, 408] on link "View" at bounding box center [1327, 405] width 55 height 31
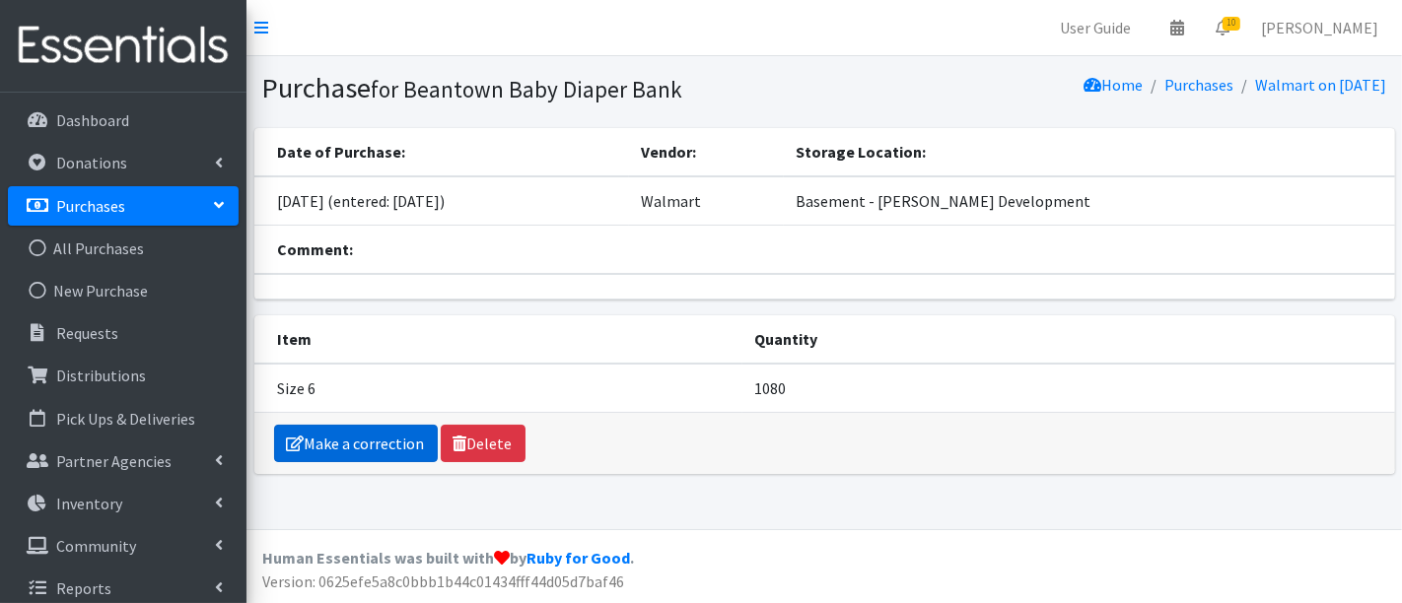
click at [359, 434] on link "Make a correction" at bounding box center [356, 443] width 164 height 37
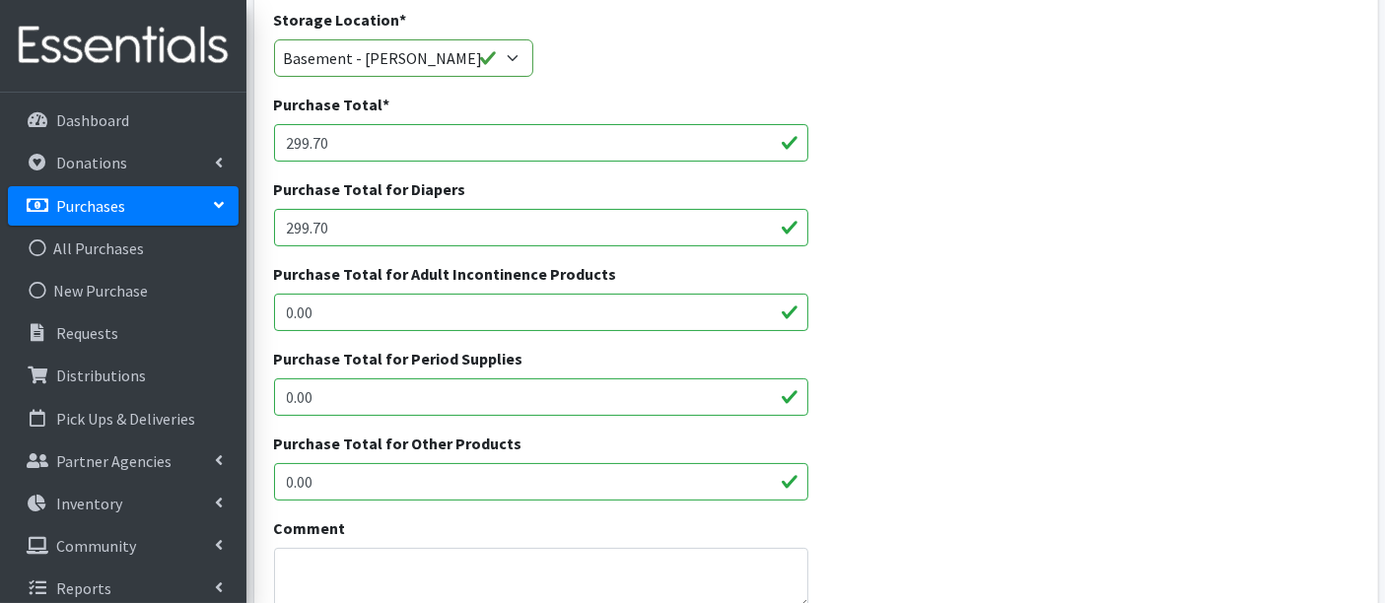
scroll to position [438, 0]
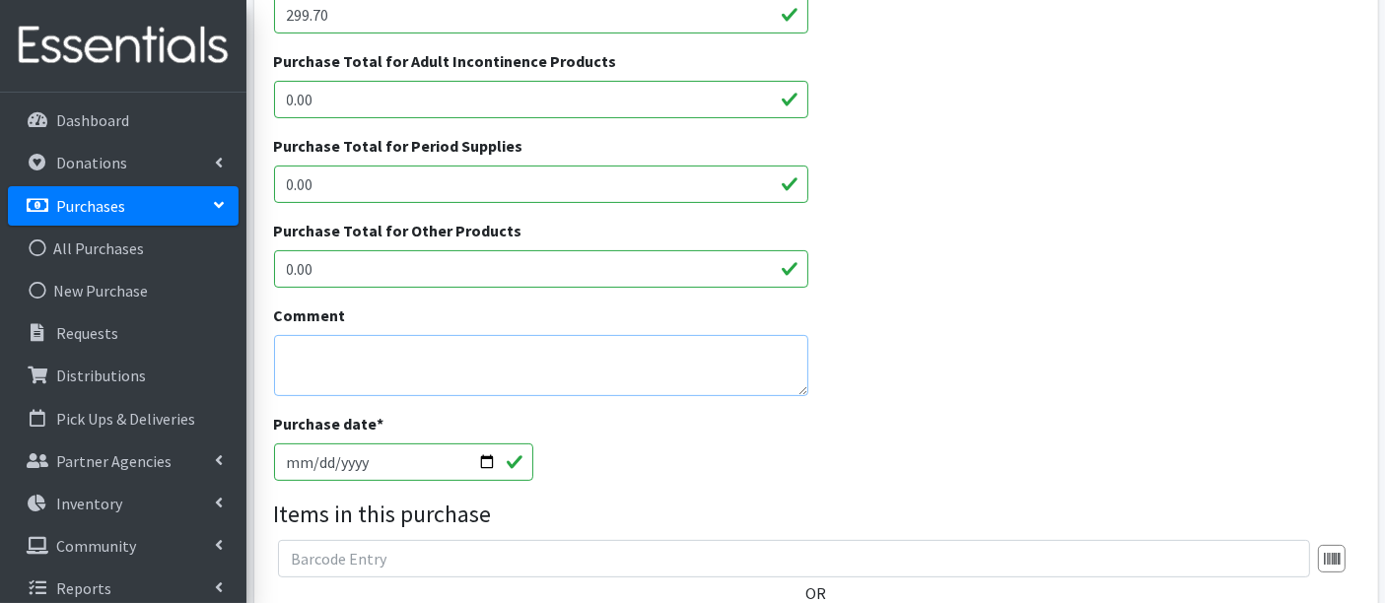
click at [473, 366] on textarea "Comment" at bounding box center [541, 365] width 535 height 61
type textarea "s"
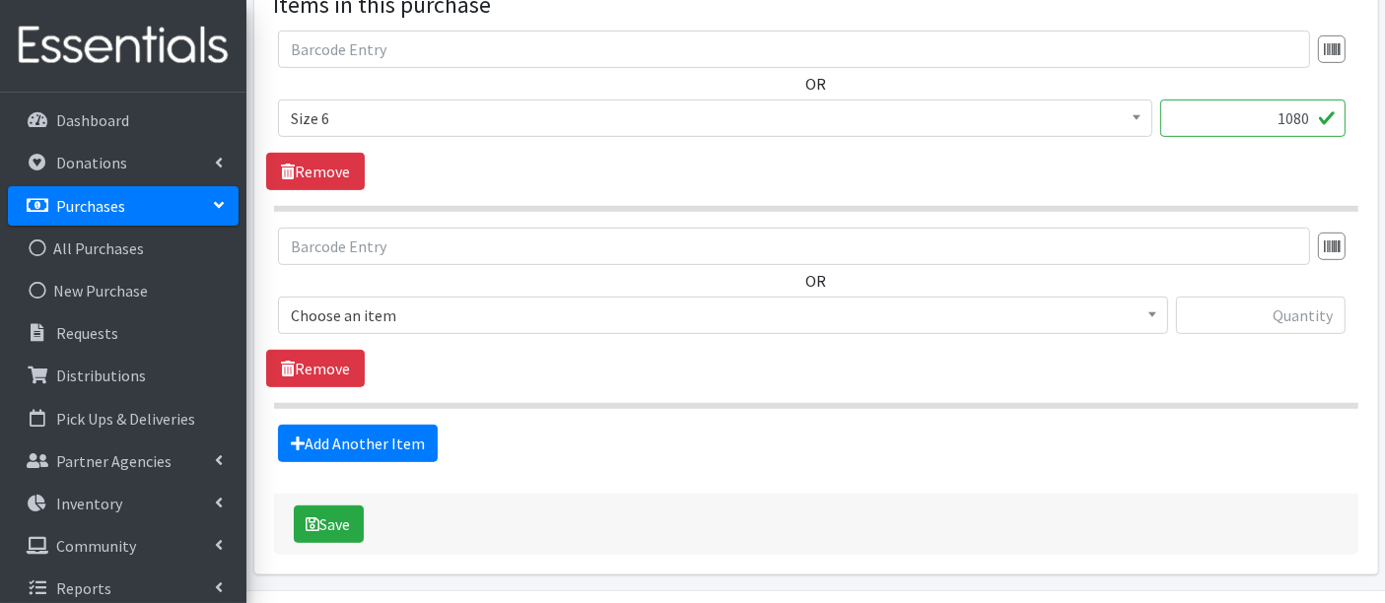
scroll to position [1004, 0]
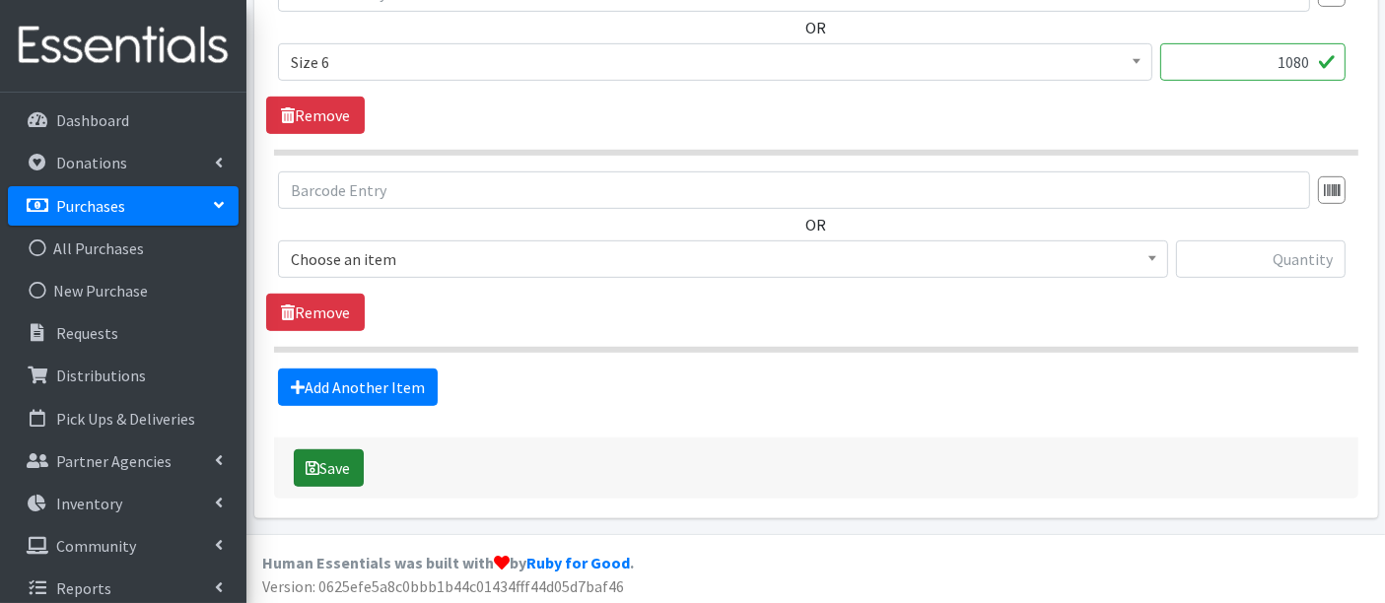
type textarea "Sz 6"
click at [332, 467] on button "Save" at bounding box center [329, 468] width 70 height 37
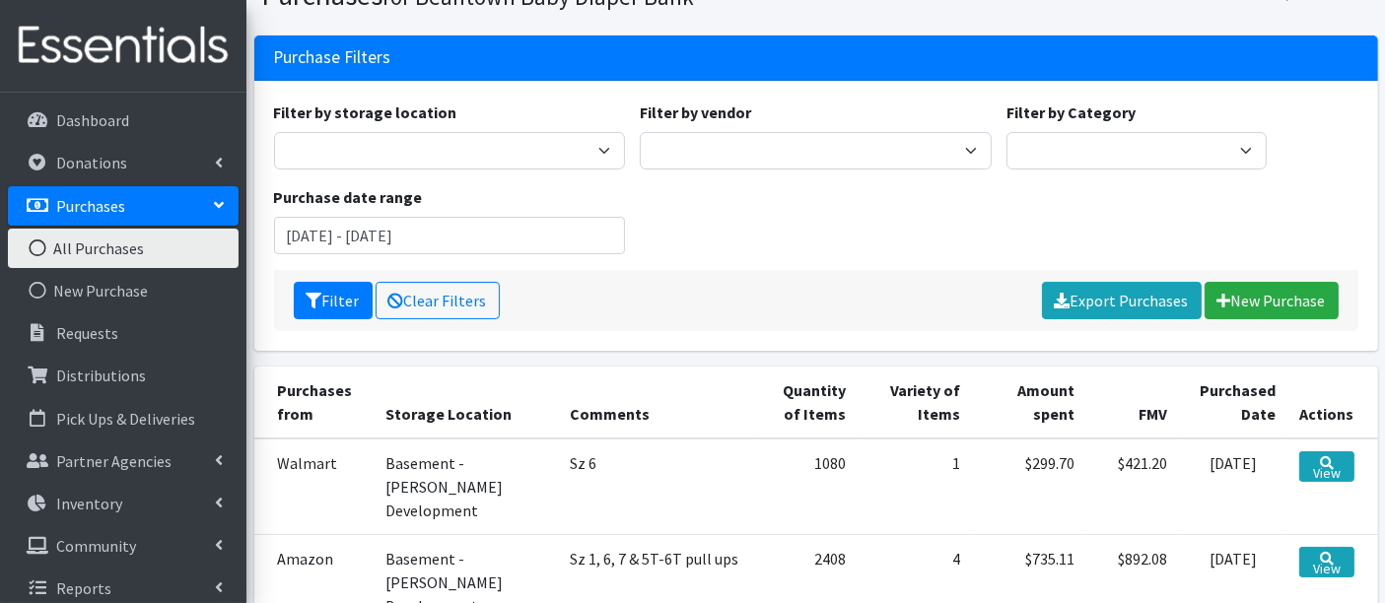
scroll to position [328, 0]
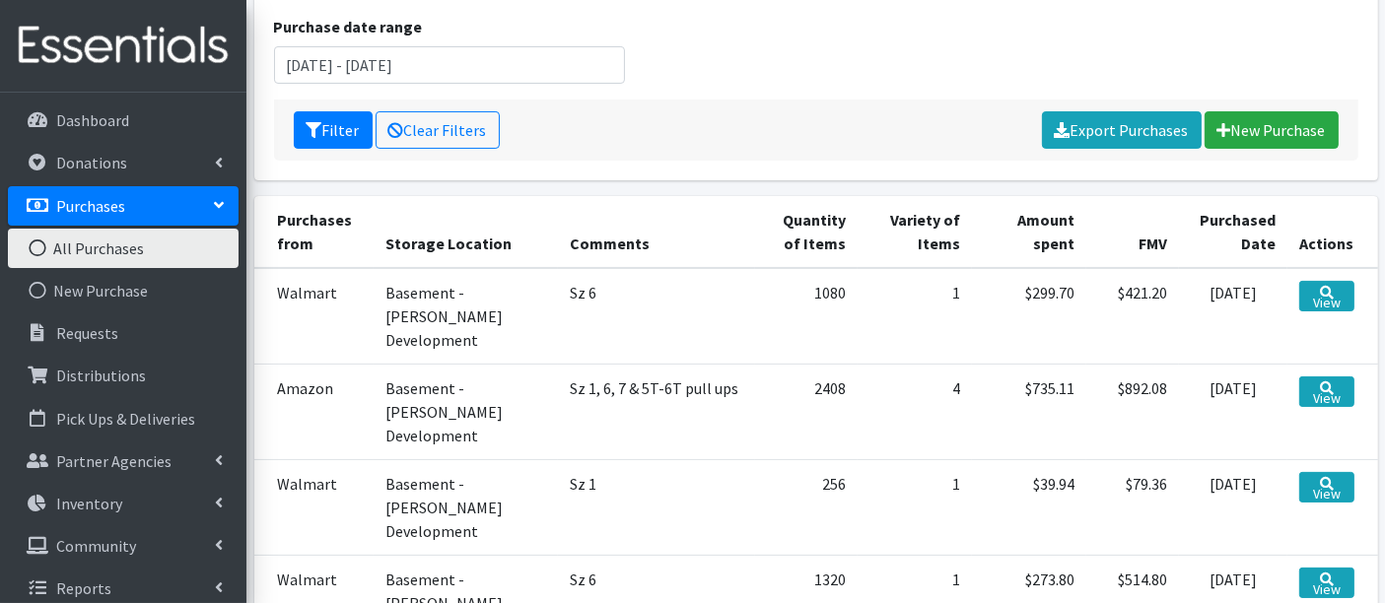
click at [692, 157] on div "Filter Clear Filters Export Purchases [GEOGRAPHIC_DATA]" at bounding box center [816, 130] width 1085 height 61
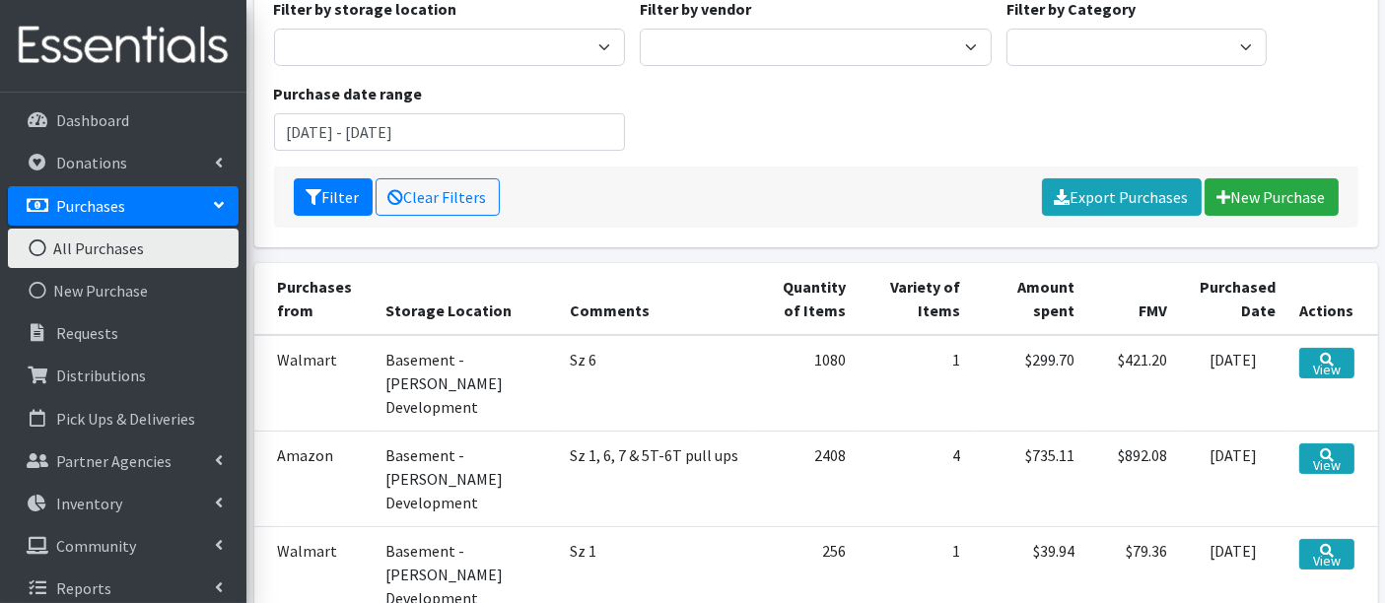
scroll to position [0, 0]
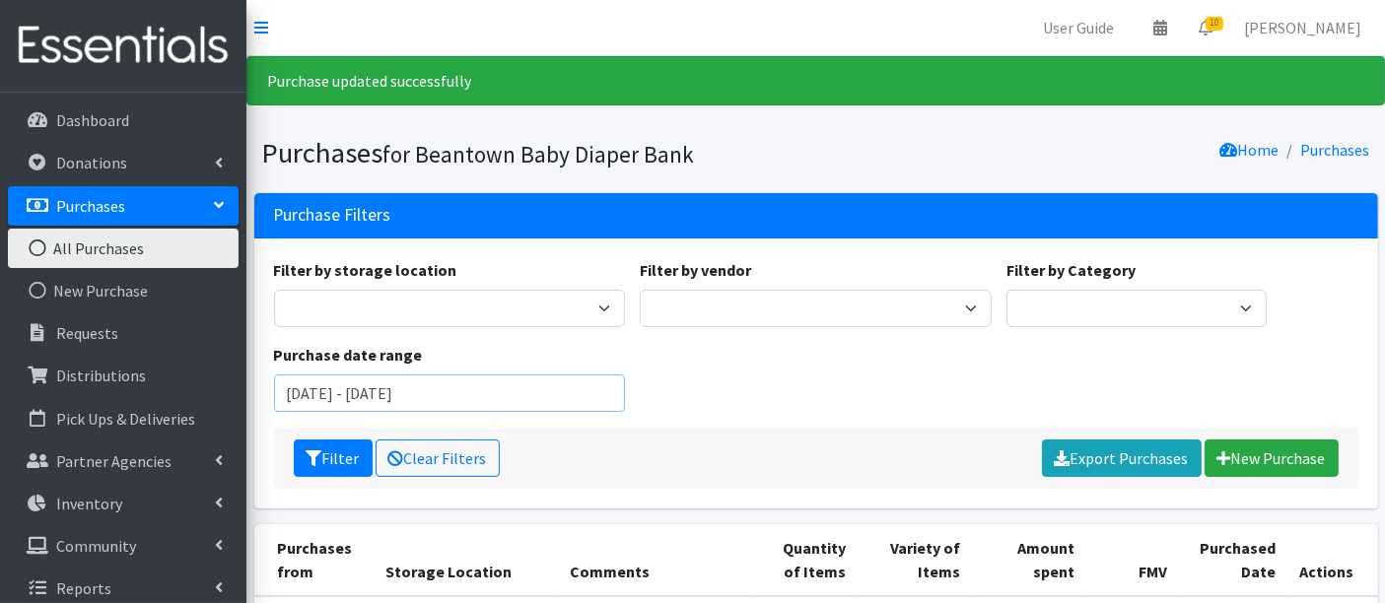
click at [346, 391] on input "[DATE] - [DATE]" at bounding box center [450, 393] width 352 height 37
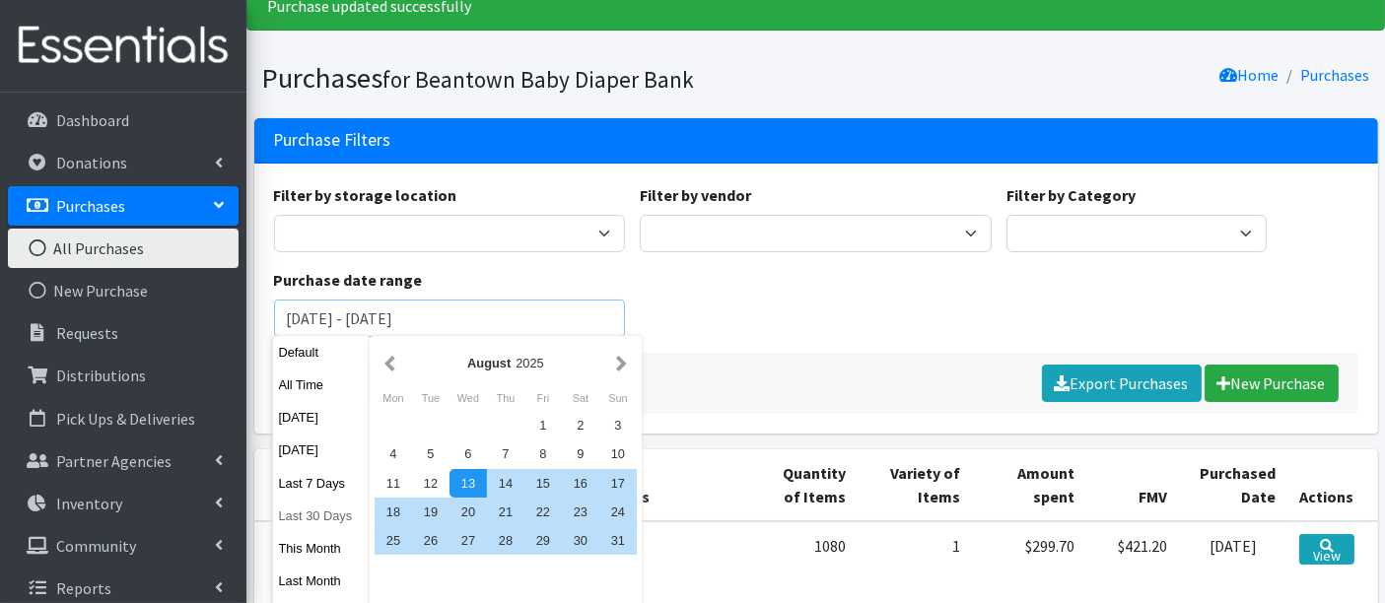
scroll to position [109, 0]
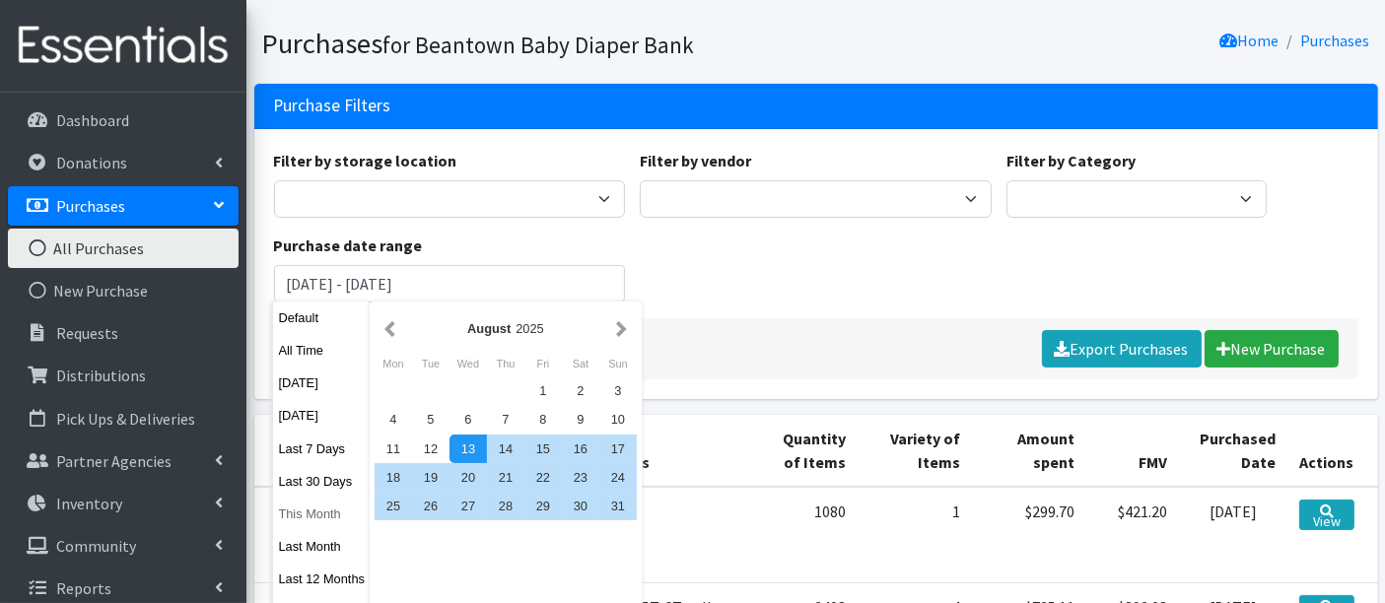
click at [298, 516] on button "This Month" at bounding box center [321, 514] width 97 height 29
type input "[DATE] - [DATE]"
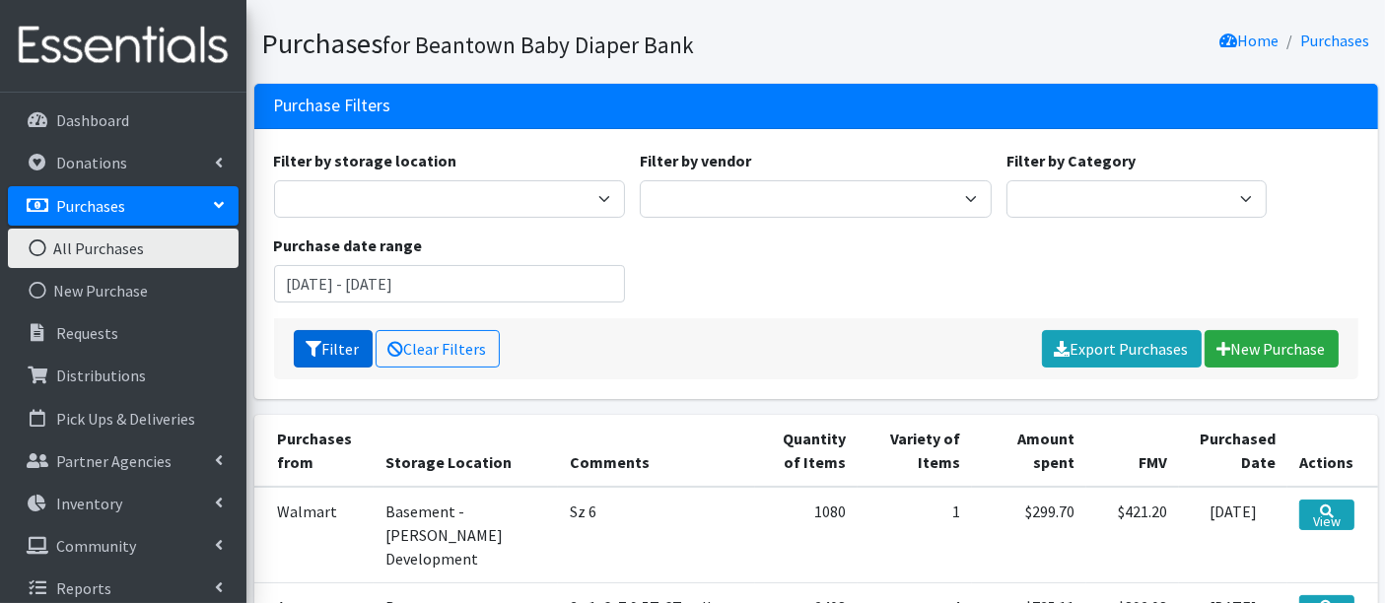
click at [339, 350] on button "Filter" at bounding box center [333, 348] width 79 height 37
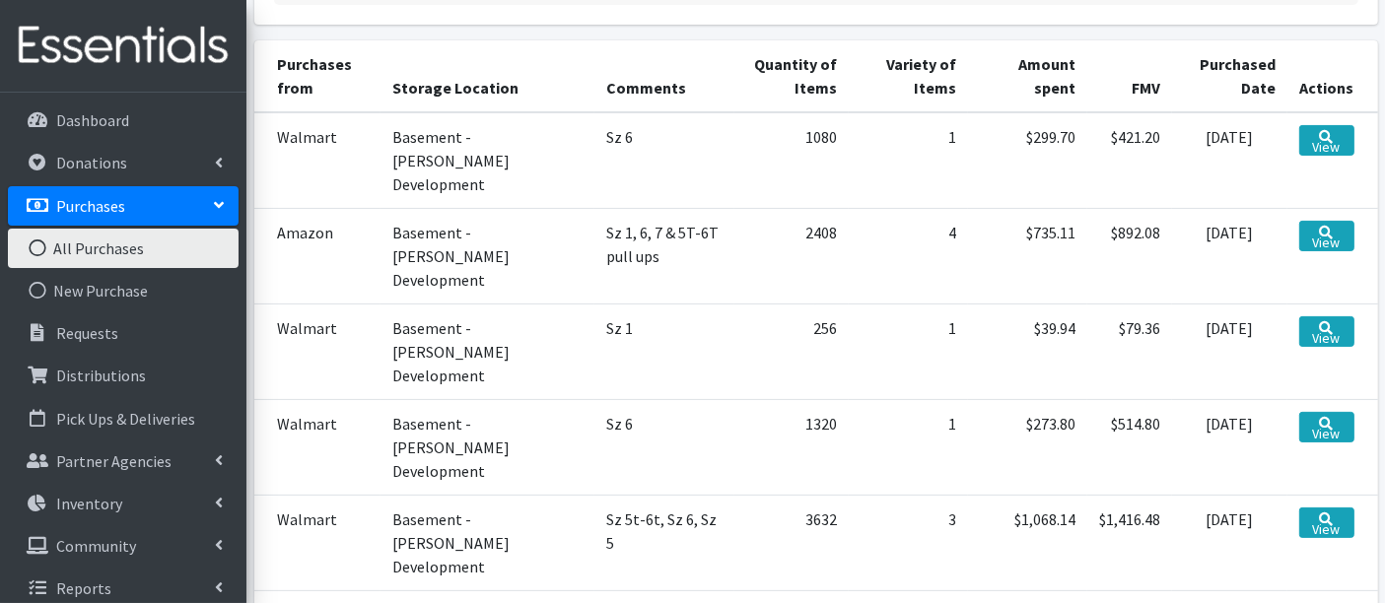
scroll to position [298, 0]
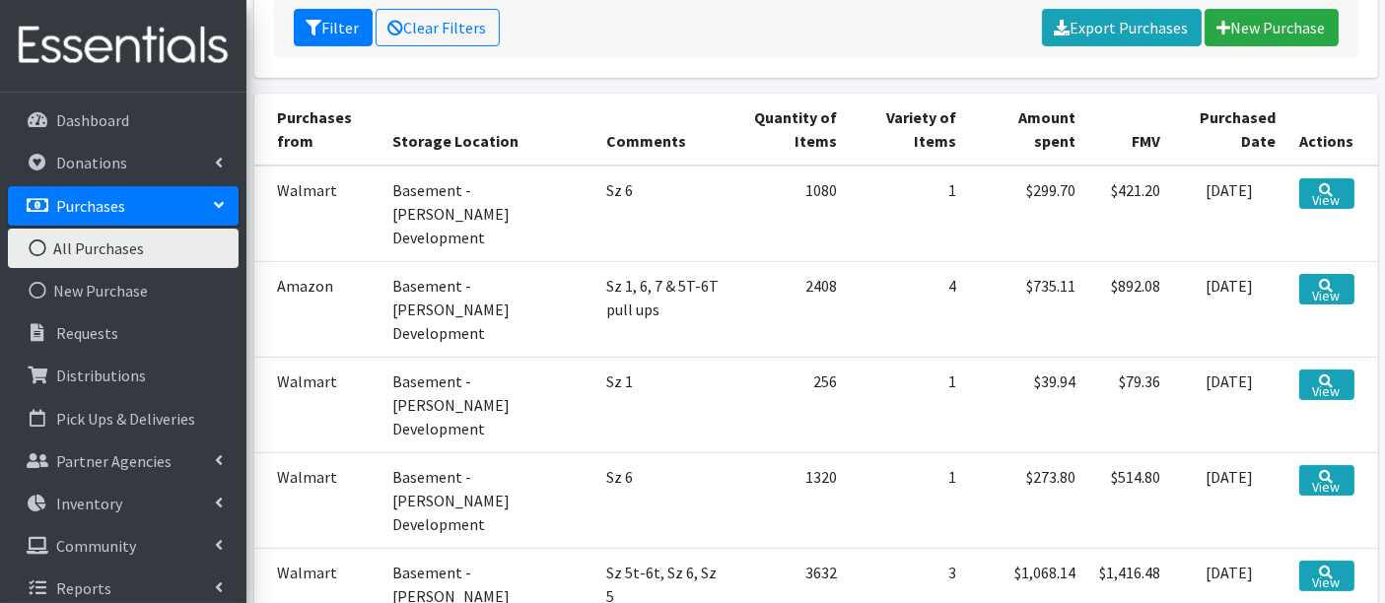
scroll to position [517, 0]
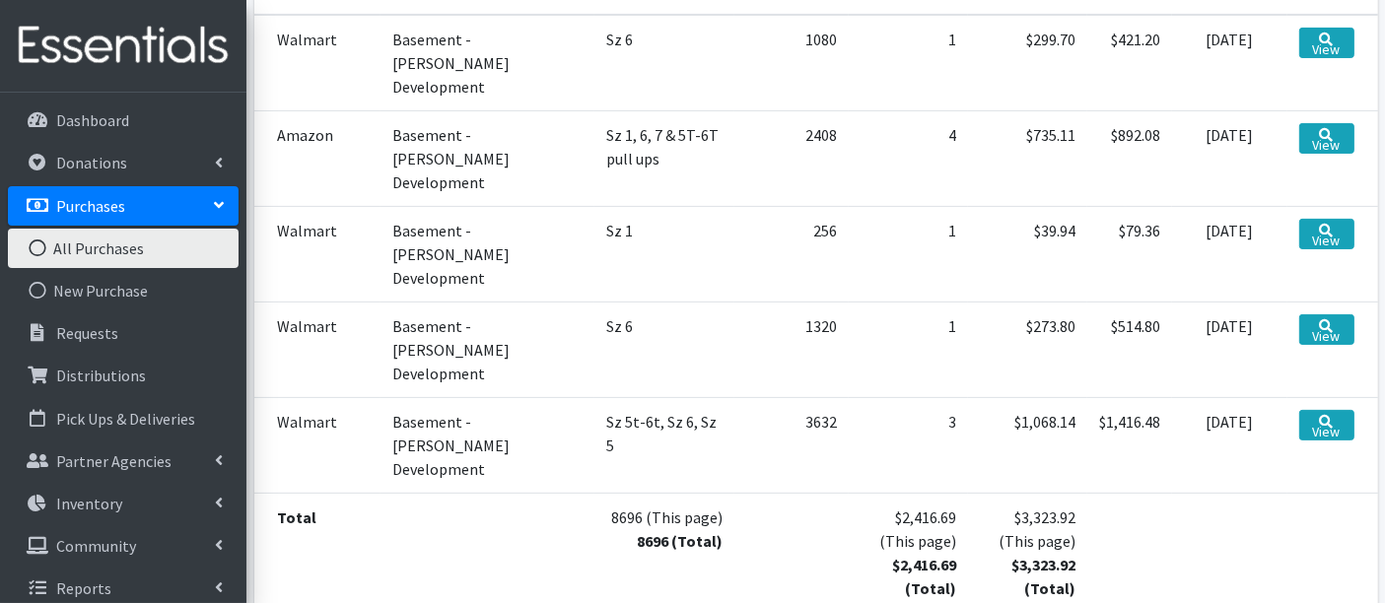
drag, startPoint x: 855, startPoint y: 398, endPoint x: 907, endPoint y: 395, distance: 52.3
click at [907, 493] on td "$2,416.69 (This page) $2,416.69 (Total)" at bounding box center [908, 552] width 119 height 119
copy td "2,416.69"
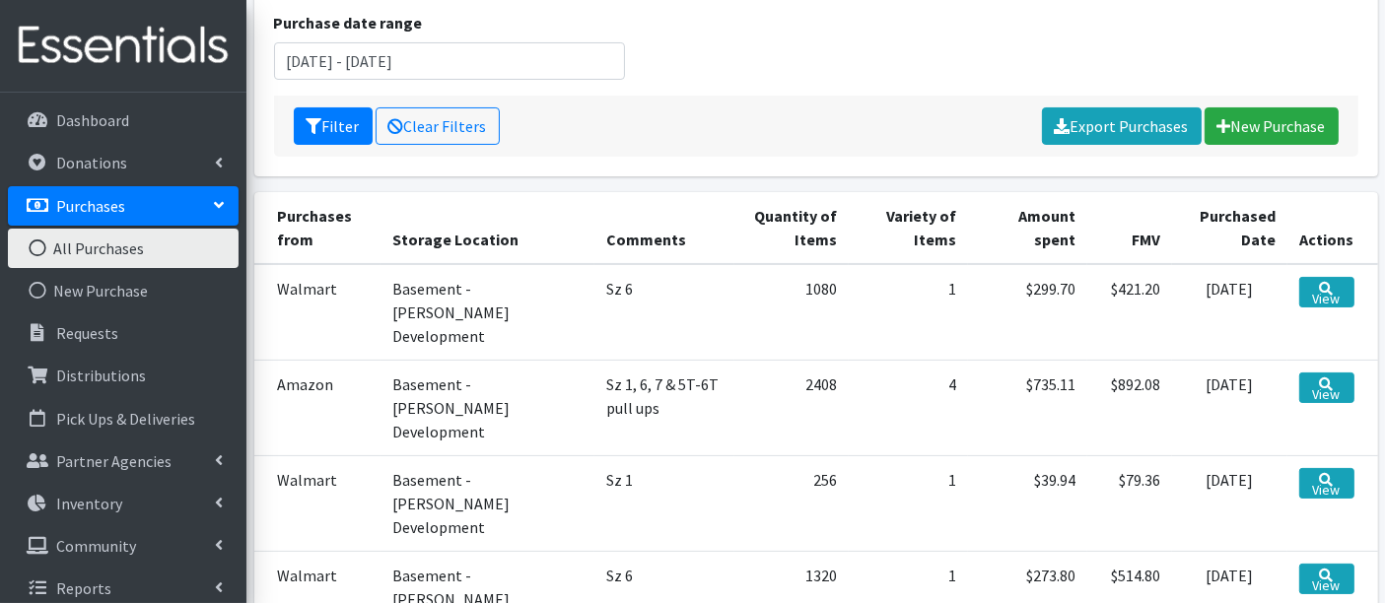
scroll to position [438, 0]
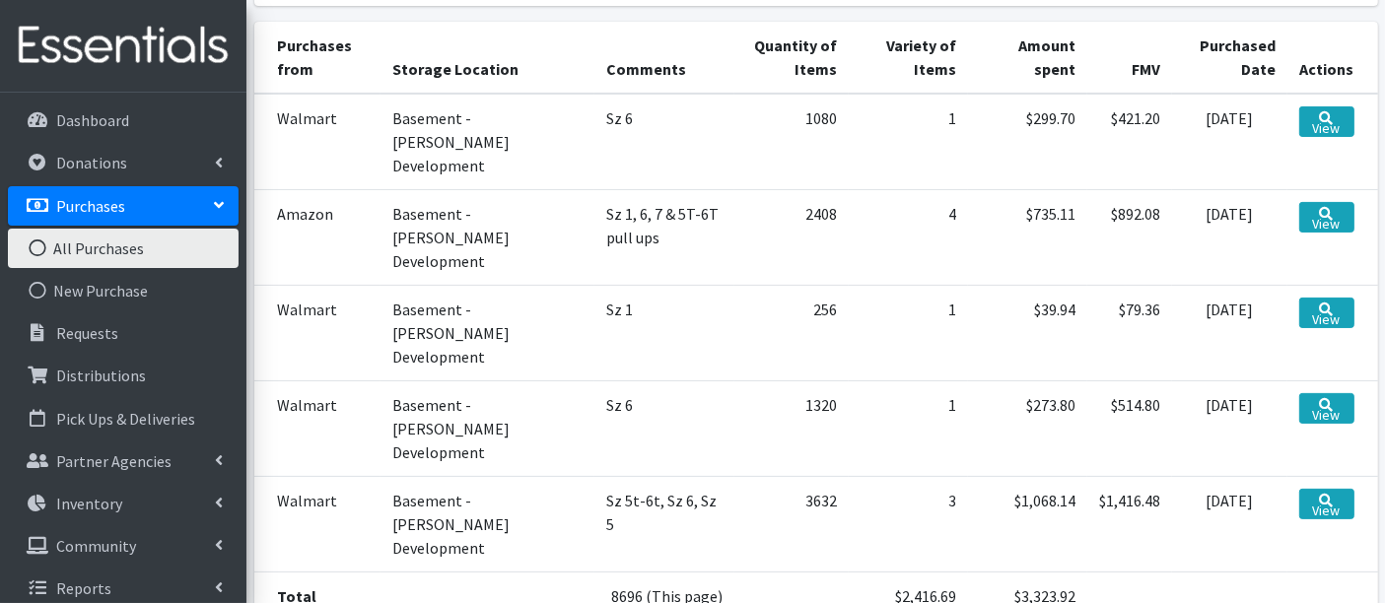
drag, startPoint x: 592, startPoint y: 477, endPoint x: 625, endPoint y: 475, distance: 33.6
copy td "8696"
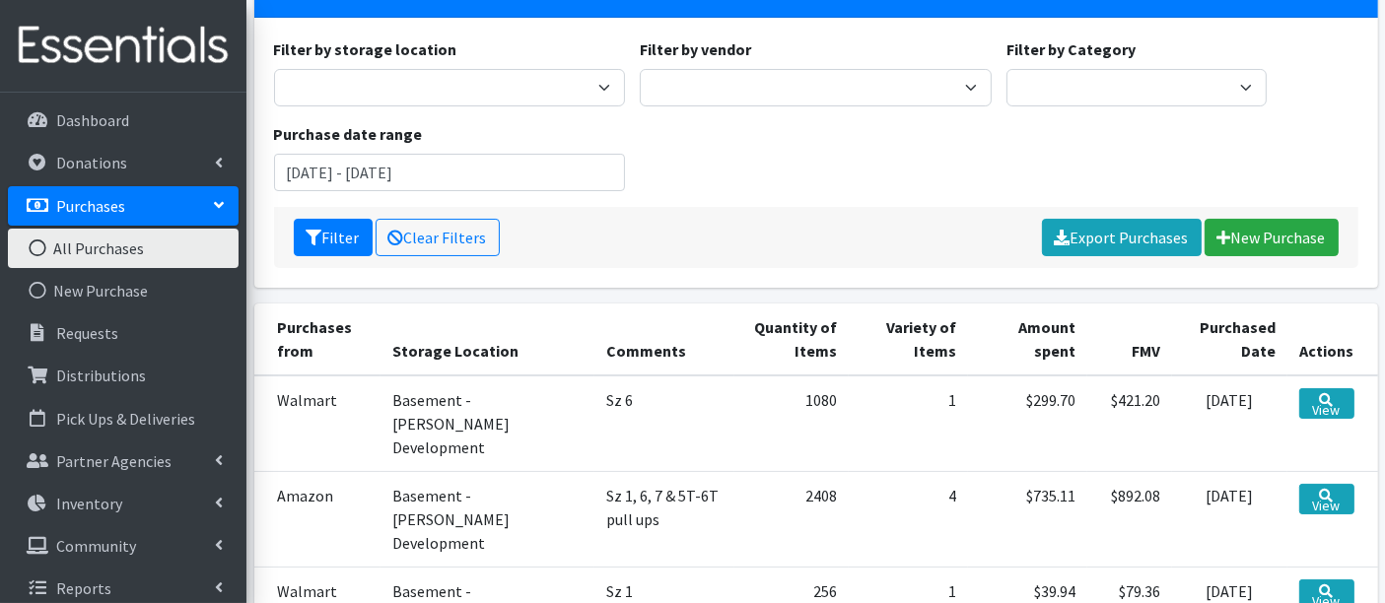
scroll to position [109, 0]
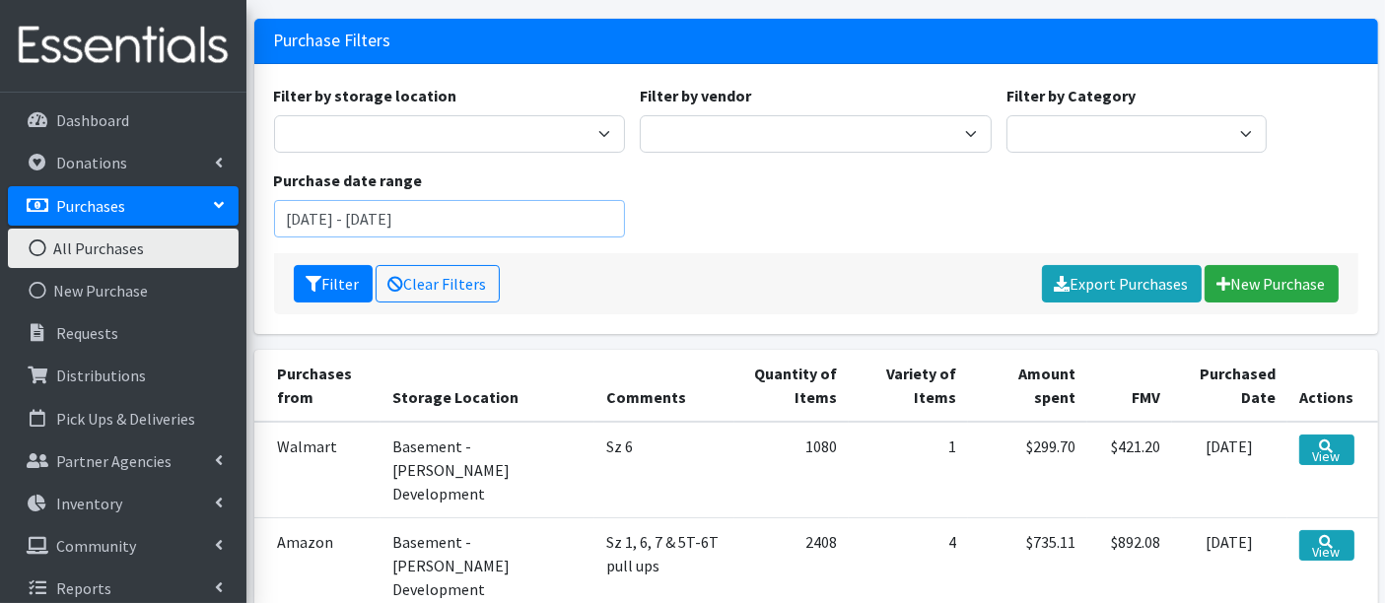
click at [314, 216] on input "October 1, 2025 - October 31, 2025" at bounding box center [450, 218] width 352 height 37
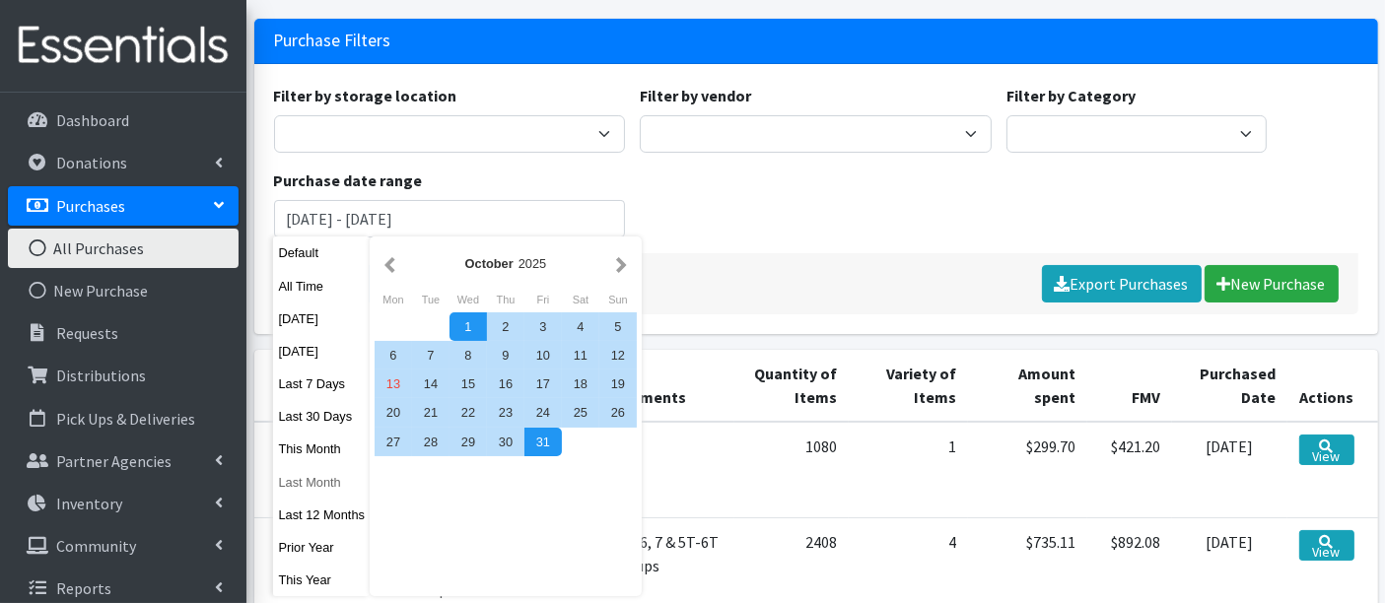
click at [310, 480] on button "Last Month" at bounding box center [321, 482] width 97 height 29
type input "[DATE] - [DATE]"
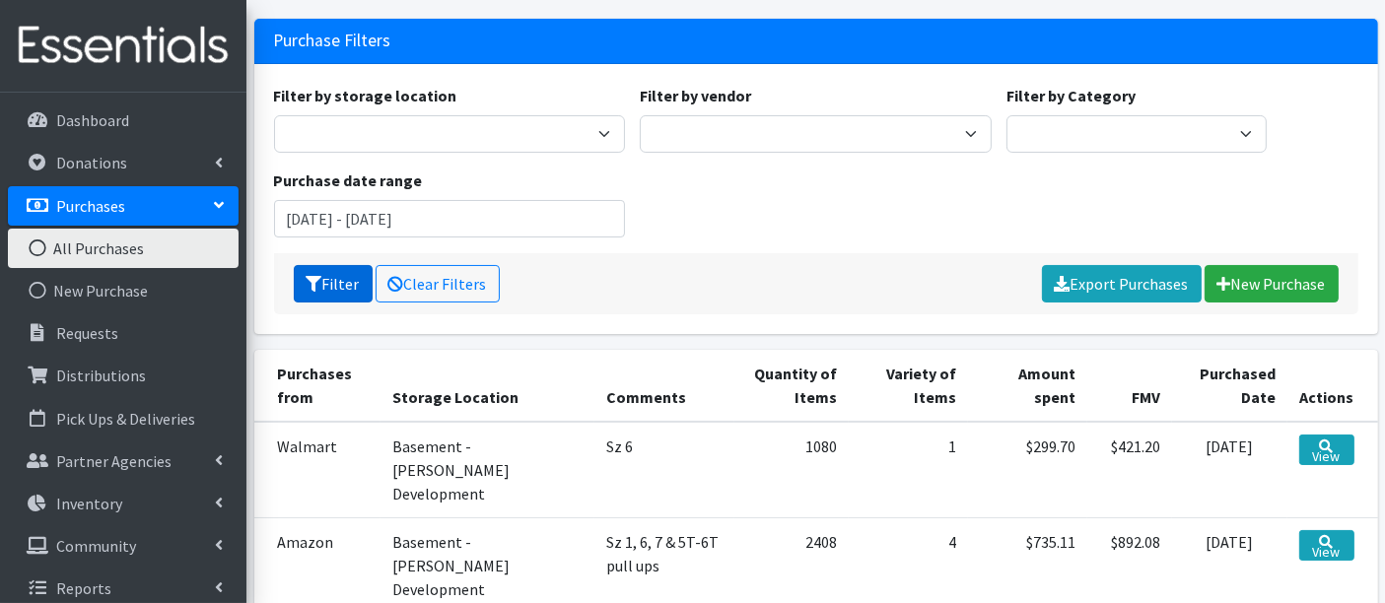
click at [333, 285] on button "Filter" at bounding box center [333, 283] width 79 height 37
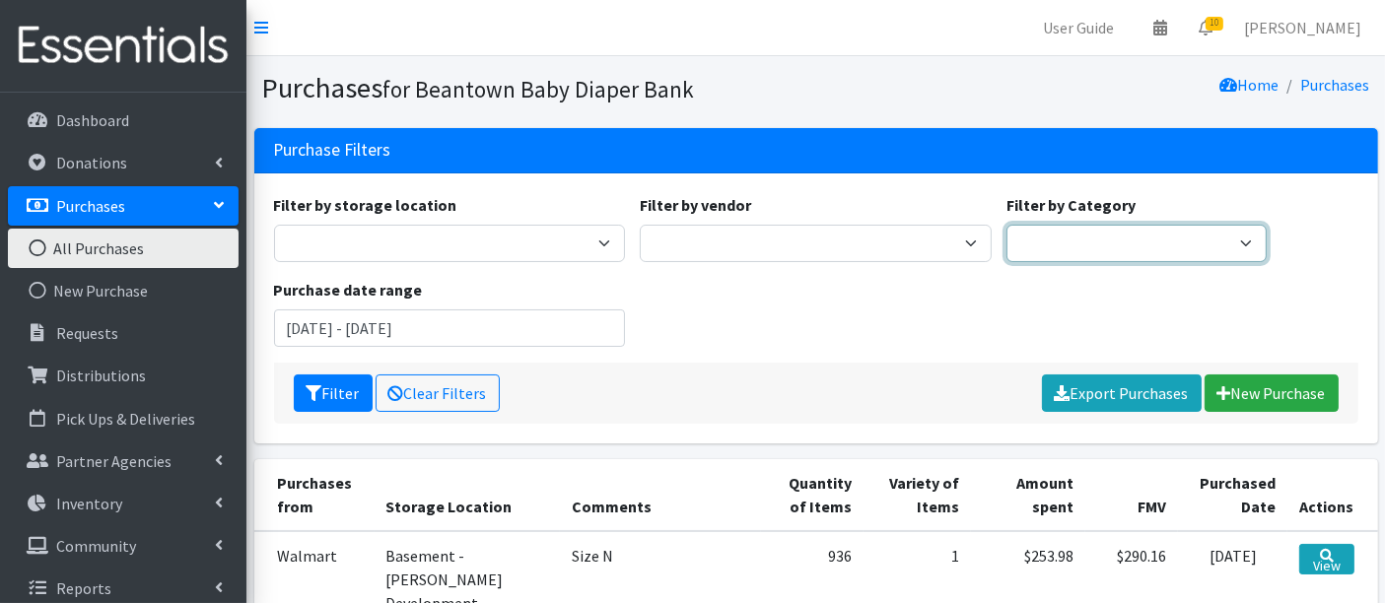
click at [1100, 233] on select "Pull-Ups 2T-3T Pull-Ups 3T-4T Pull-Ups 4T-5T Pull-Ups 5T-6T Size 7 Wipes Diapers" at bounding box center [1137, 243] width 260 height 37
select select "Diapers"
click at [1007, 225] on select "Pull-Ups 2T-3T Pull-Ups 3T-4T Pull-Ups 4T-5T Pull-Ups 5T-6T Size 7 Wipes Diapers" at bounding box center [1137, 243] width 260 height 37
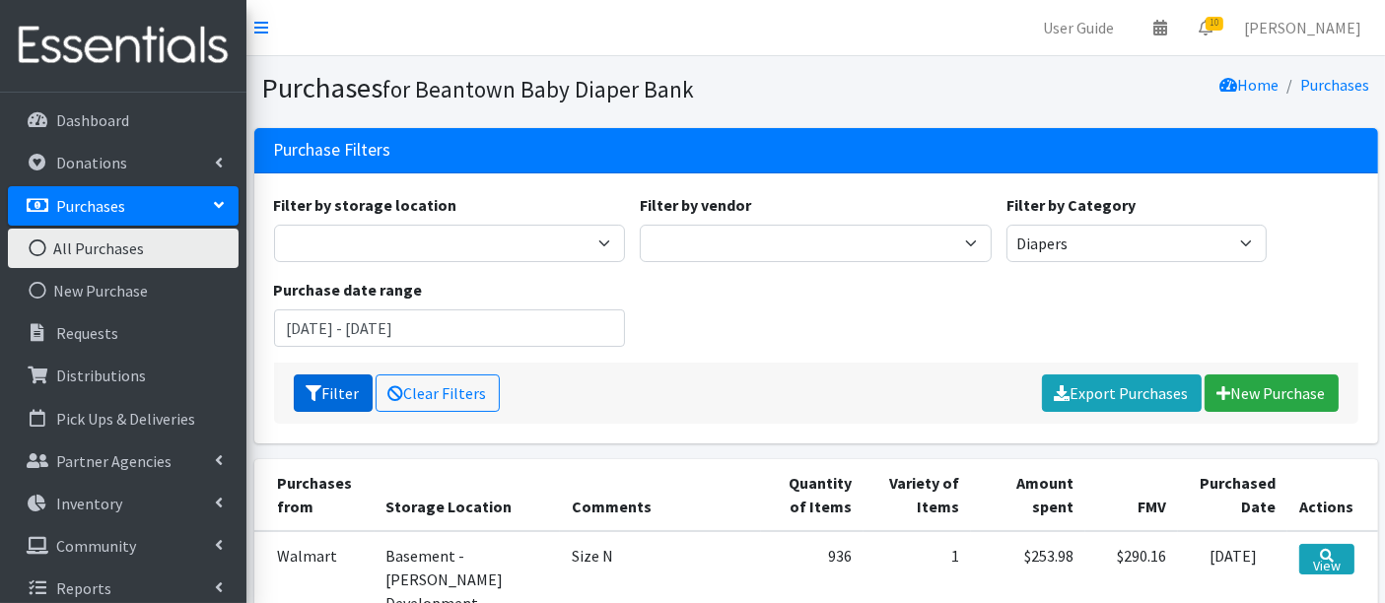
click at [332, 393] on button "Filter" at bounding box center [333, 393] width 79 height 37
click at [307, 390] on icon "submit" at bounding box center [315, 394] width 16 height 16
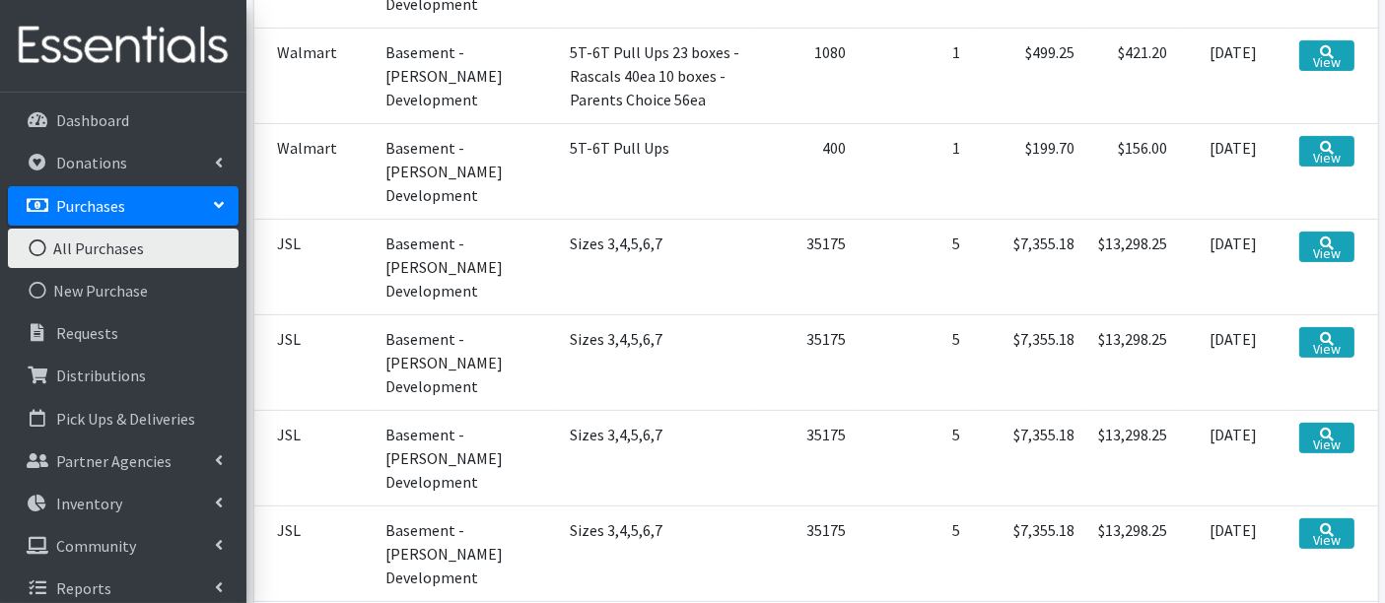
scroll to position [593, 0]
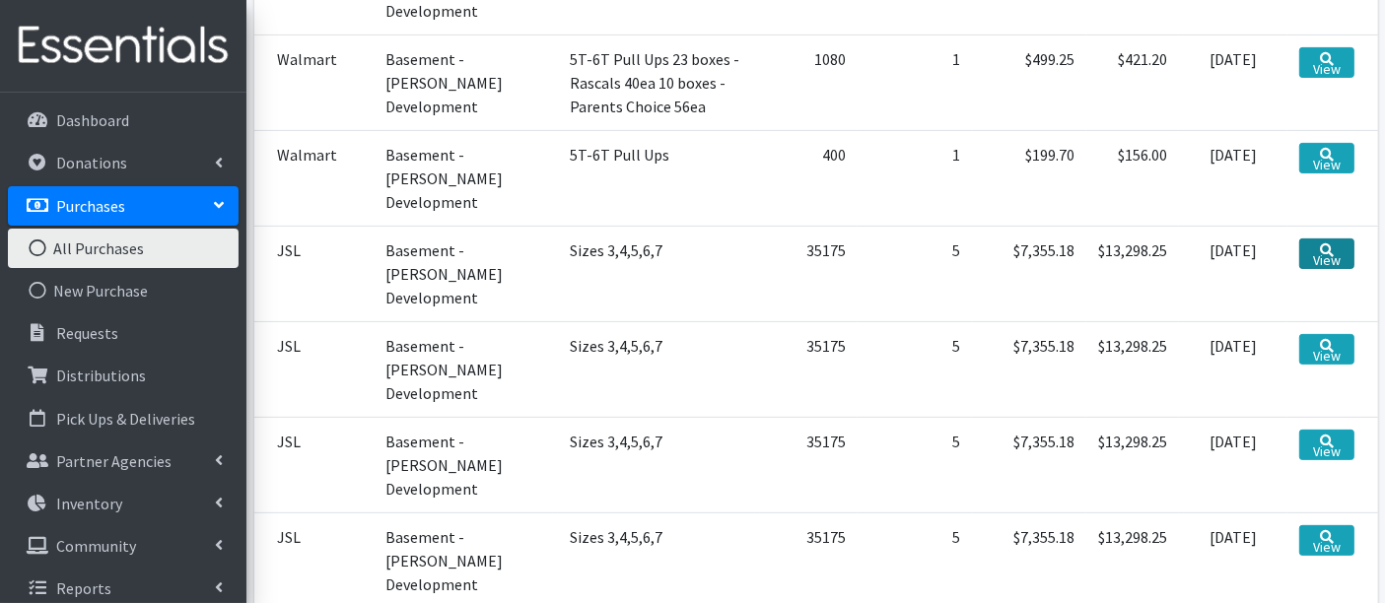
click at [1335, 254] on link "View" at bounding box center [1327, 254] width 55 height 31
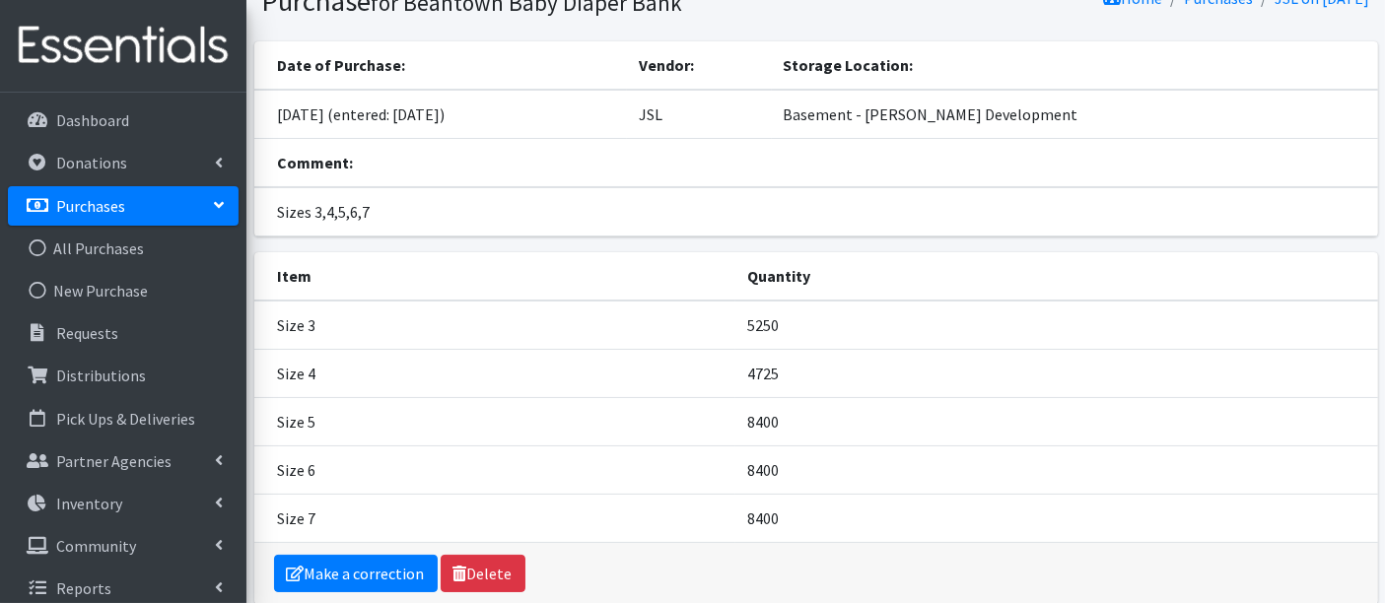
scroll to position [172, 0]
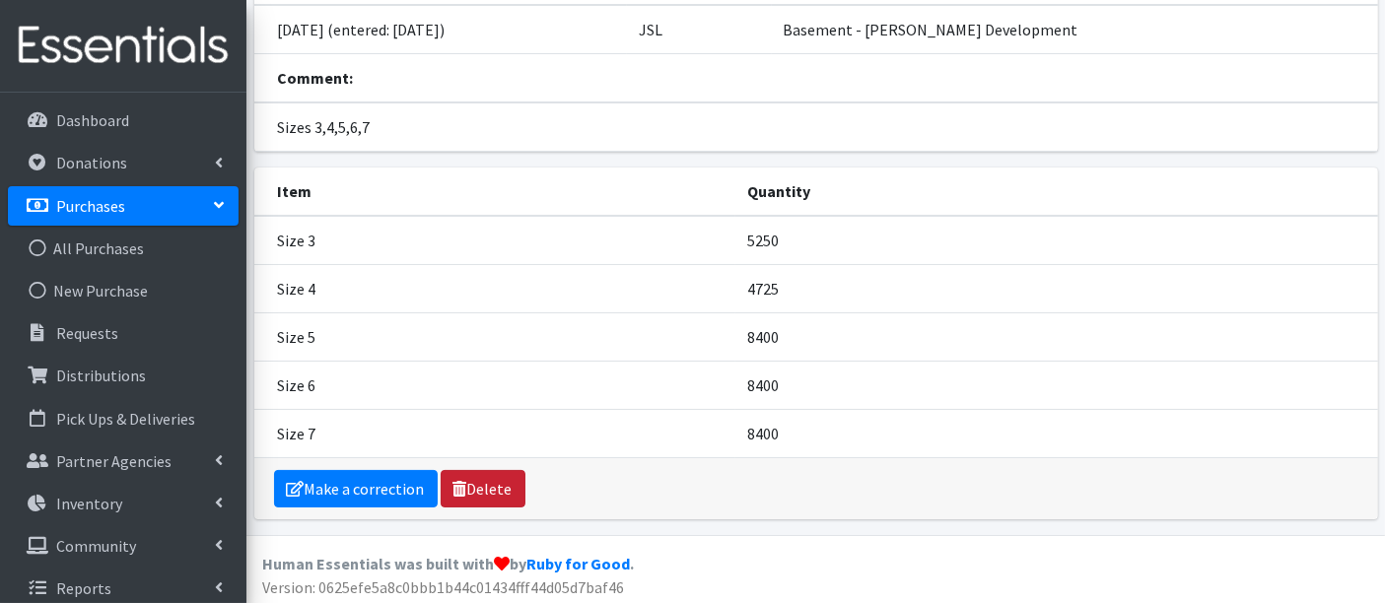
click at [477, 485] on link "Delete" at bounding box center [483, 488] width 85 height 37
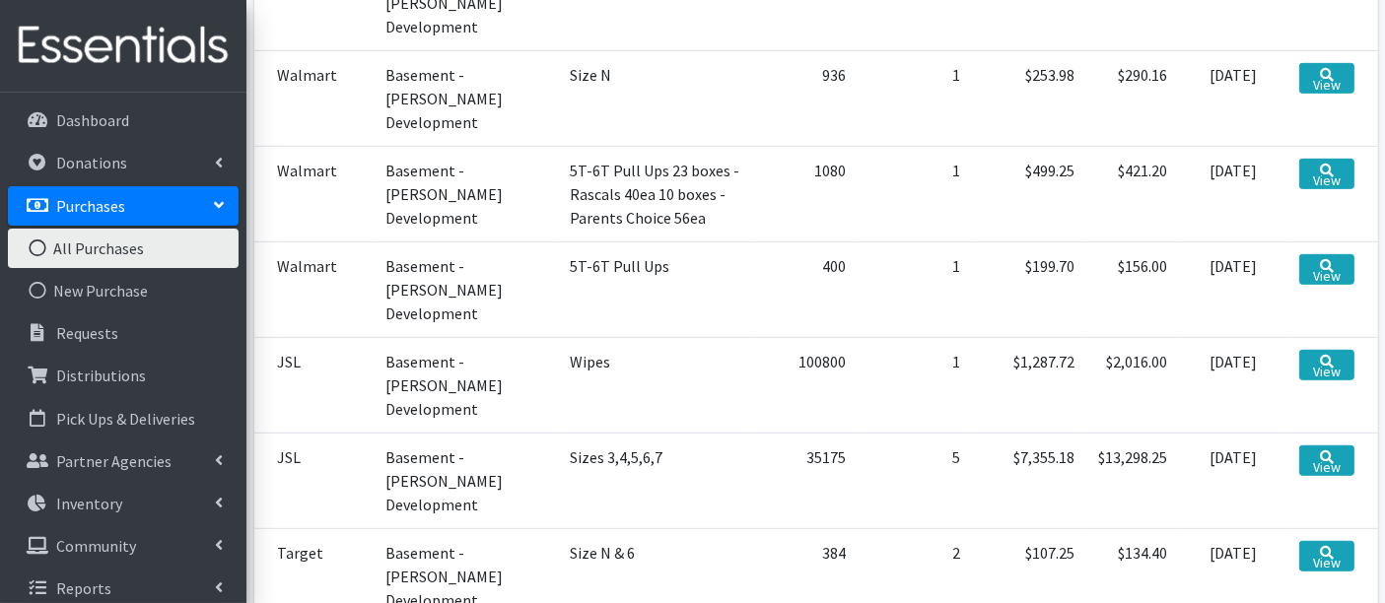
scroll to position [1205, 0]
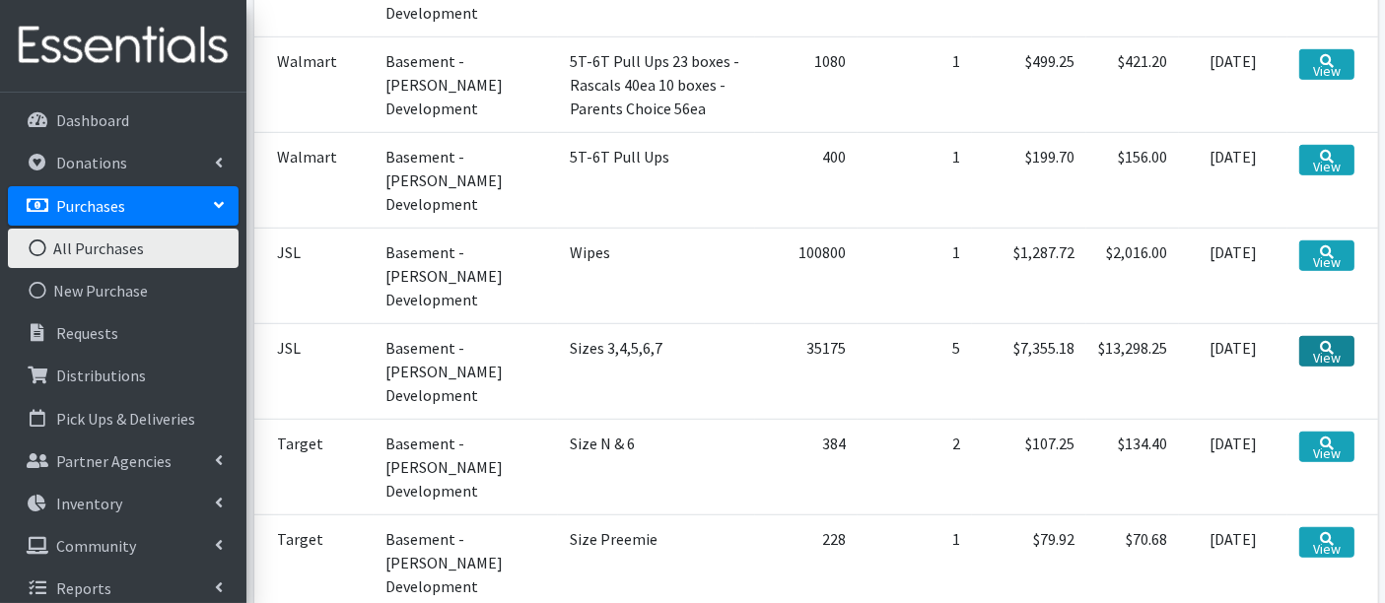
click at [1327, 349] on link "View" at bounding box center [1327, 351] width 55 height 31
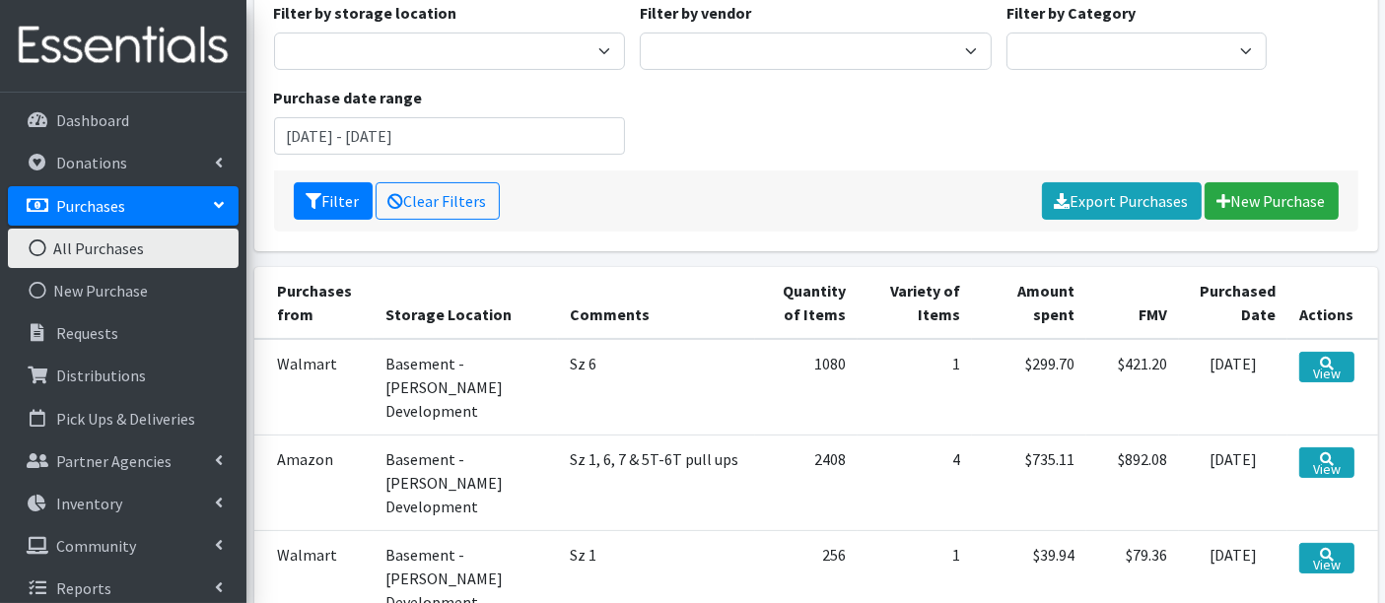
scroll to position [109, 0]
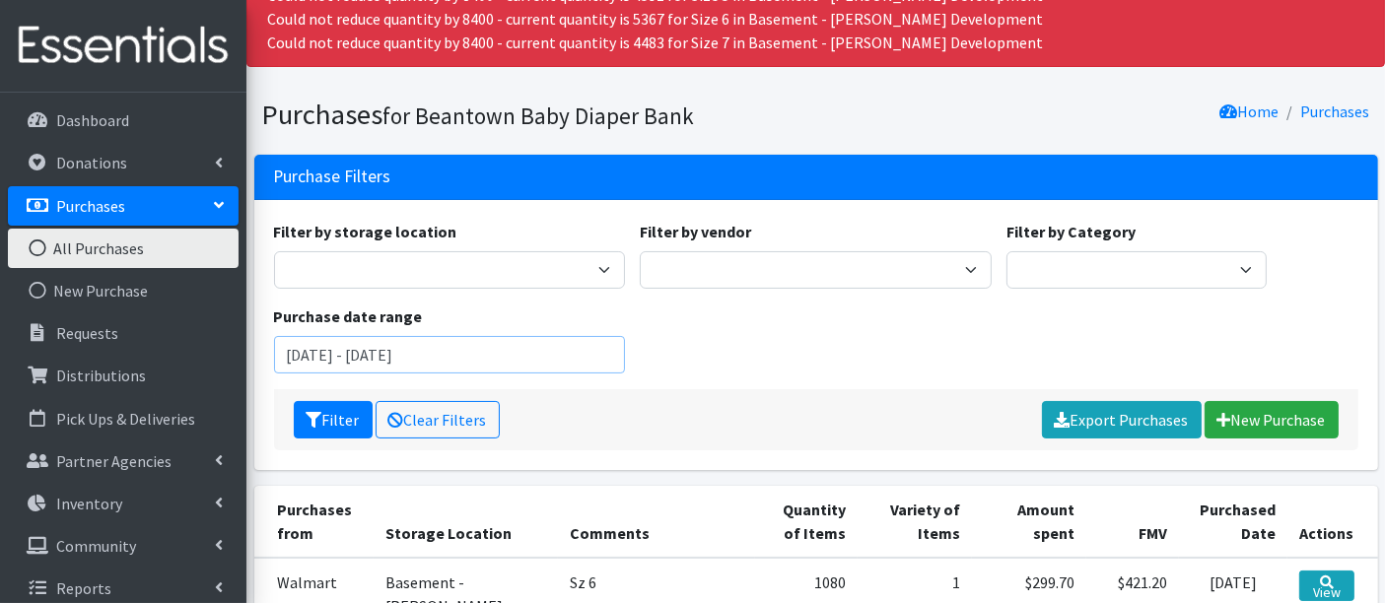
click at [372, 339] on input "August 13, 2025 - November 13, 2025" at bounding box center [450, 354] width 352 height 37
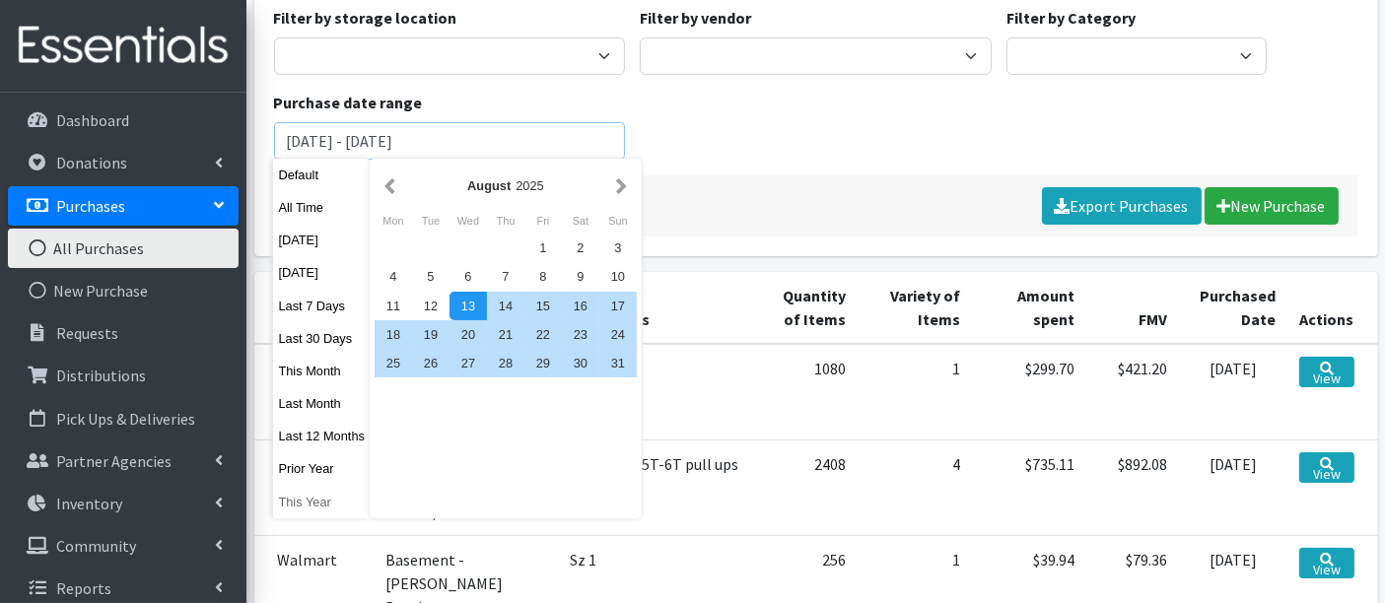
scroll to position [328, 0]
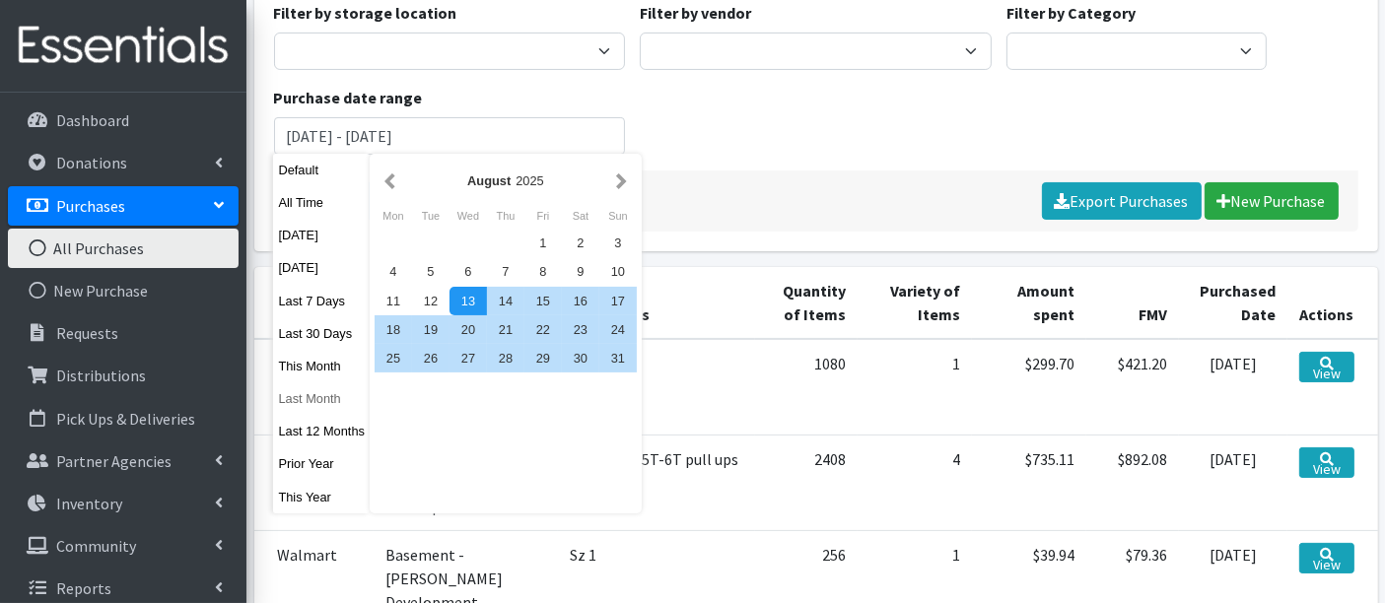
click at [309, 402] on button "Last Month" at bounding box center [321, 399] width 97 height 29
type input "September 1, 2025 - September 30, 2025"
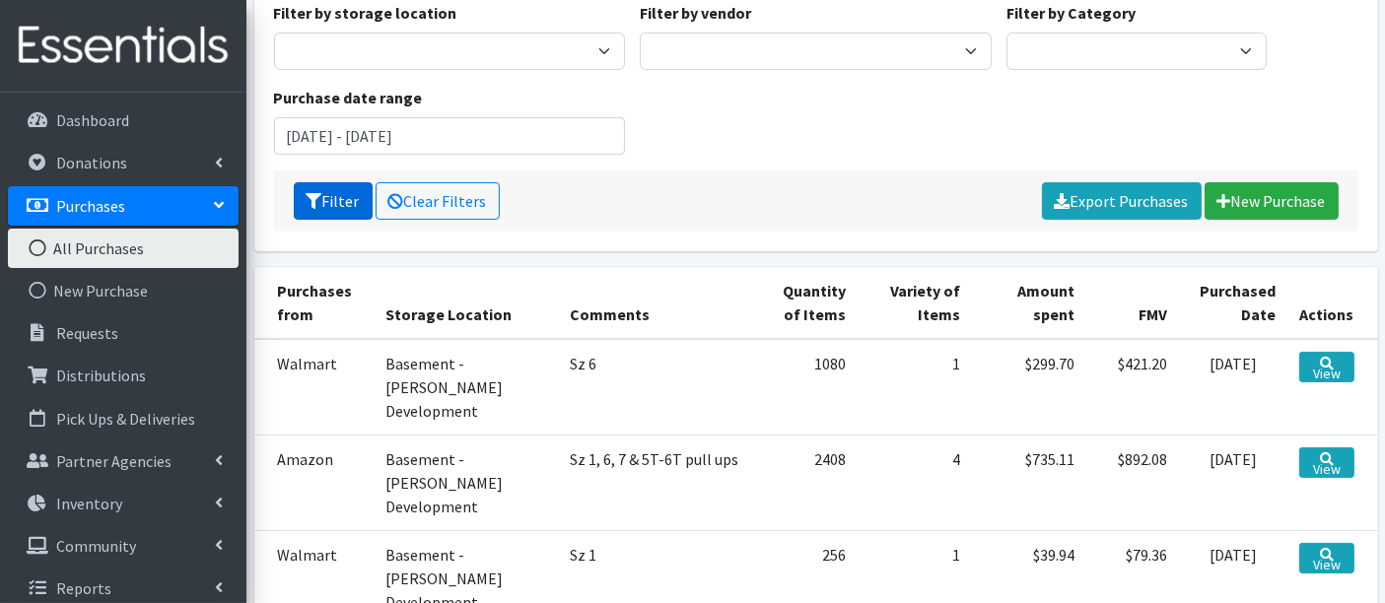
click at [340, 187] on button "Filter" at bounding box center [333, 200] width 79 height 37
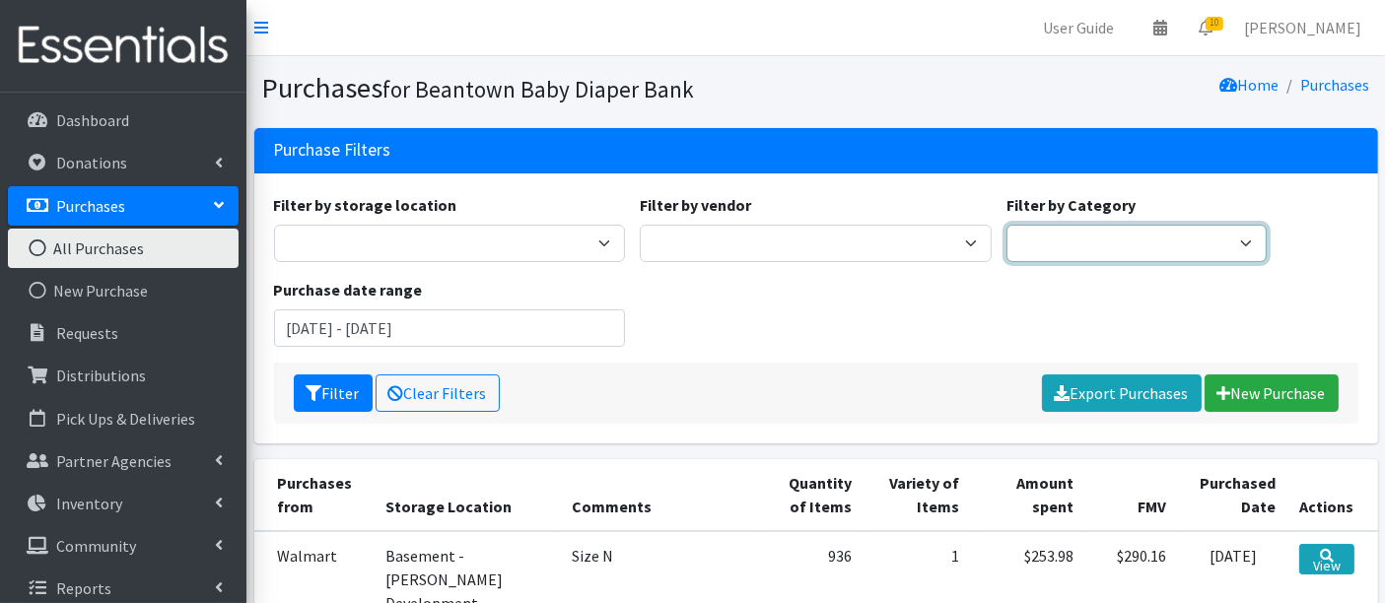
click at [1062, 239] on select "Pull-Ups 2T-3T Pull-Ups 3T-4T Pull-Ups 4T-5T Pull-Ups 5T-6T Size 7 Wipes Diapers" at bounding box center [1137, 243] width 260 height 37
select select "Diapers"
click at [1007, 225] on select "Pull-Ups 2T-3T Pull-Ups 3T-4T Pull-Ups 4T-5T Pull-Ups 5T-6T Size 7 Wipes Diapers" at bounding box center [1137, 243] width 260 height 37
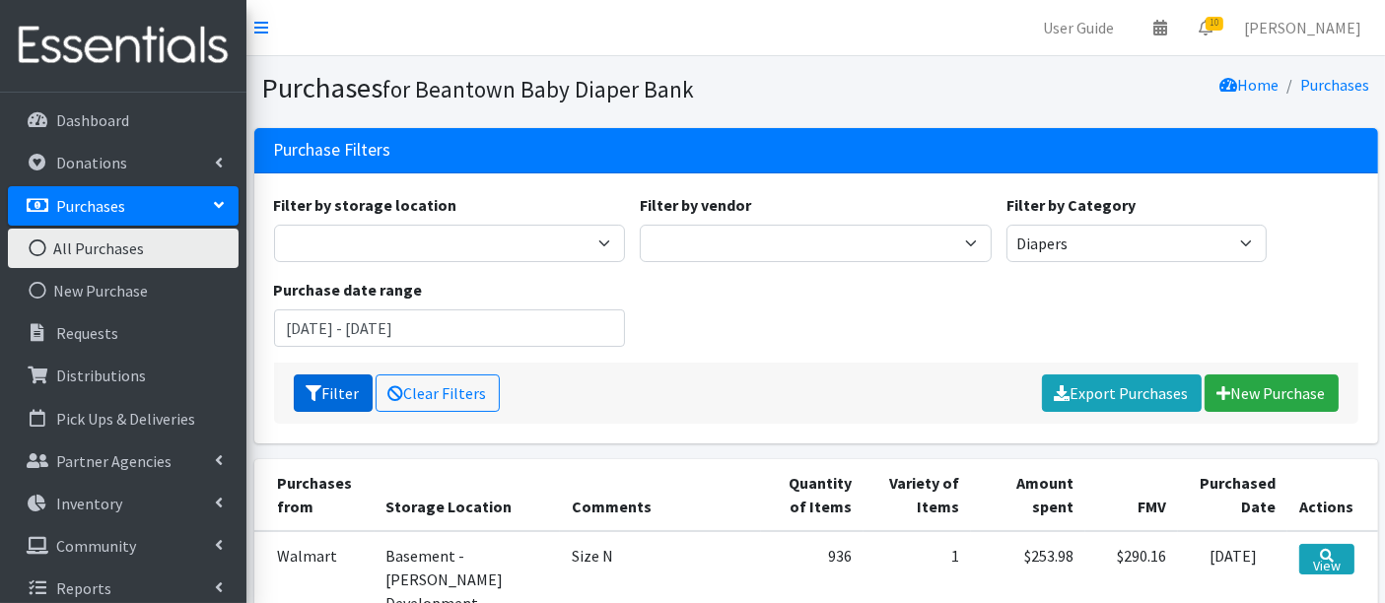
click at [319, 394] on icon "submit" at bounding box center [315, 394] width 16 height 16
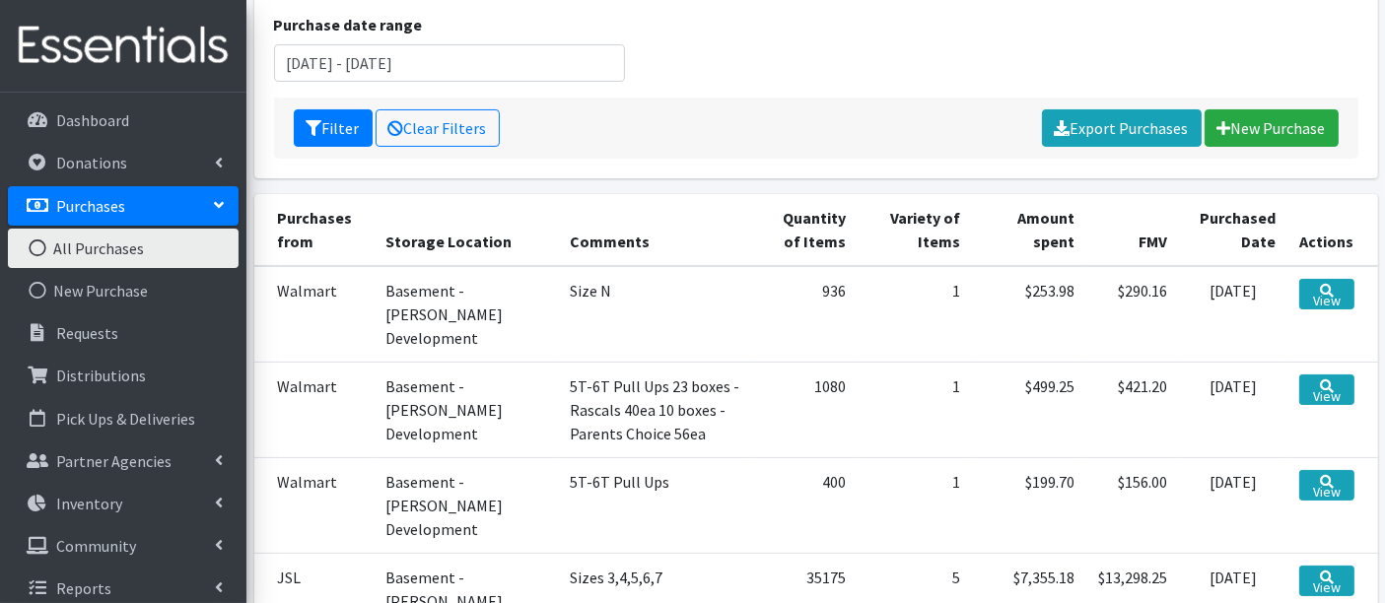
scroll to position [264, 0]
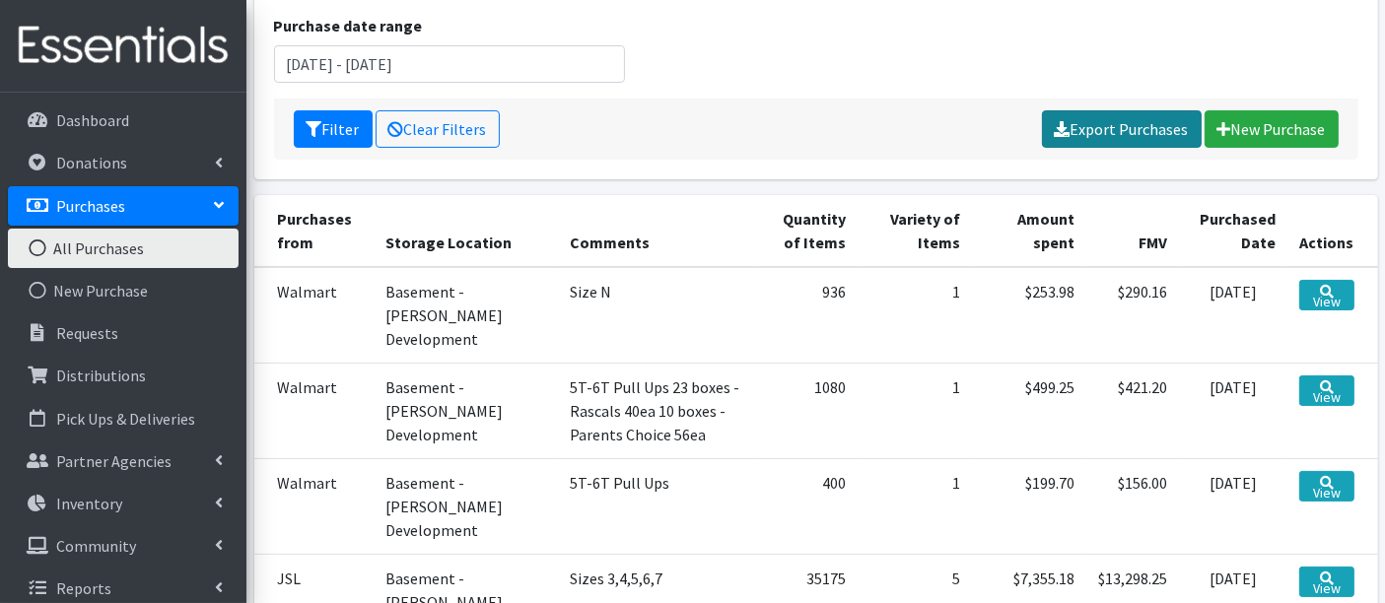
click at [1109, 110] on link "Export Purchases" at bounding box center [1122, 128] width 160 height 37
click at [325, 60] on input "September 1, 2025 - September 30, 2025" at bounding box center [450, 63] width 352 height 37
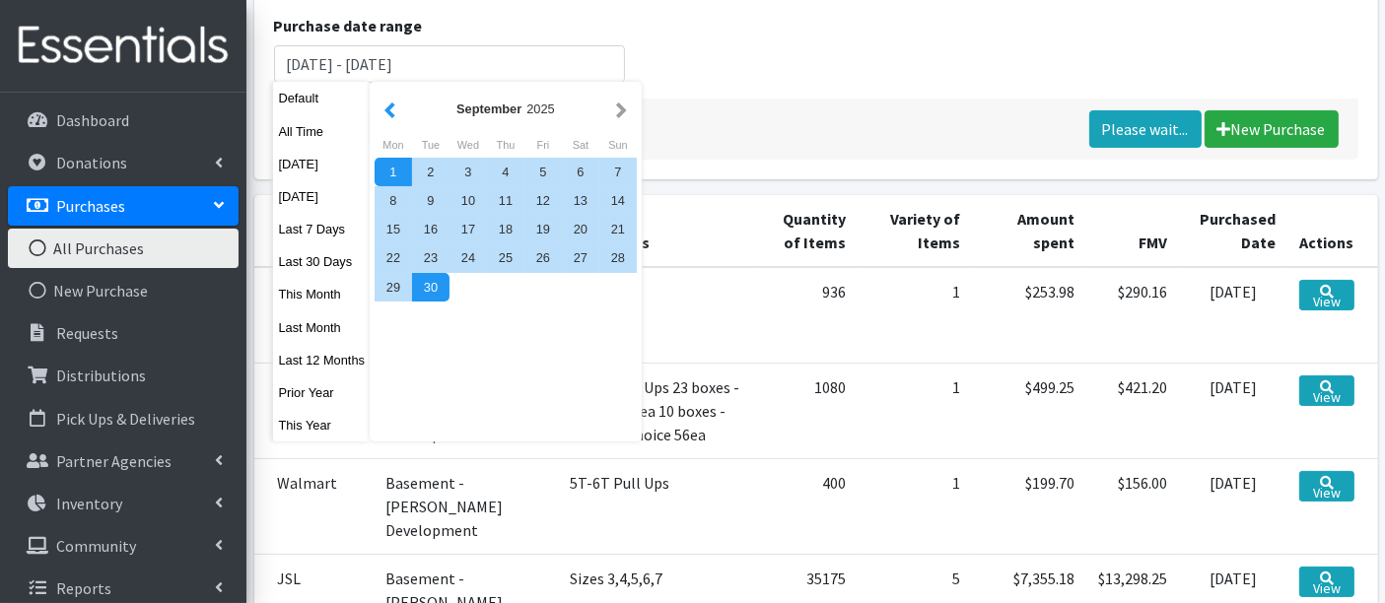
click at [393, 104] on button "button" at bounding box center [390, 109] width 21 height 25
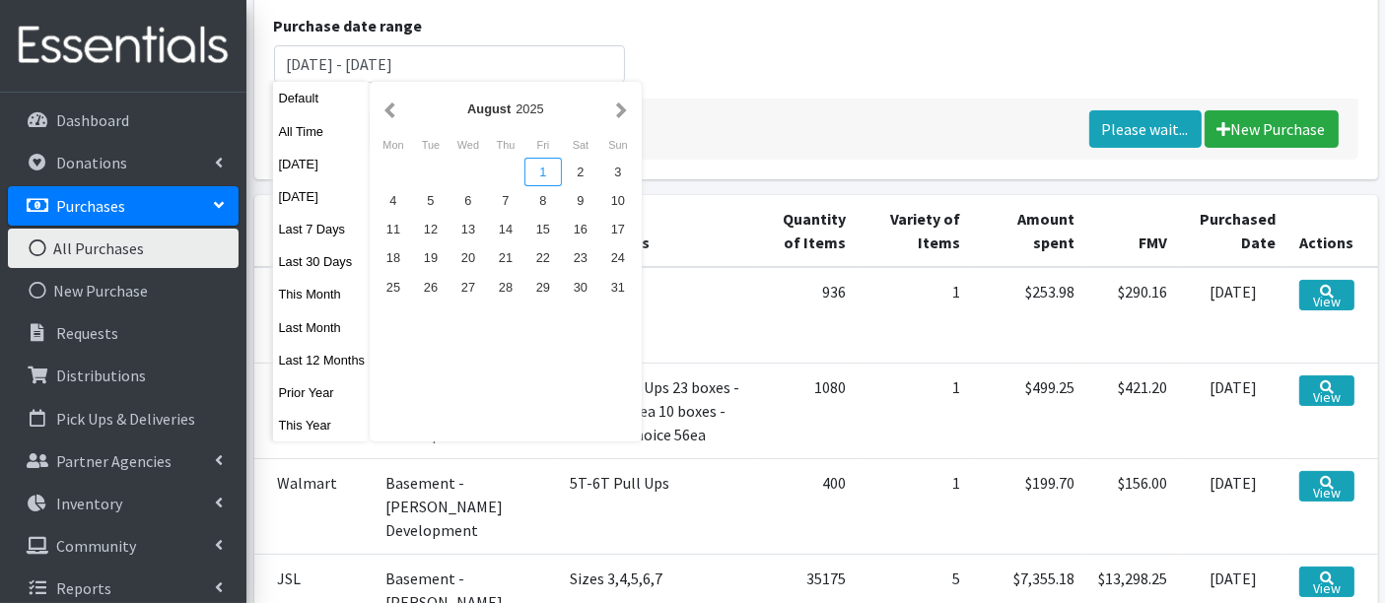
click at [536, 169] on div "1" at bounding box center [543, 172] width 37 height 29
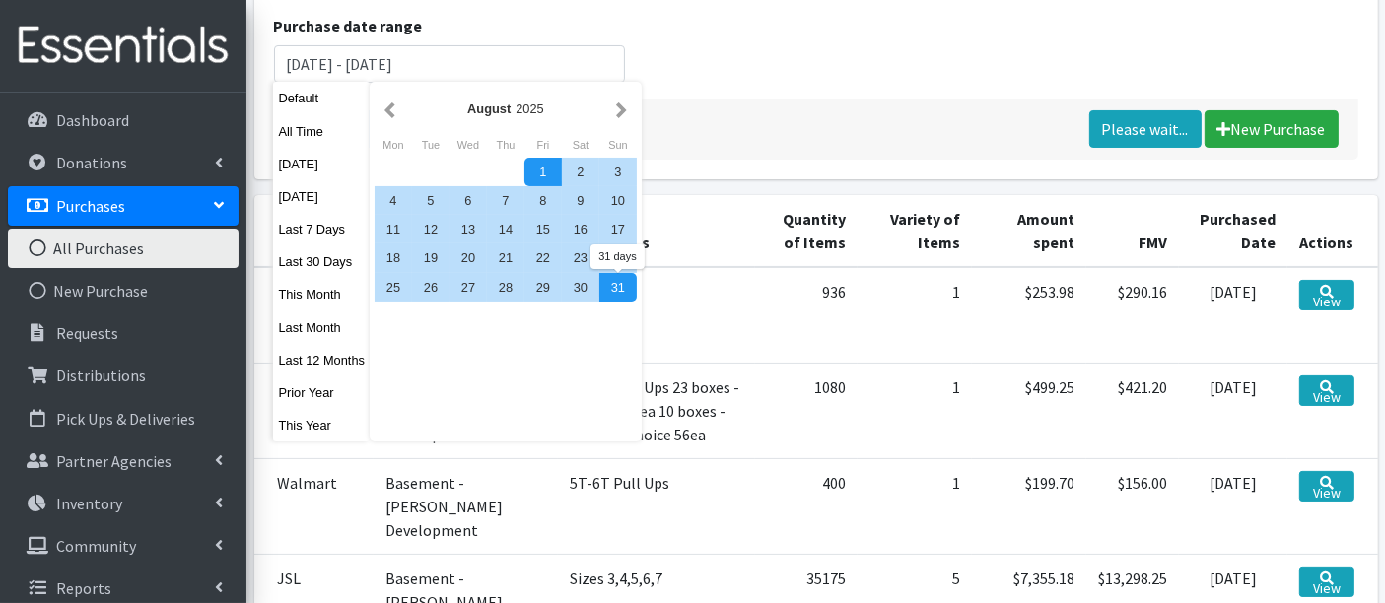
click at [616, 291] on div "31" at bounding box center [618, 287] width 37 height 29
type input "August 1, 2025 - August 31, 2025"
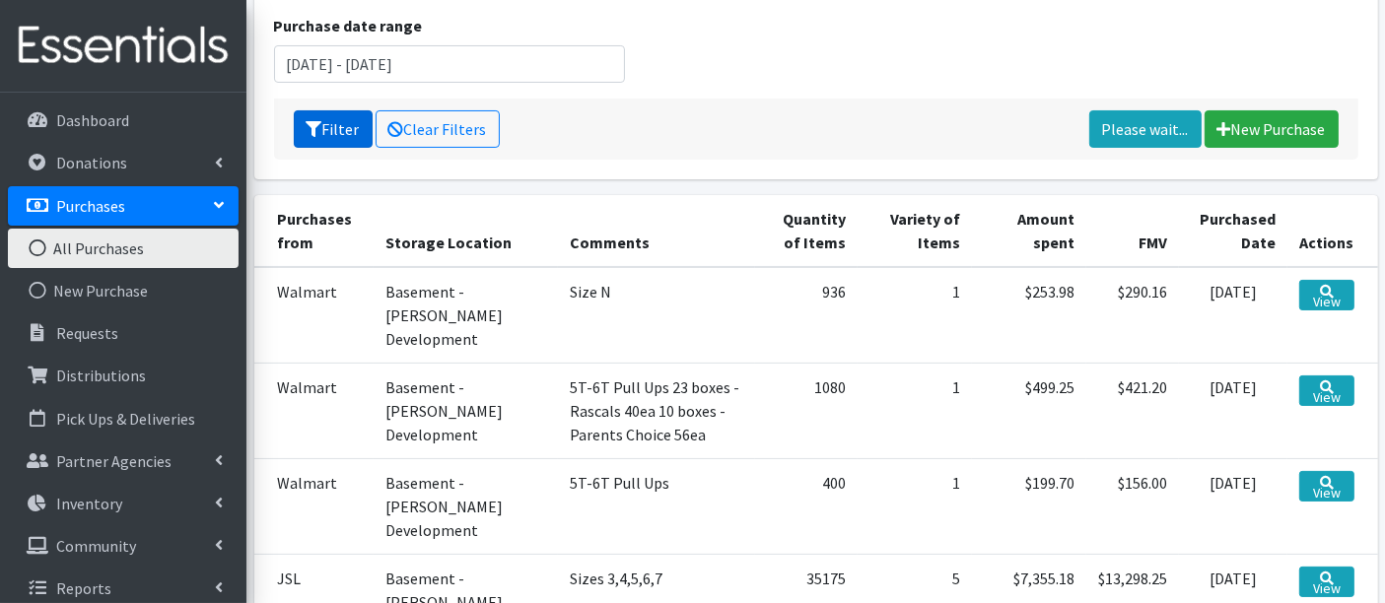
click at [339, 115] on button "Filter" at bounding box center [333, 128] width 79 height 37
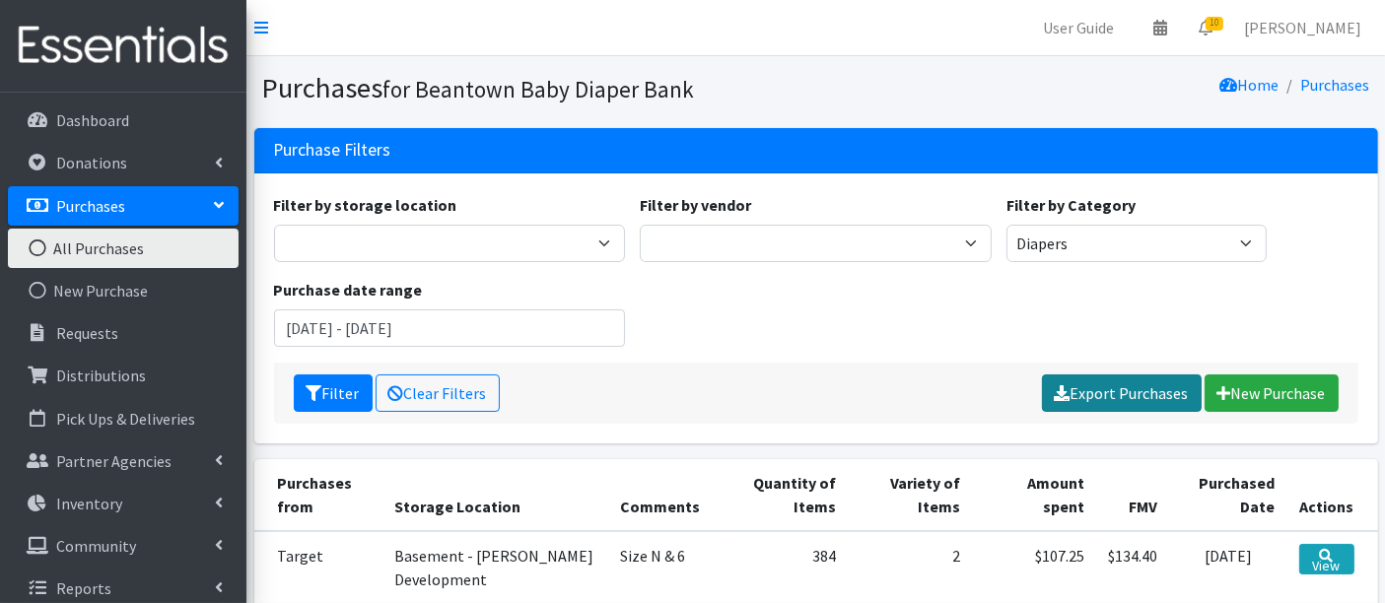
click at [1118, 390] on link "Export Purchases" at bounding box center [1122, 393] width 160 height 37
click at [361, 332] on input "August 1, 2025 - August 31, 2025" at bounding box center [450, 328] width 352 height 37
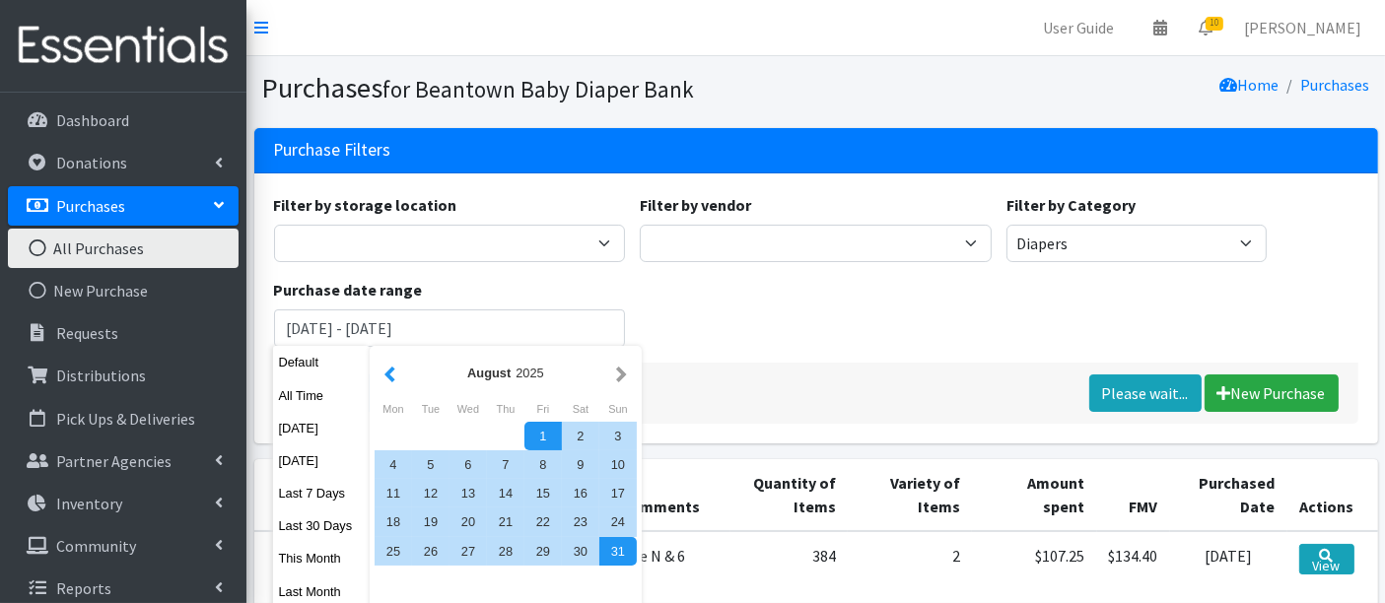
click at [388, 373] on button "button" at bounding box center [390, 373] width 21 height 25
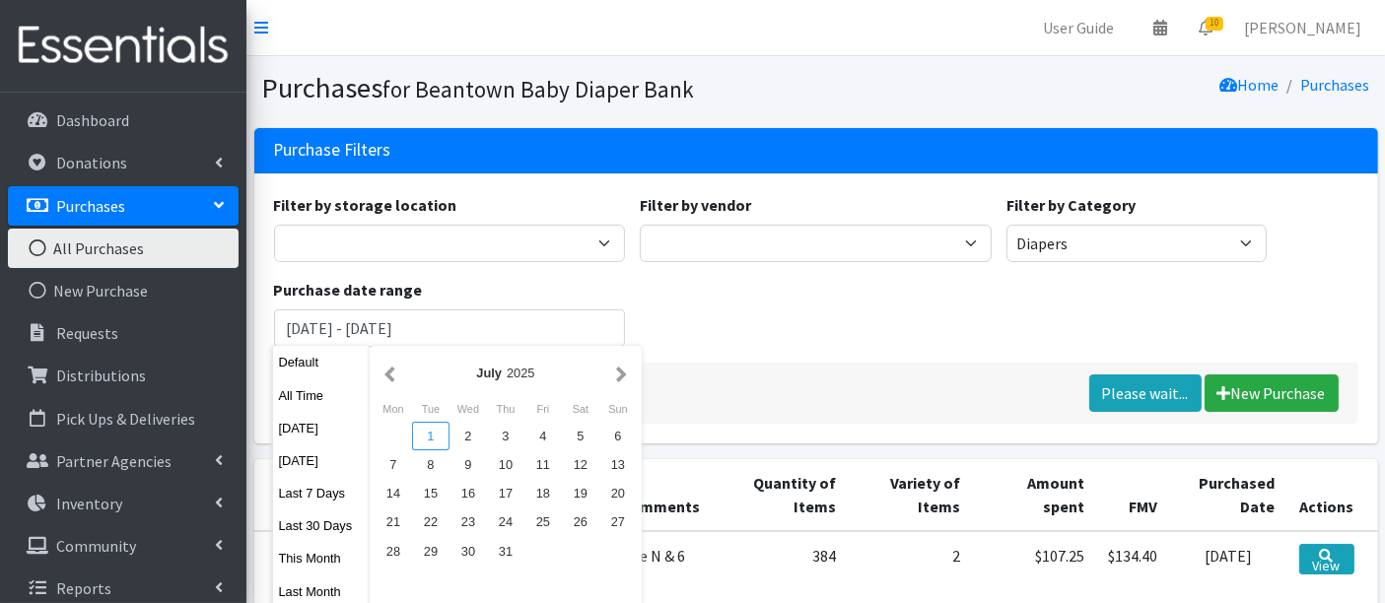
click at [431, 440] on div "1" at bounding box center [430, 436] width 37 height 29
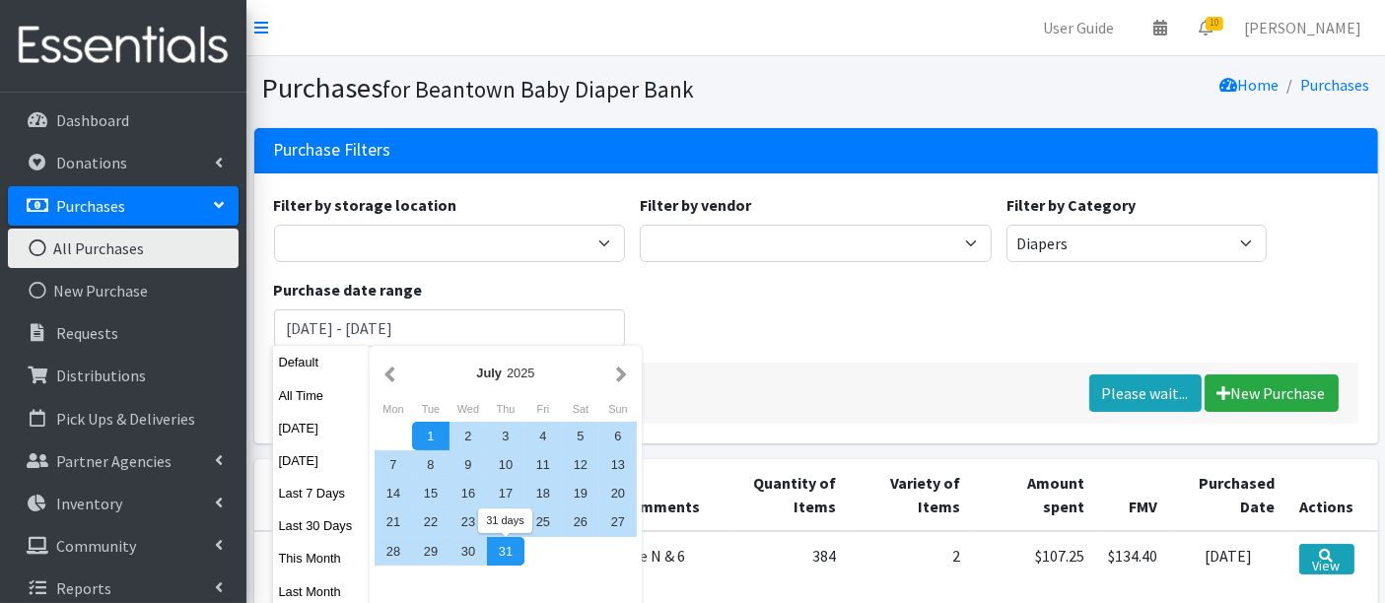
click at [502, 554] on div "31" at bounding box center [505, 551] width 37 height 29
type input "[DATE] - [DATE]"
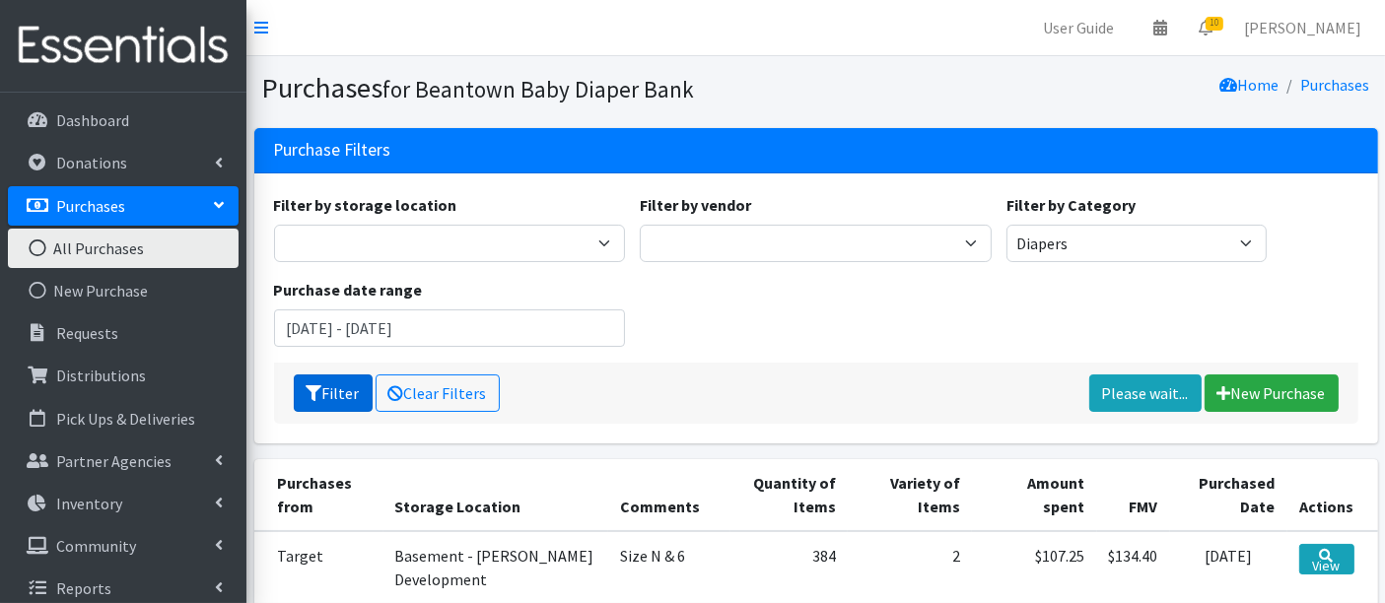
click at [342, 390] on button "Filter" at bounding box center [333, 393] width 79 height 37
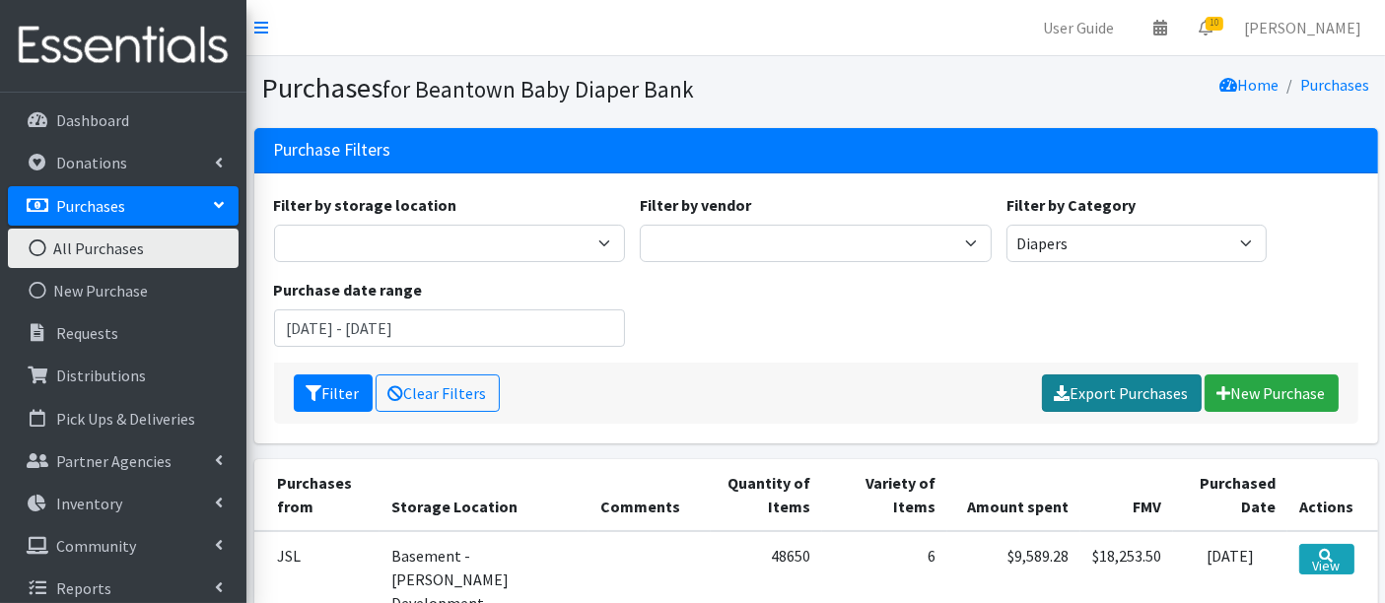
click at [1119, 388] on link "Export Purchases" at bounding box center [1122, 393] width 160 height 37
click at [375, 319] on input "[DATE] - [DATE]" at bounding box center [450, 328] width 352 height 37
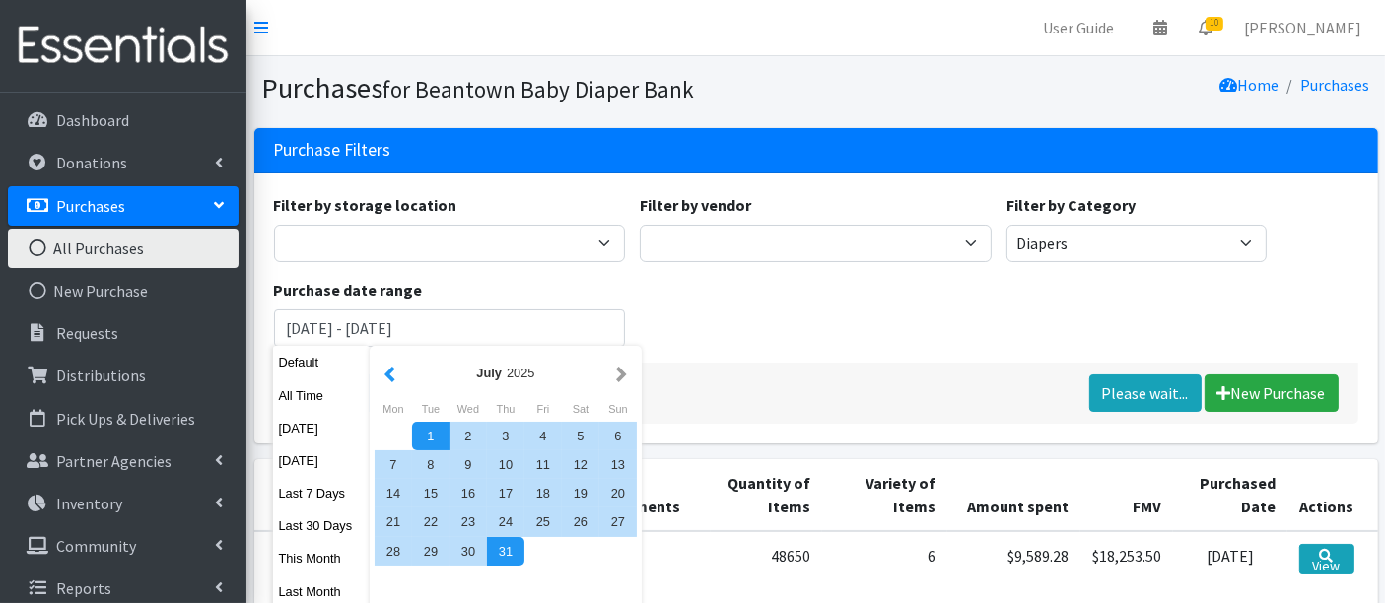
click at [386, 365] on button "button" at bounding box center [390, 373] width 21 height 25
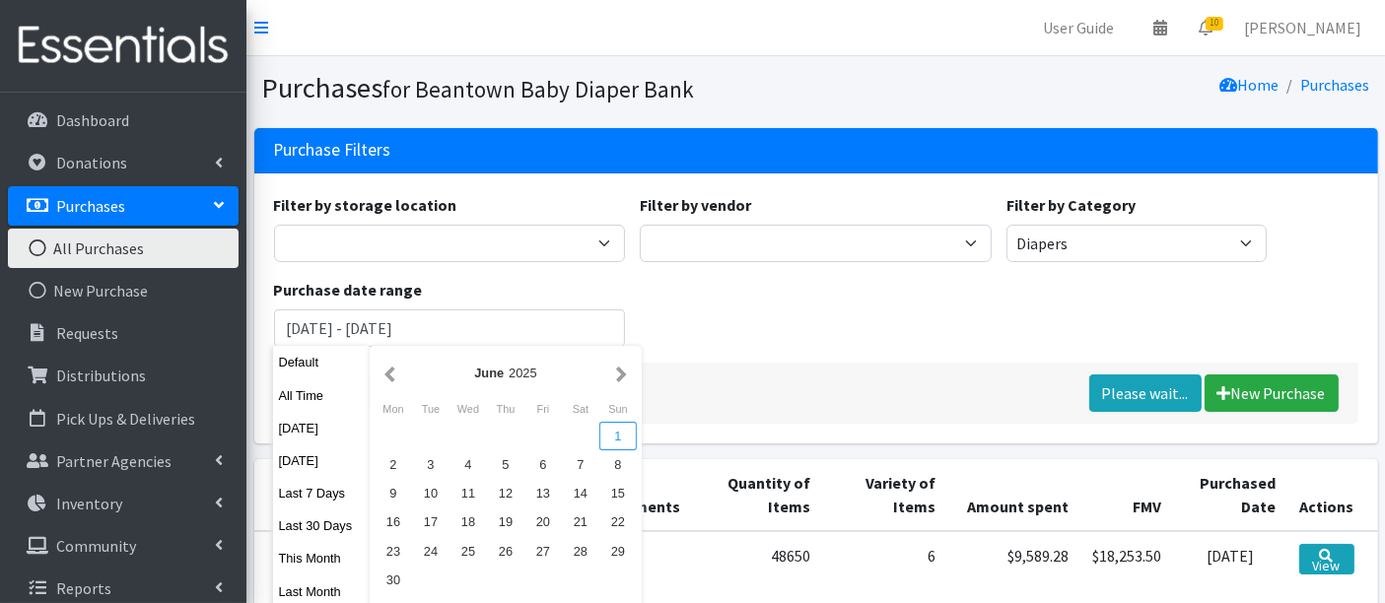
click at [612, 444] on div "1" at bounding box center [618, 436] width 37 height 29
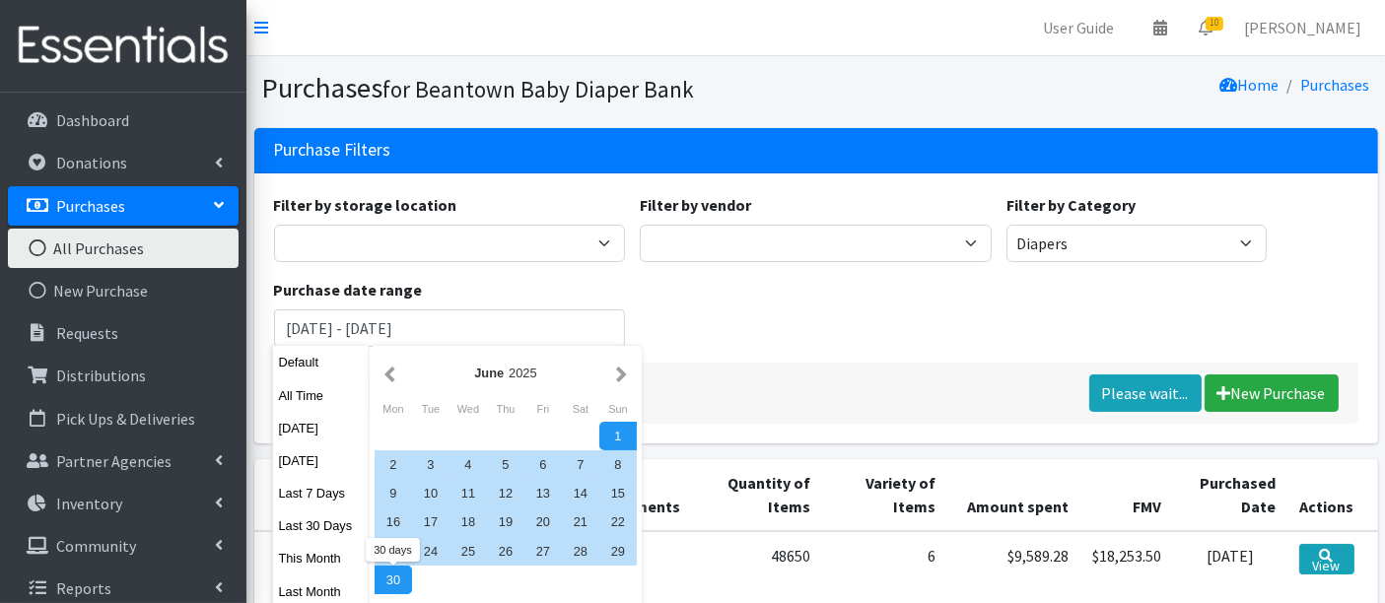
click at [379, 584] on div "30" at bounding box center [393, 580] width 37 height 29
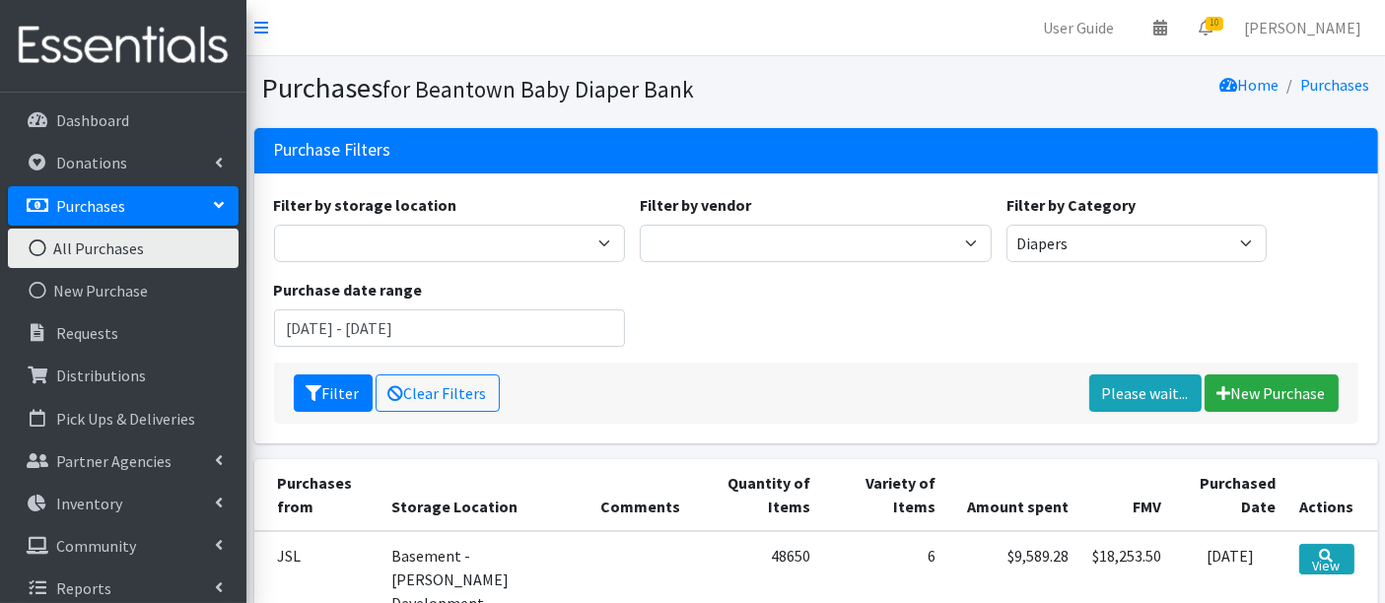
type input "[DATE] - [DATE]"
click at [337, 390] on button "Filter" at bounding box center [333, 393] width 79 height 37
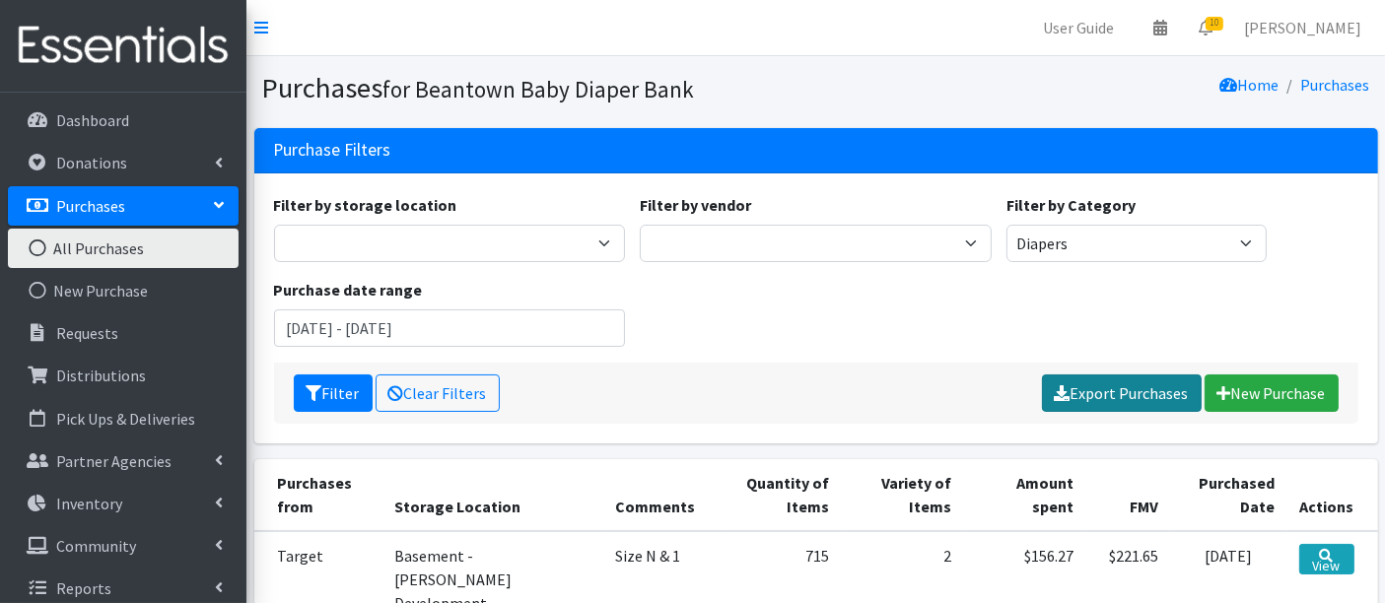
drag, startPoint x: 1126, startPoint y: 398, endPoint x: 1147, endPoint y: 398, distance: 20.7
click at [1129, 398] on link "Export Purchases" at bounding box center [1122, 393] width 160 height 37
click at [445, 337] on input "June 1, 2025 - June 30, 2025" at bounding box center [450, 328] width 352 height 37
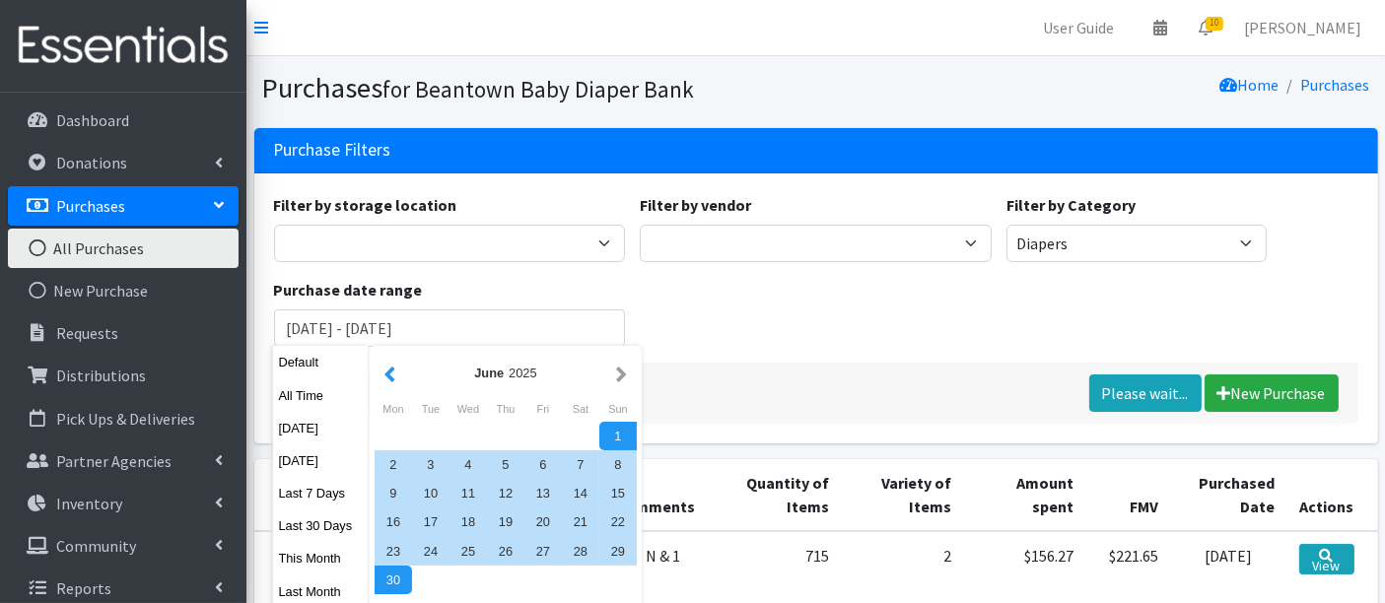
click at [388, 377] on button "button" at bounding box center [390, 373] width 21 height 25
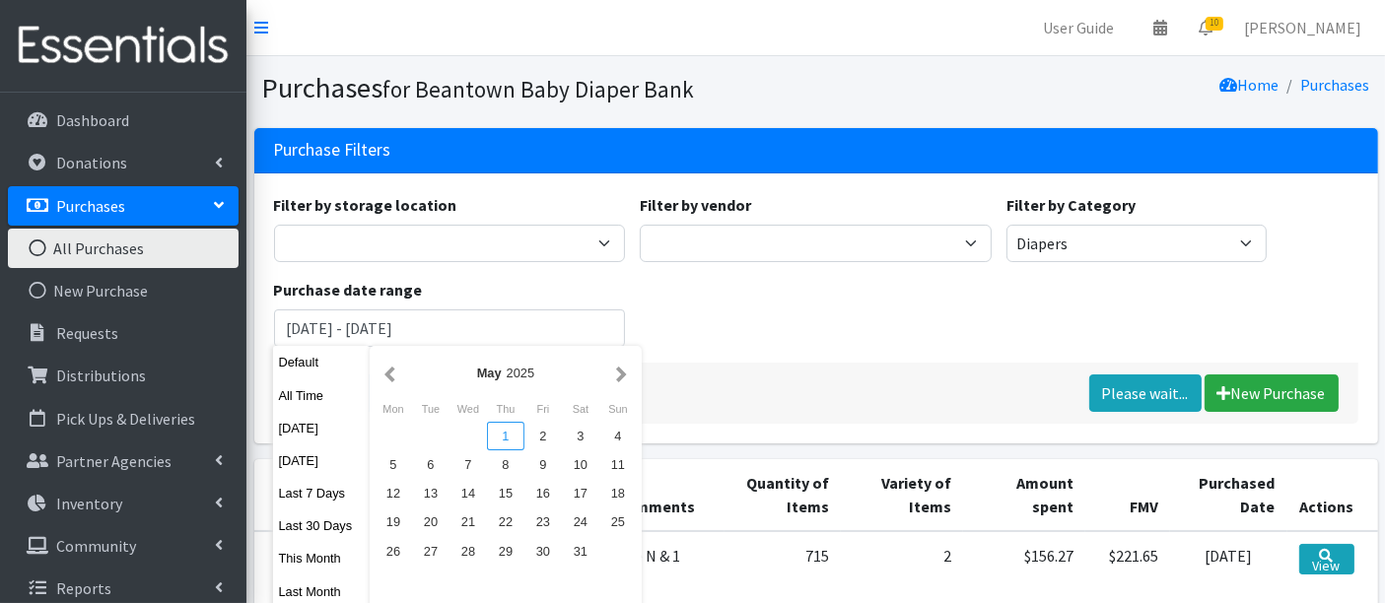
click at [505, 445] on div "1" at bounding box center [505, 436] width 37 height 29
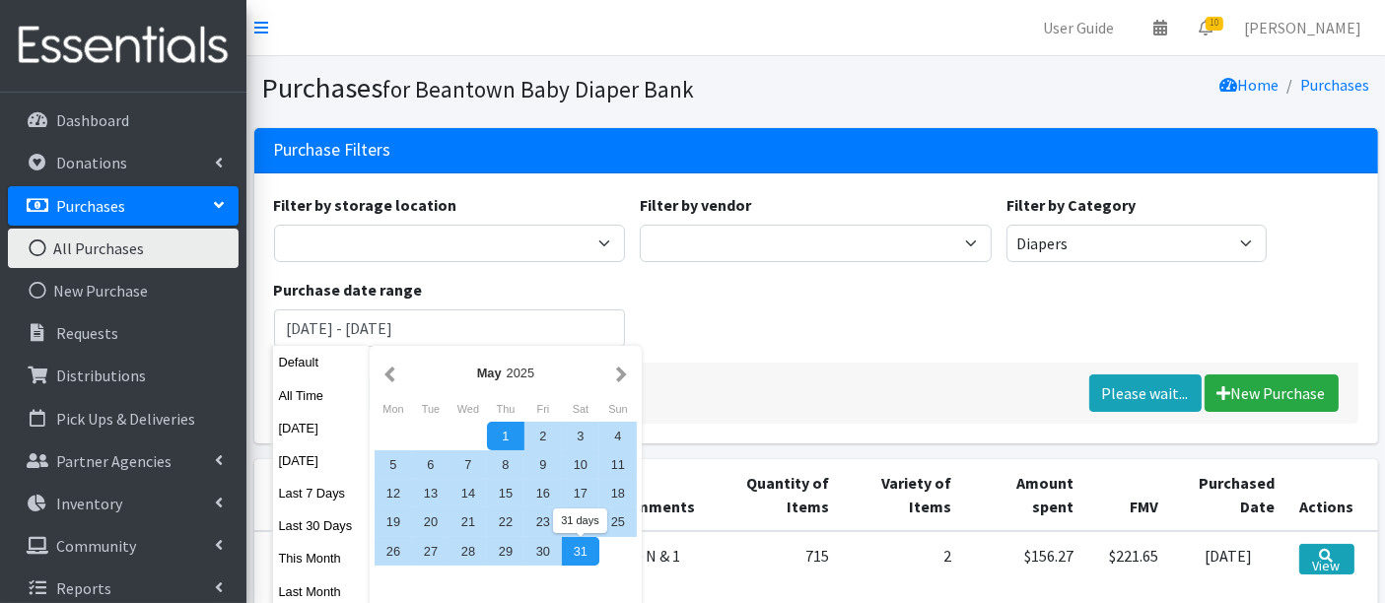
click at [584, 559] on div "31" at bounding box center [580, 551] width 37 height 29
type input "[DATE] - [DATE]"
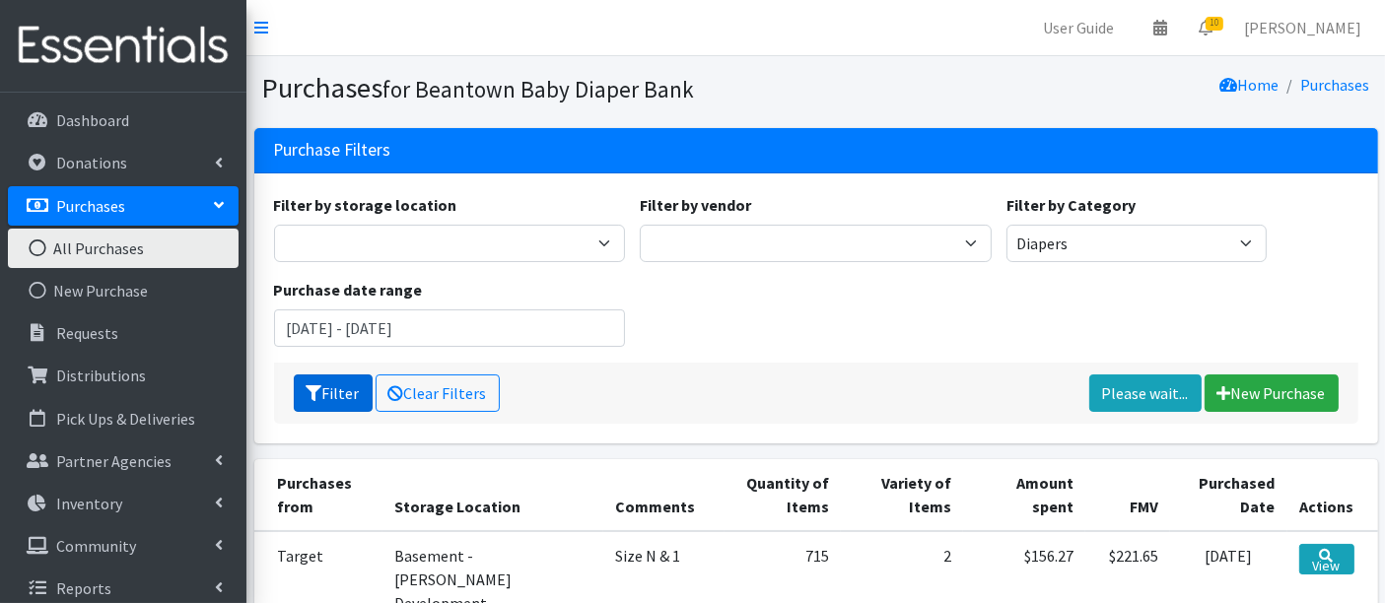
click at [326, 386] on button "Filter" at bounding box center [333, 393] width 79 height 37
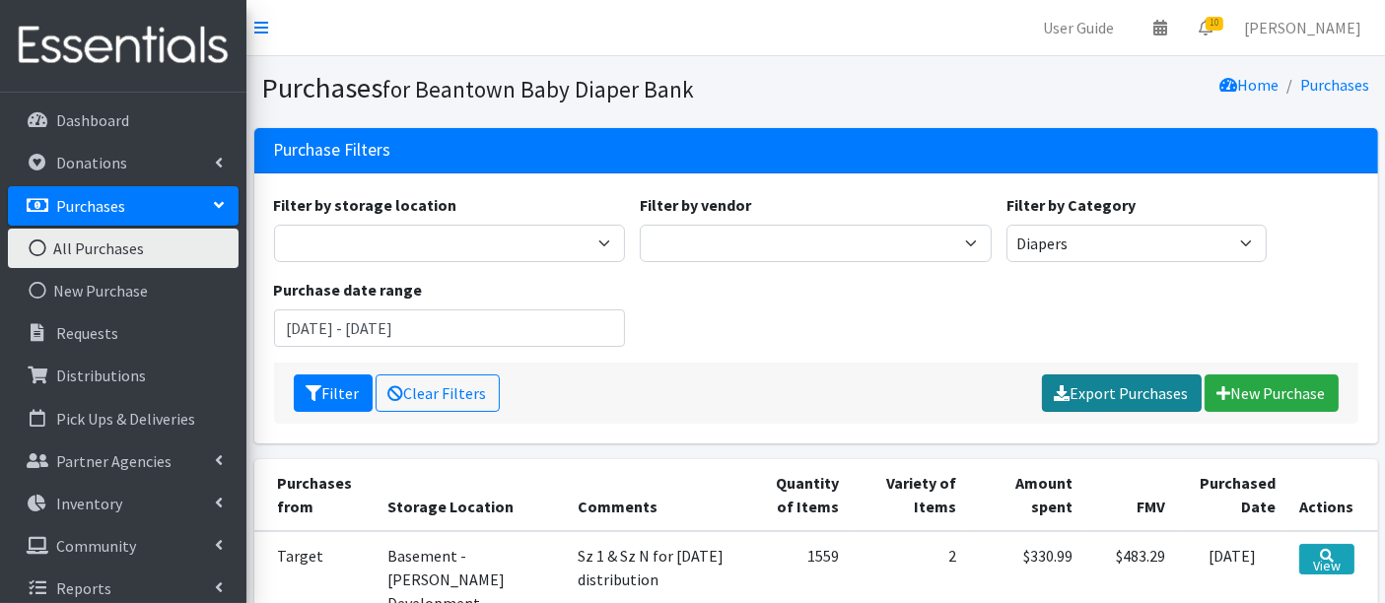
click at [1140, 384] on link "Export Purchases" at bounding box center [1122, 393] width 160 height 37
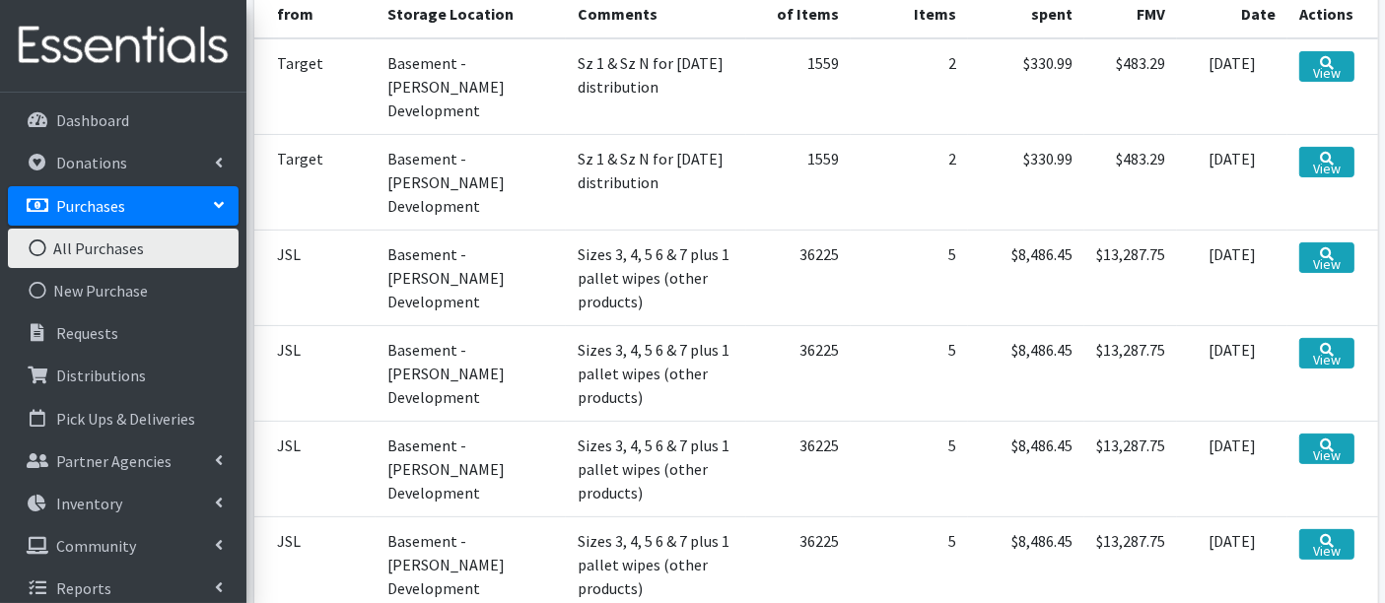
scroll to position [109, 0]
